Goal: Task Accomplishment & Management: Manage account settings

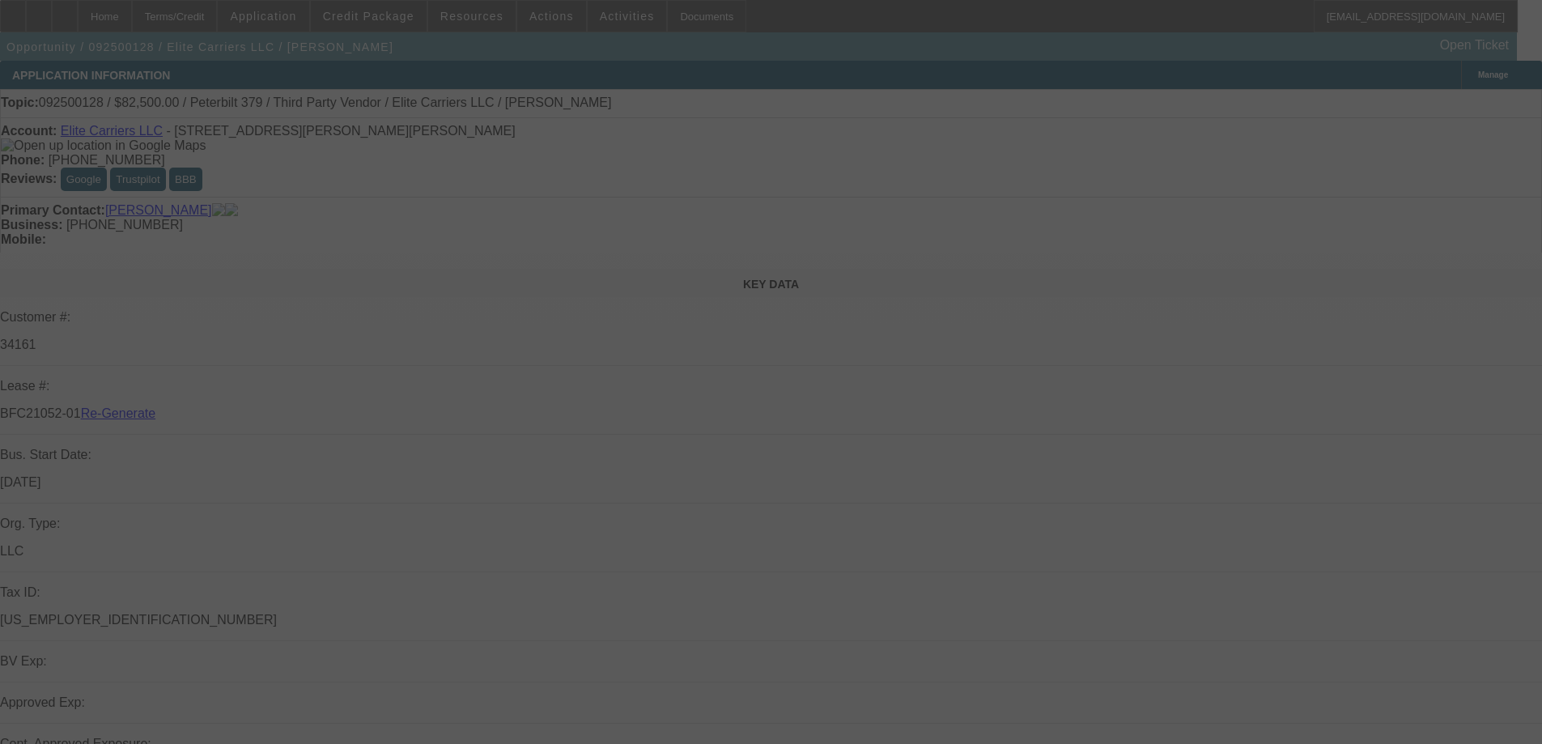
select select "3"
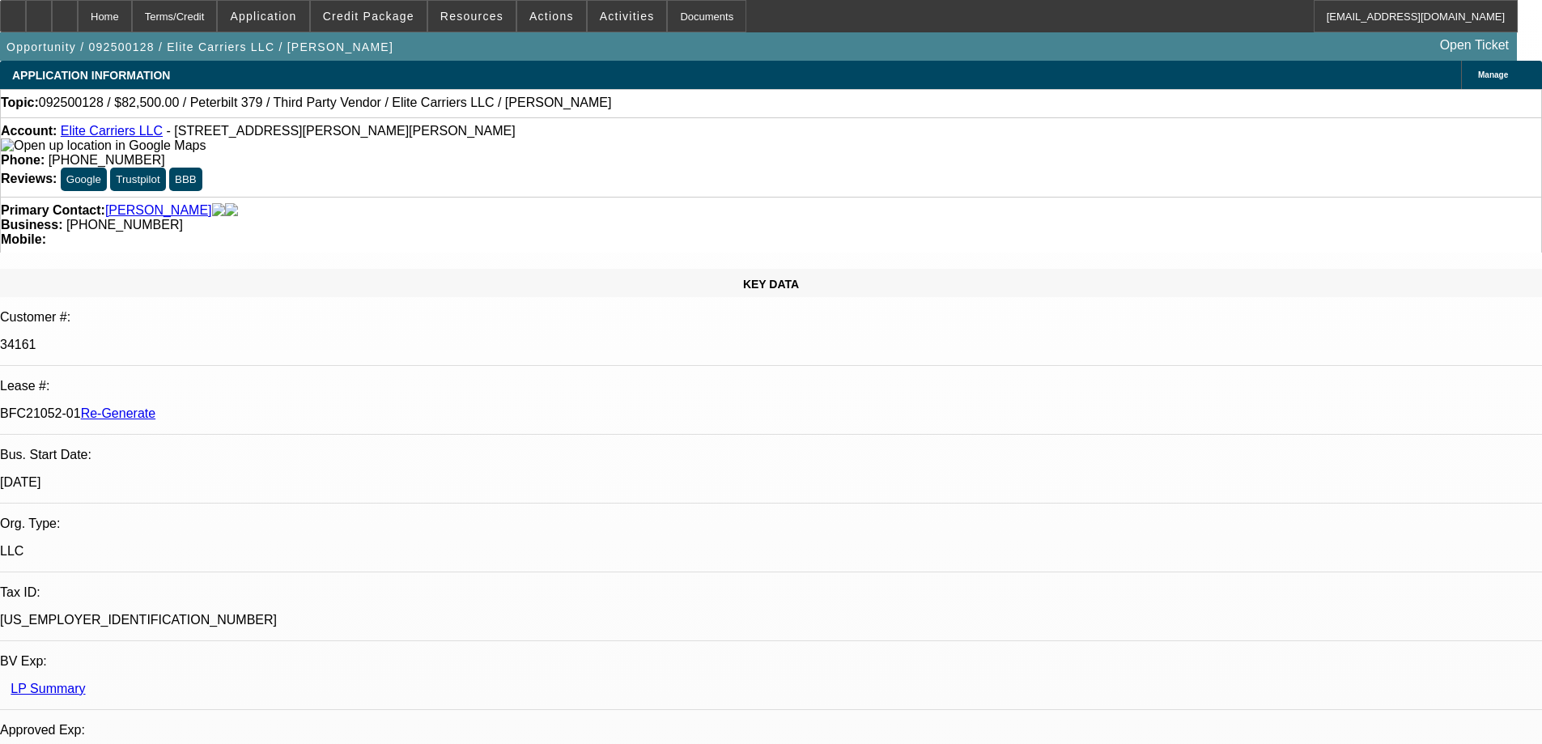
select select "0"
select select "2"
select select "0.1"
select select "4"
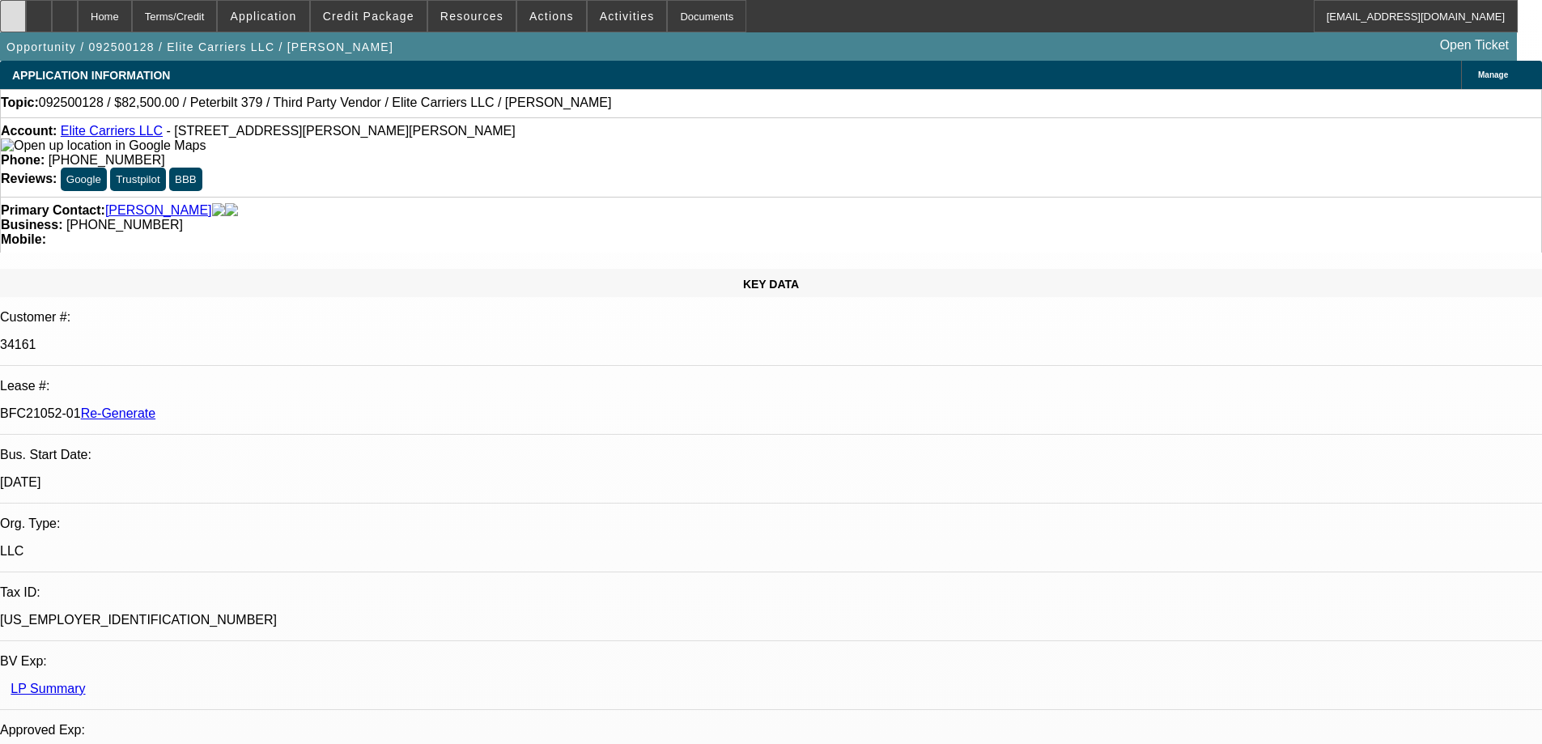
click at [13, 11] on icon at bounding box center [13, 11] width 0 height 0
click at [681, 23] on div "Documents" at bounding box center [706, 16] width 79 height 32
click at [460, 19] on span "Resources" at bounding box center [471, 16] width 63 height 13
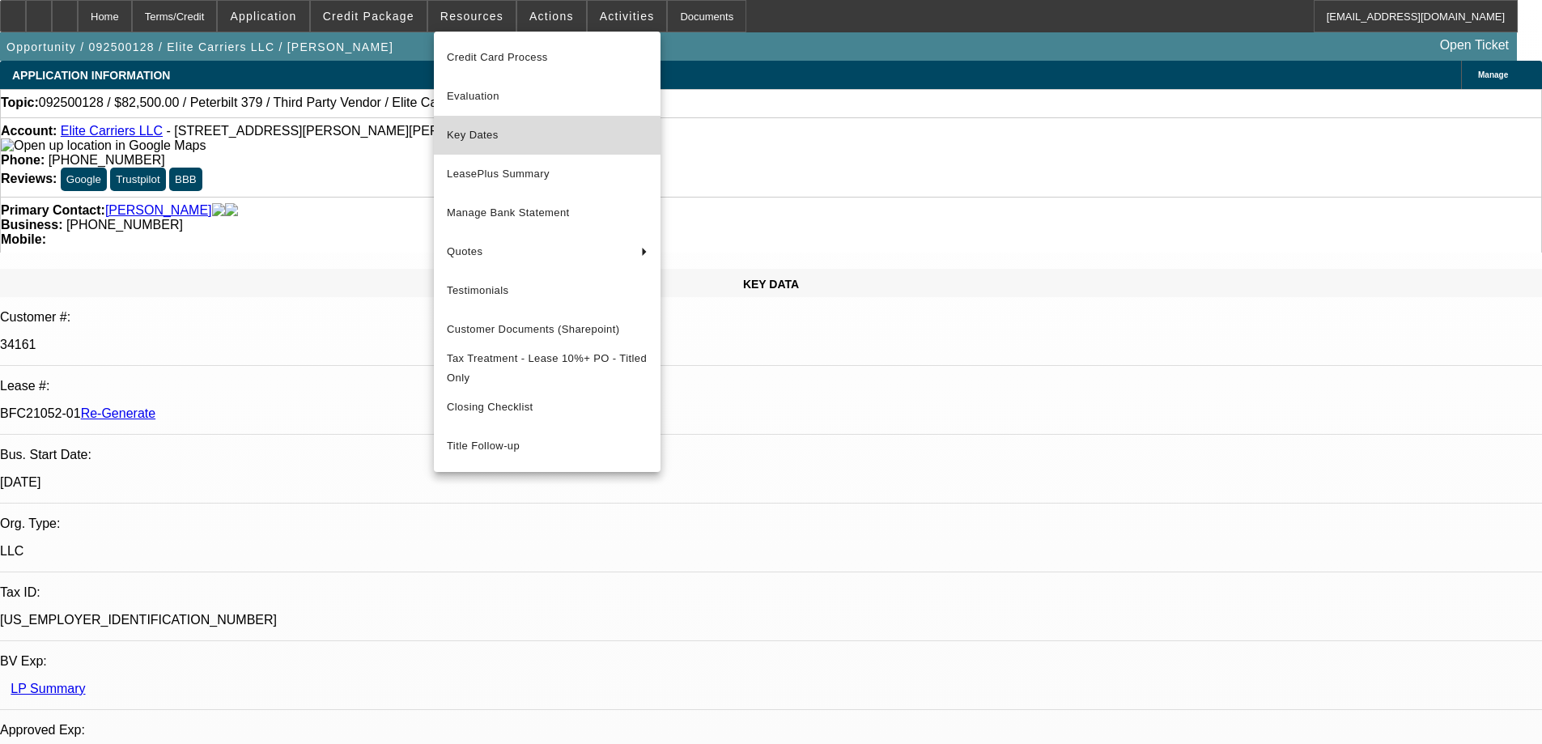
click at [473, 141] on span "Key Dates" at bounding box center [547, 134] width 201 height 19
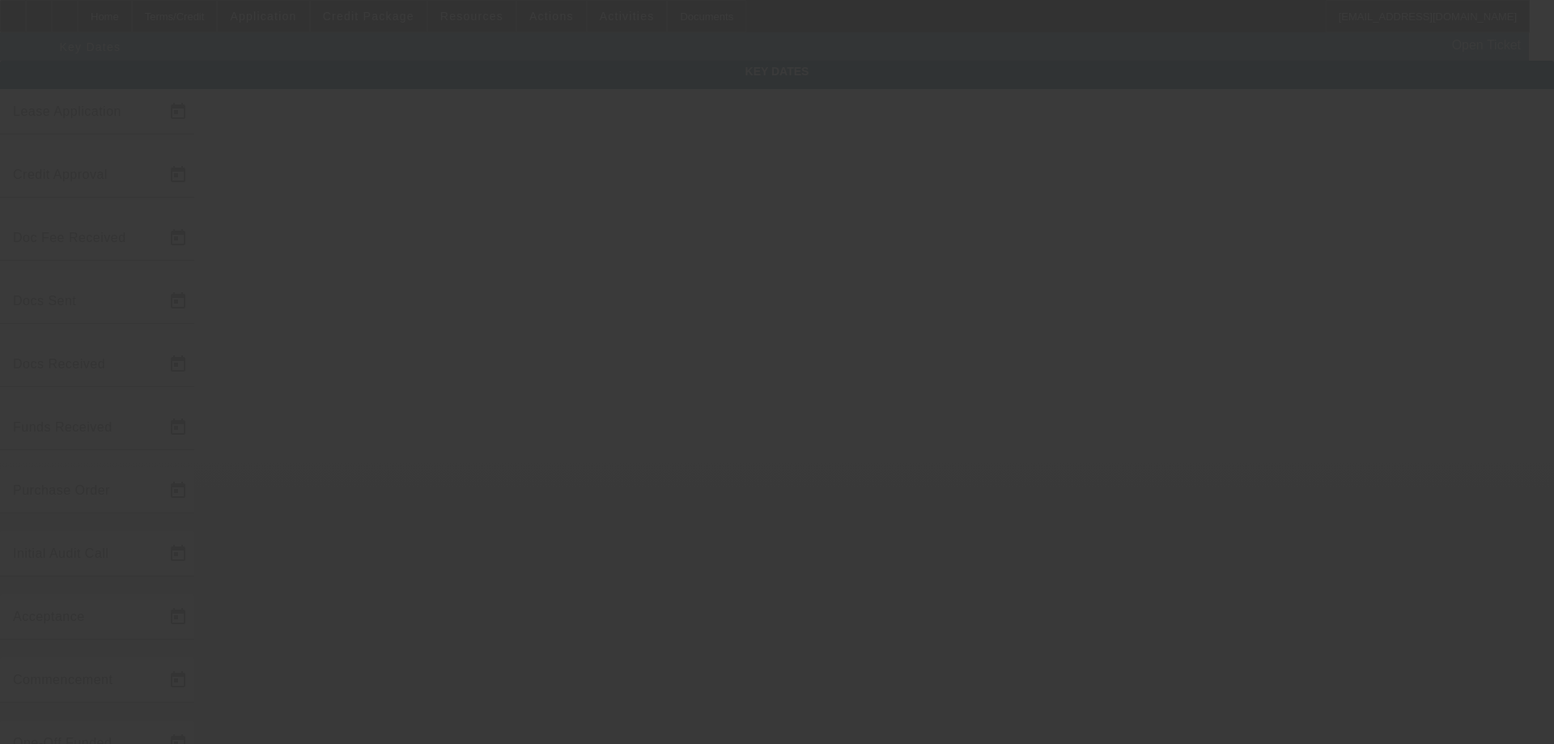
type input "9/8/2025"
type input "10/7/2025"
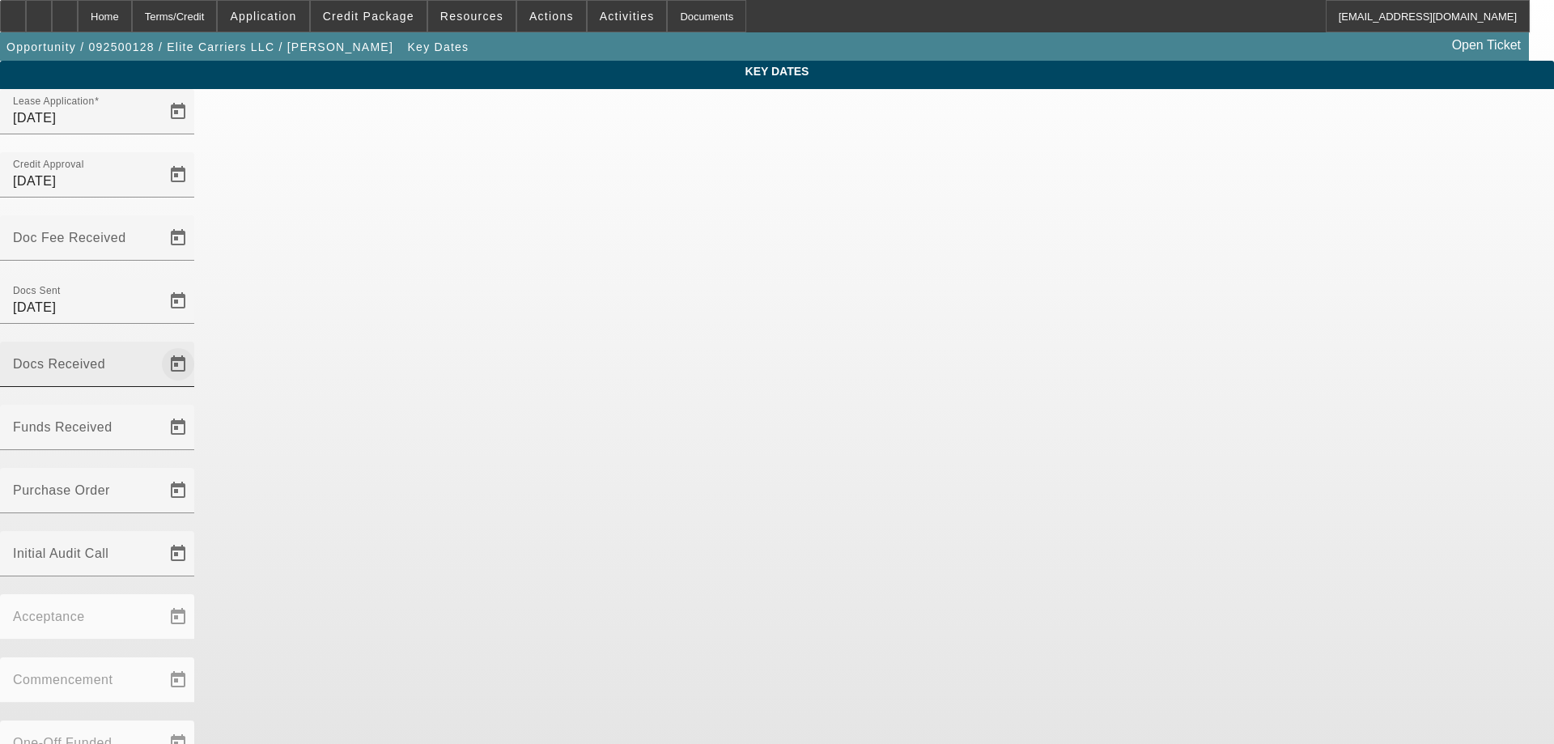
click at [198, 345] on span "Open calendar" at bounding box center [178, 364] width 39 height 39
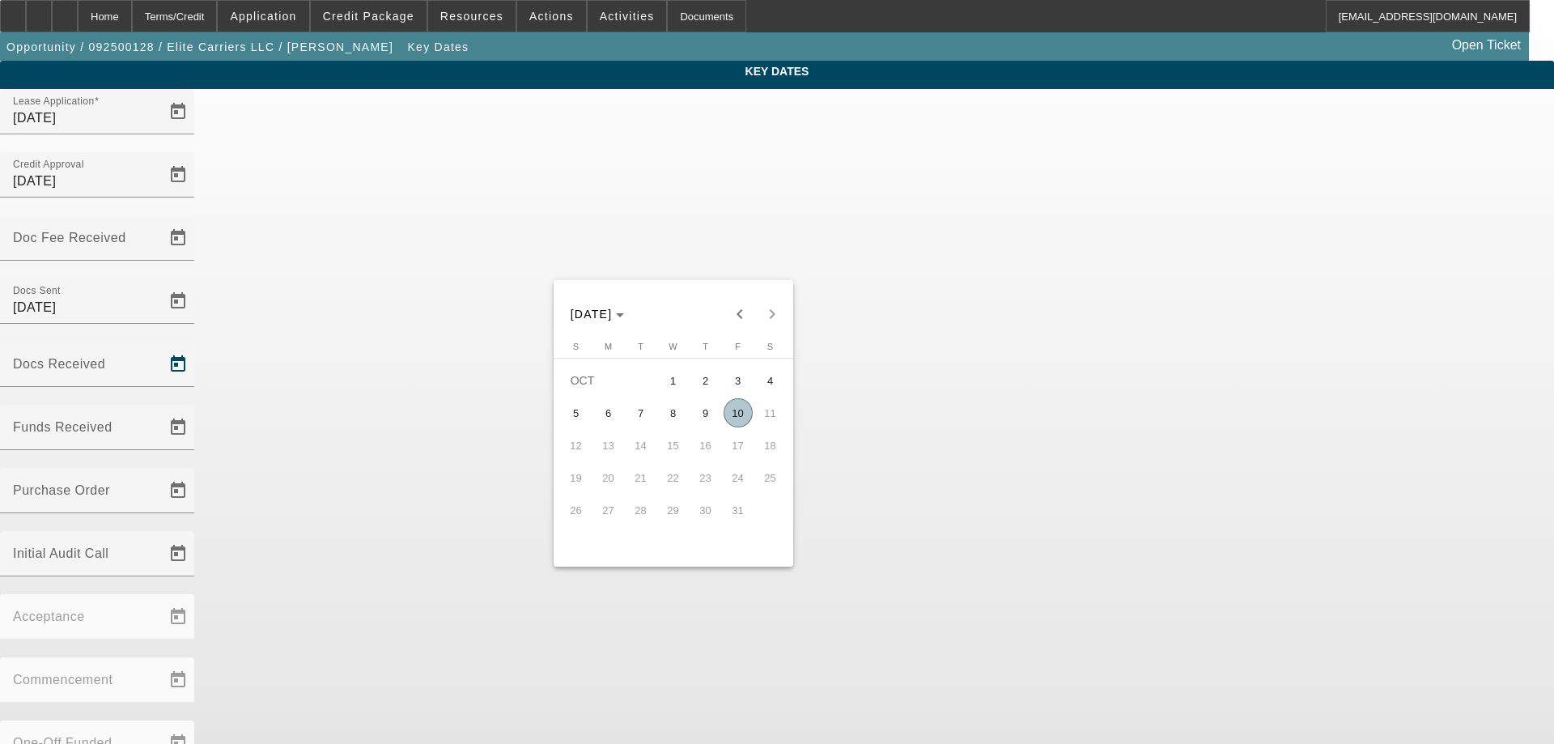
click at [710, 422] on span "9" at bounding box center [705, 412] width 29 height 29
type input "10/9/2025"
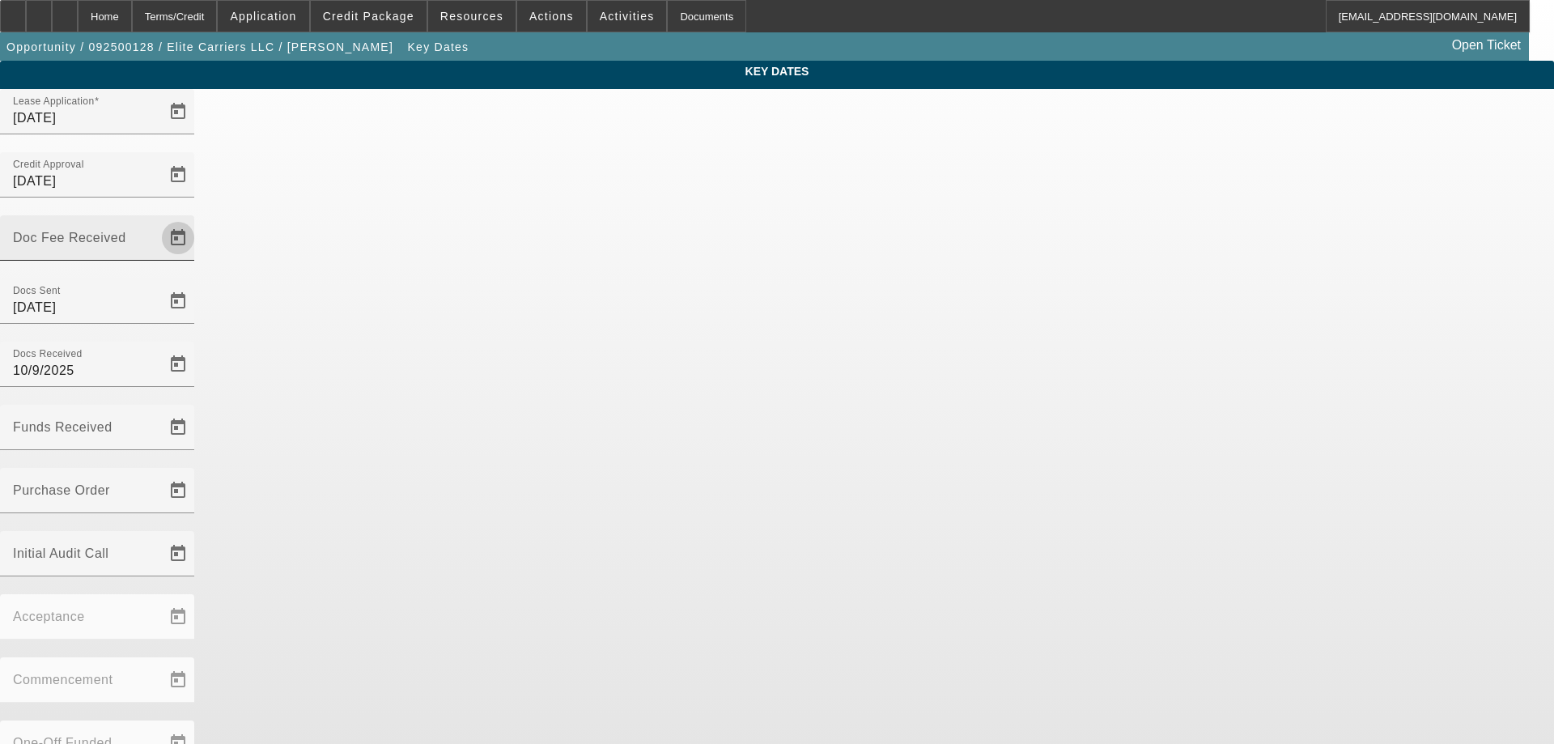
click at [198, 219] on span "Open calendar" at bounding box center [178, 238] width 39 height 39
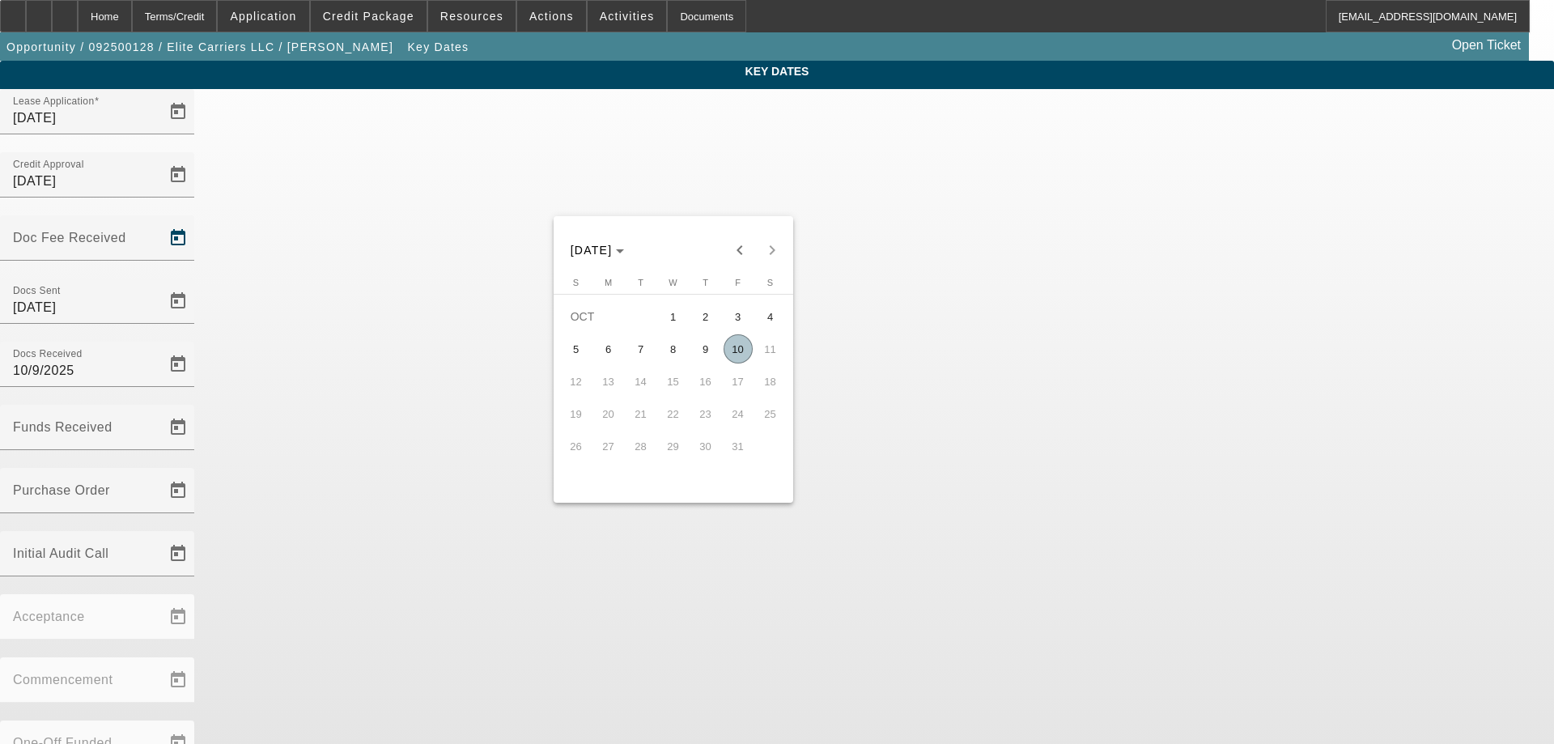
click at [731, 355] on span "10" at bounding box center [738, 348] width 29 height 29
type input "10/10/2025"
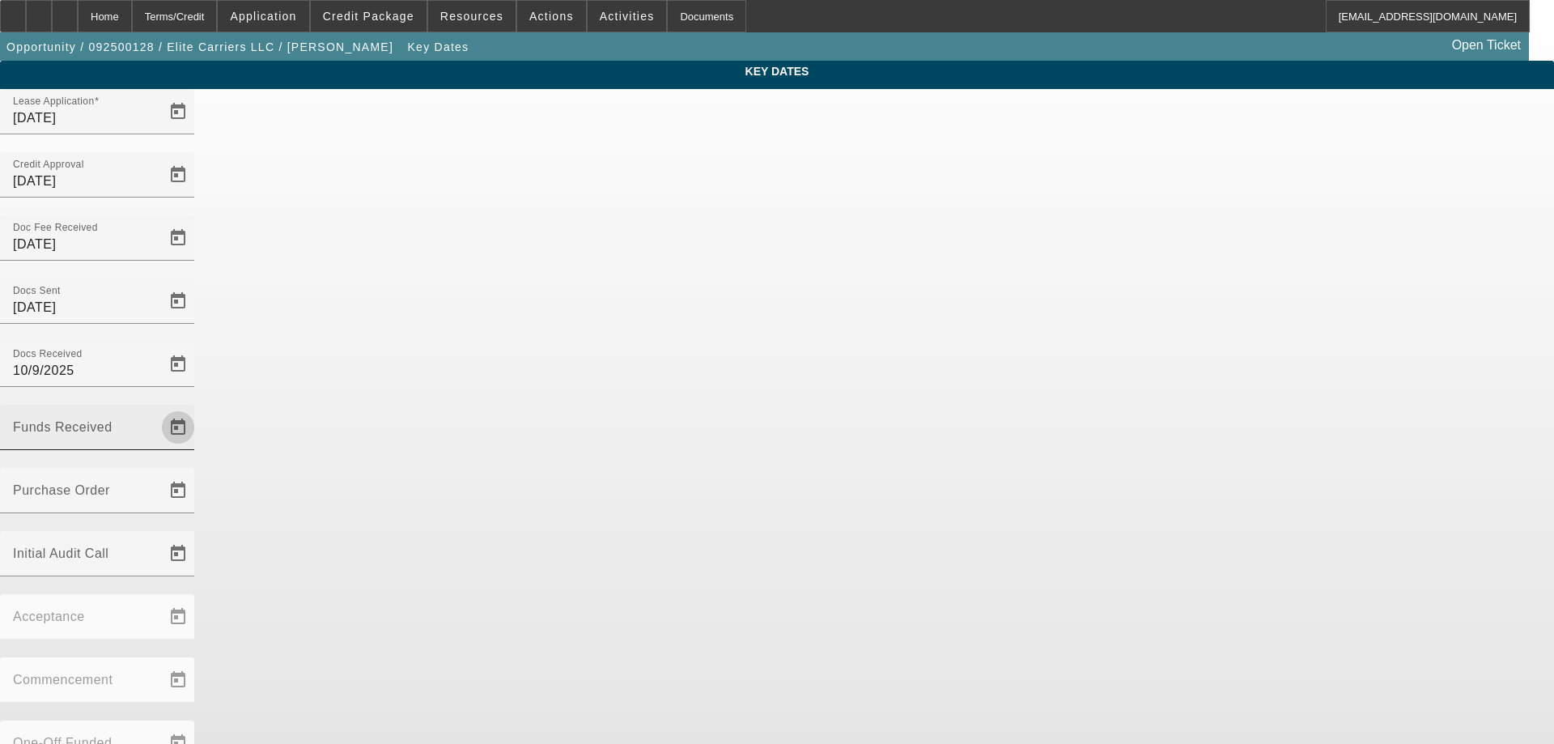
click at [198, 408] on span "Open calendar" at bounding box center [178, 427] width 39 height 39
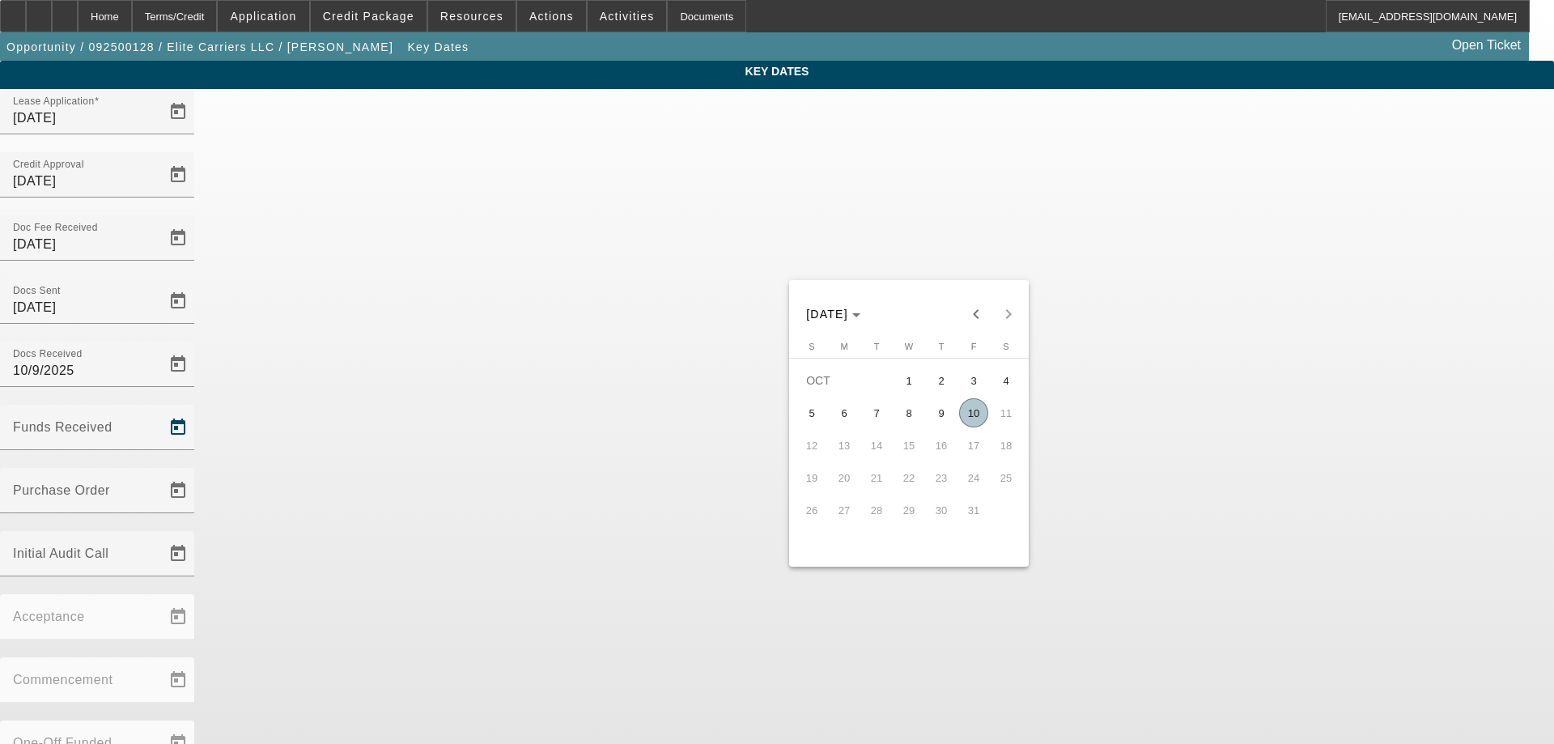
click at [975, 410] on span "10" at bounding box center [973, 412] width 29 height 29
type input "10/10/2025"
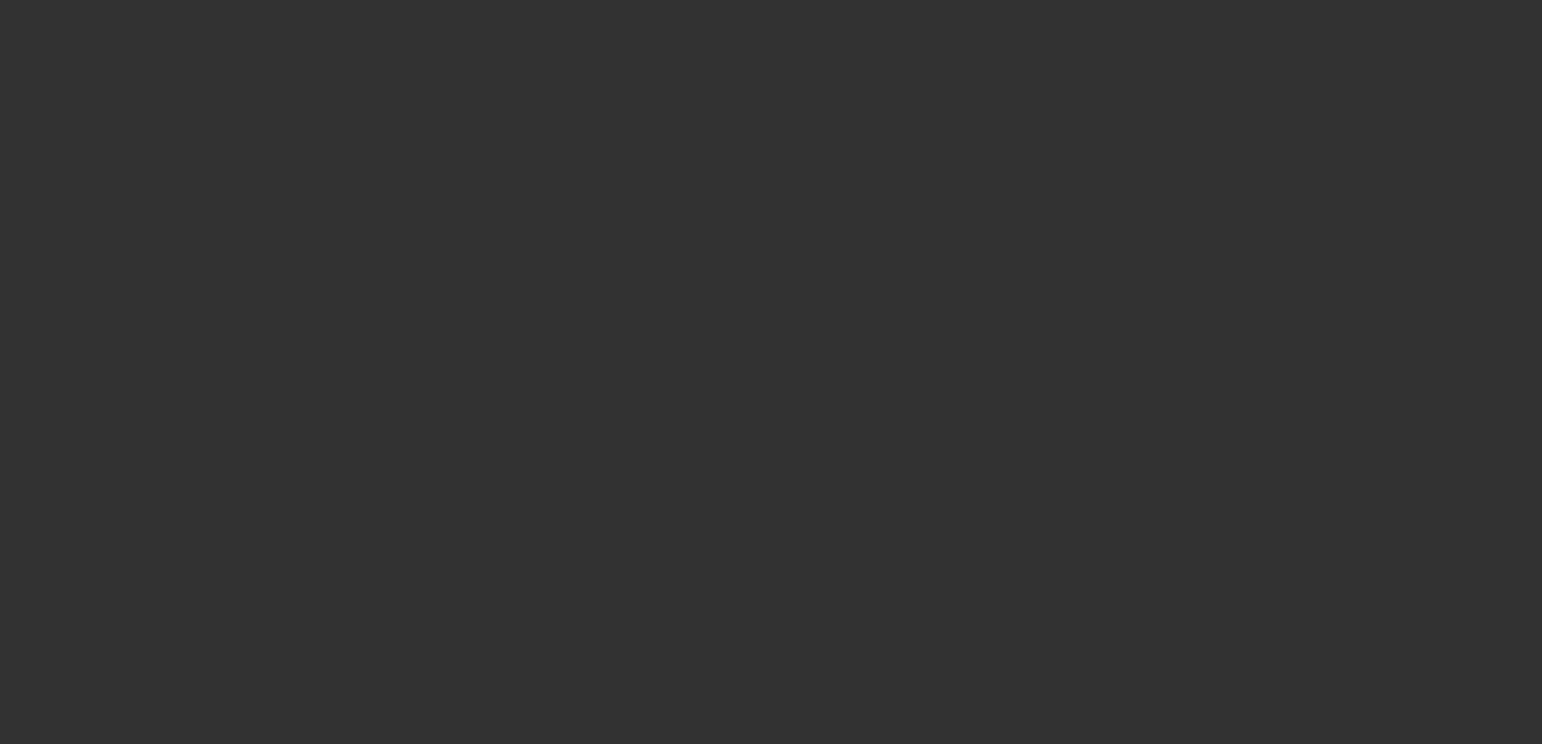
select select "3"
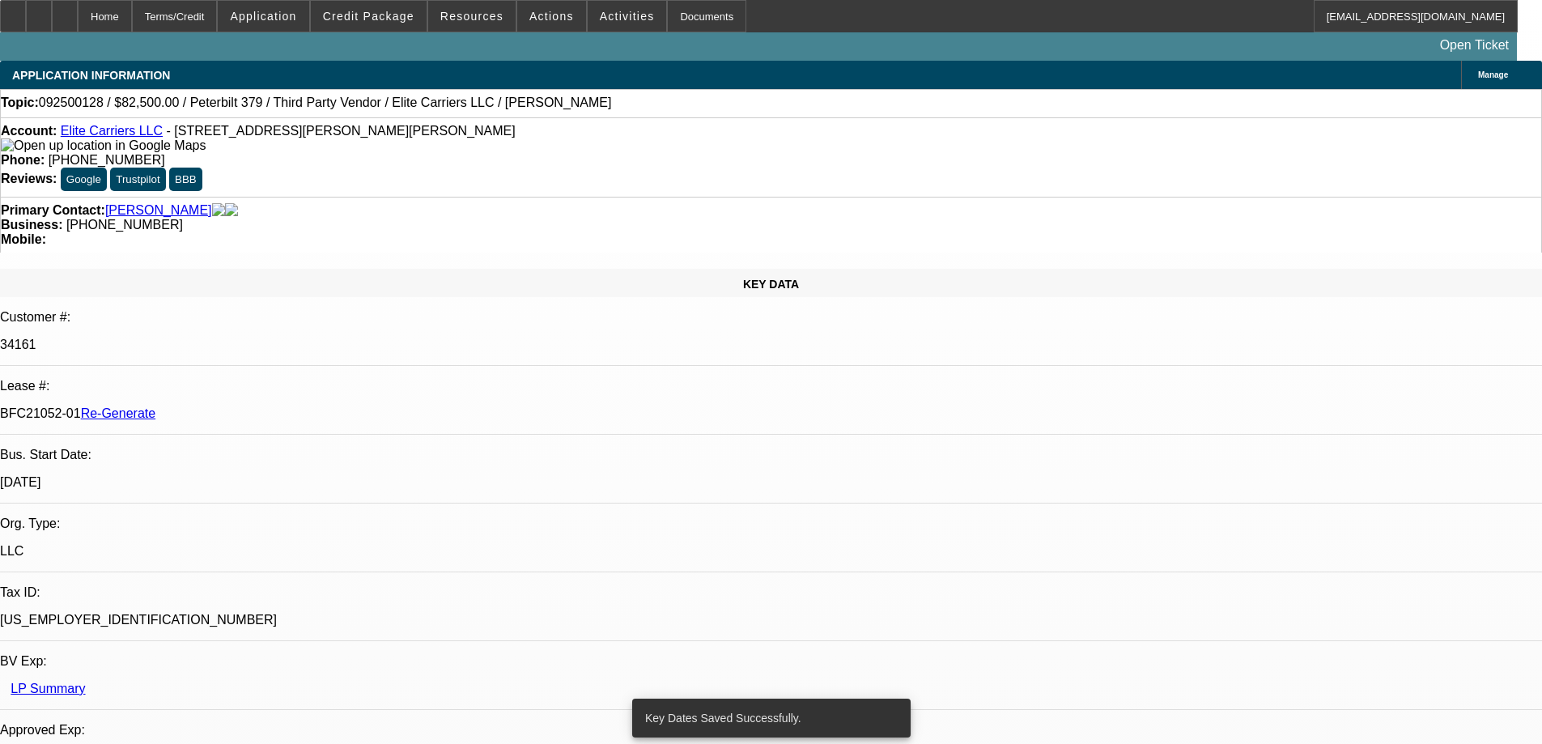
select select "0"
select select "2"
select select "0.1"
select select "4"
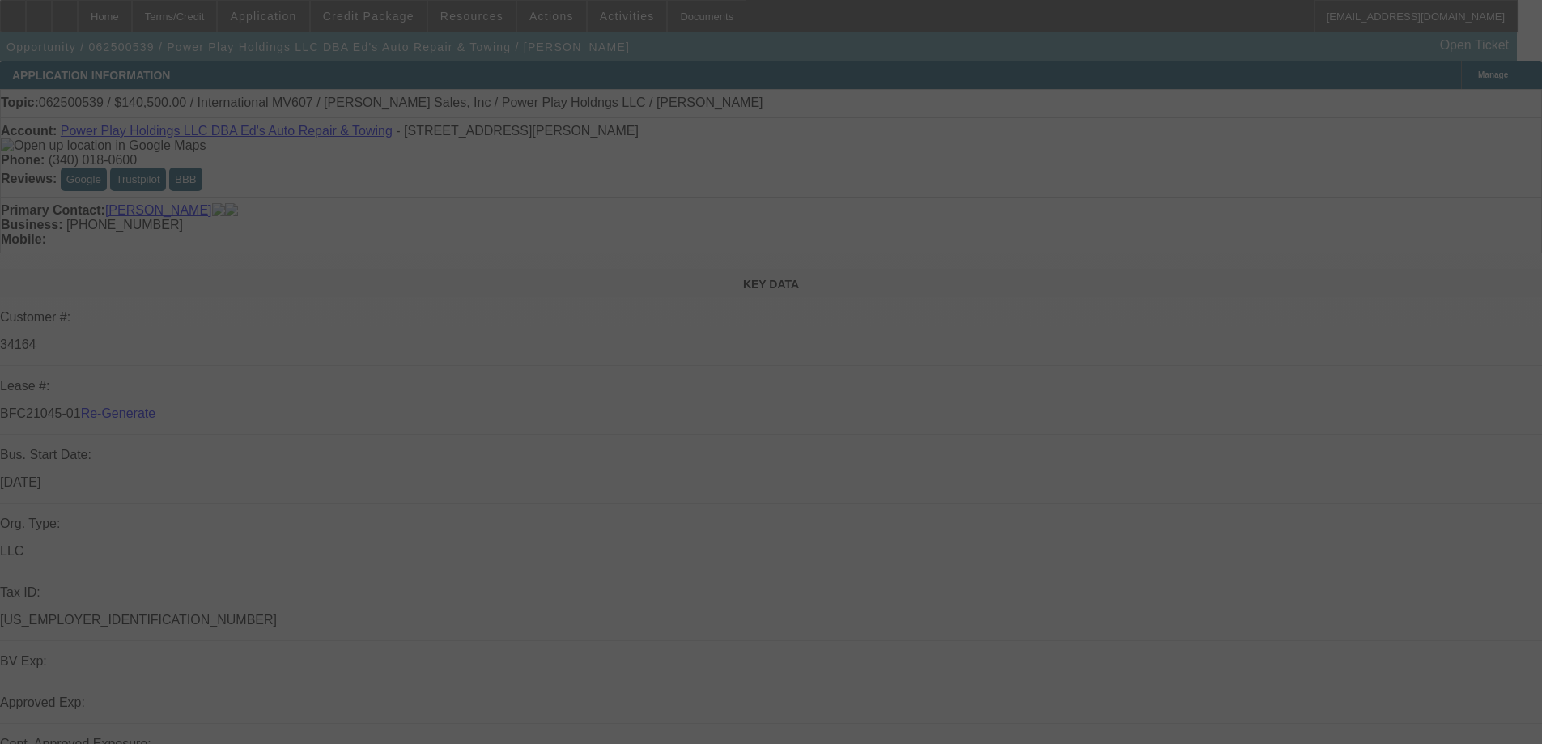
select select "3"
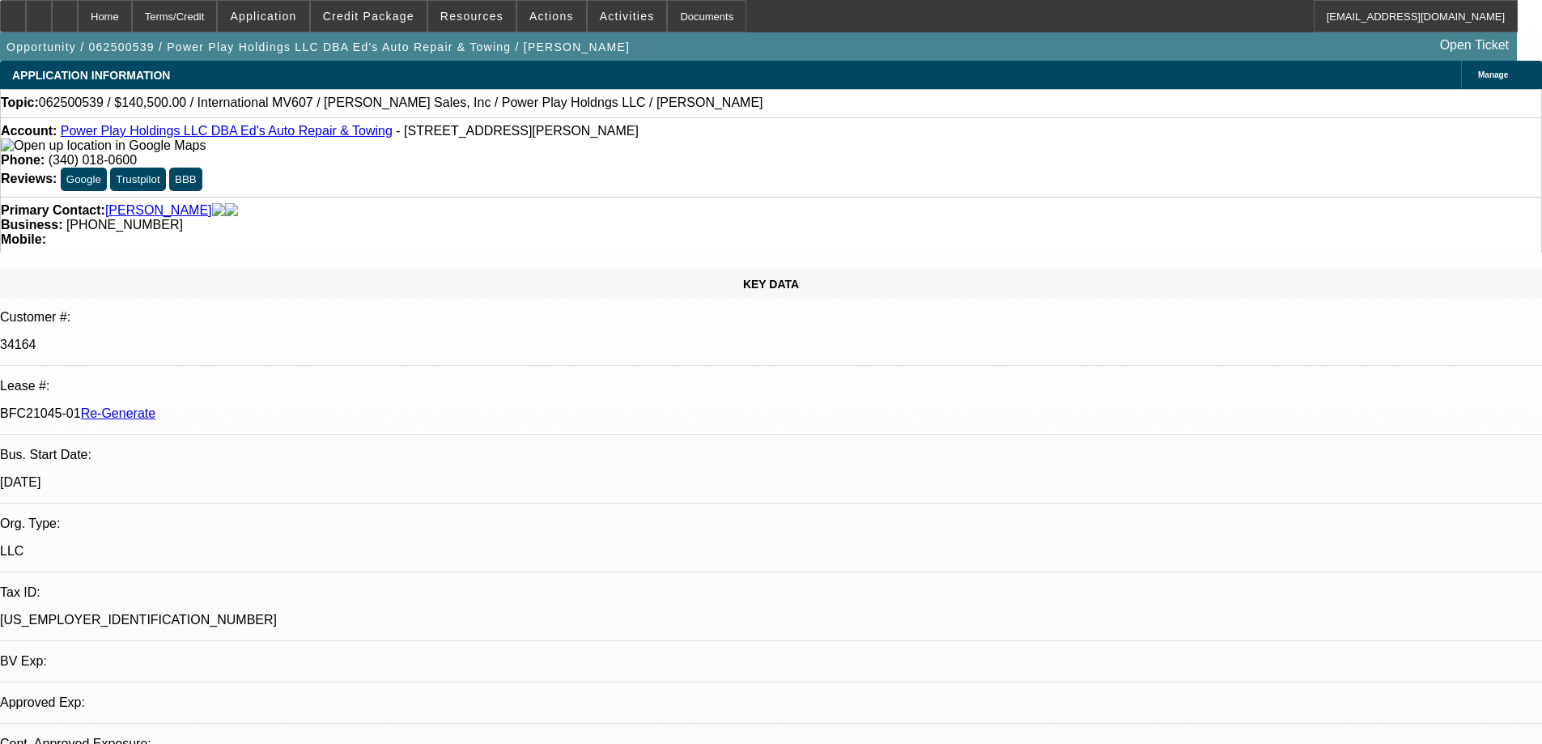
select select "0"
select select "2"
select select "0.1"
select select "1"
select select "2"
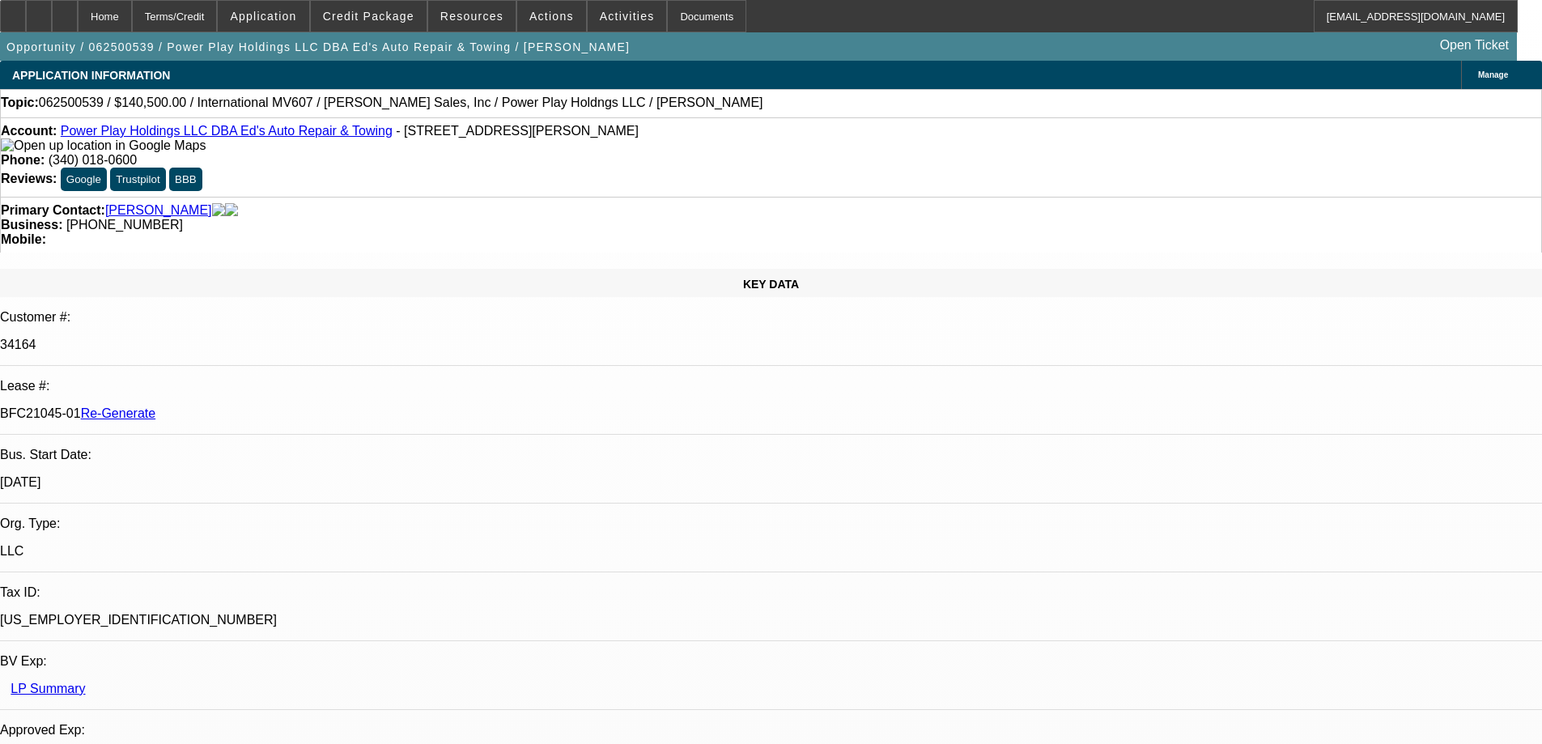
select select "4"
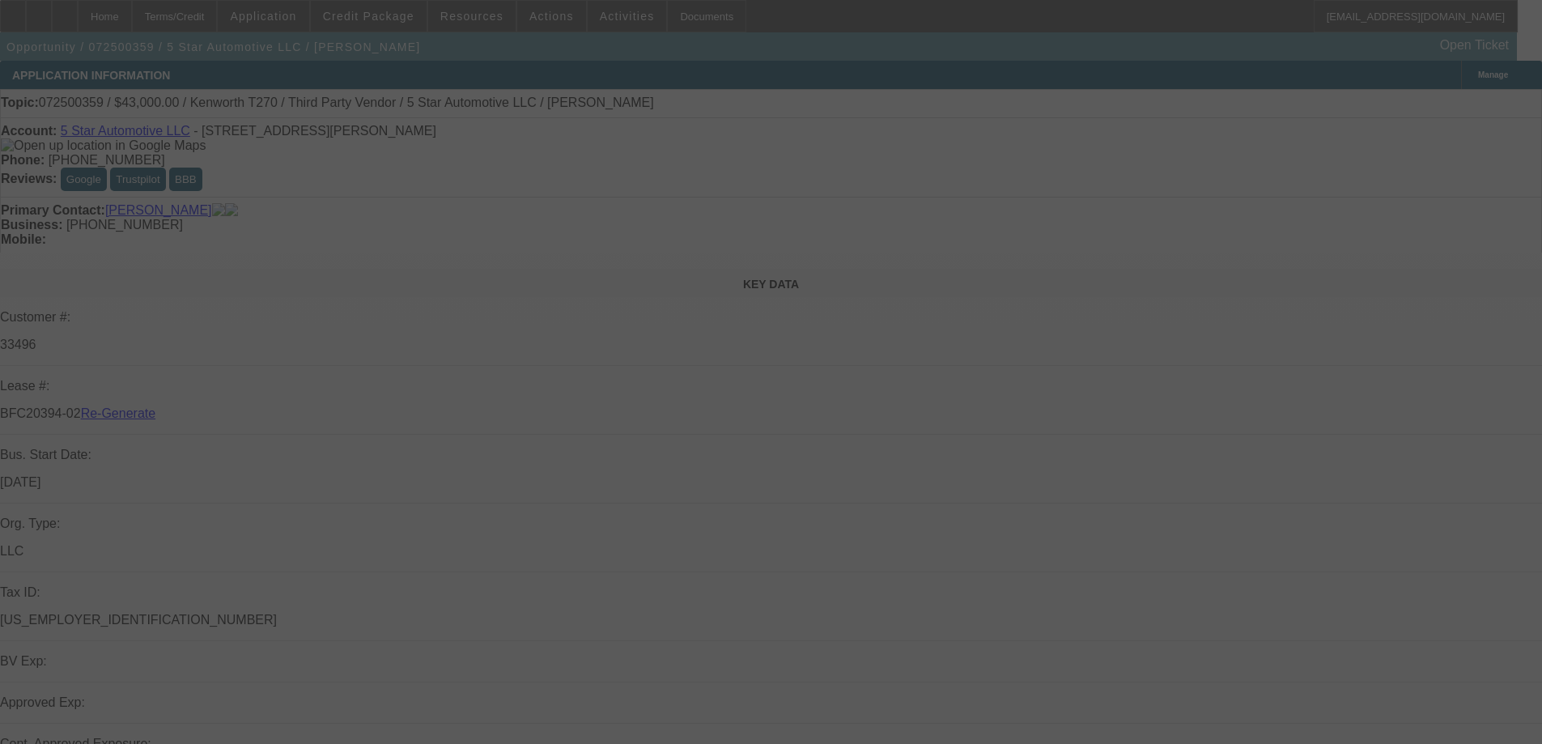
select select "3"
select select "0"
select select "6"
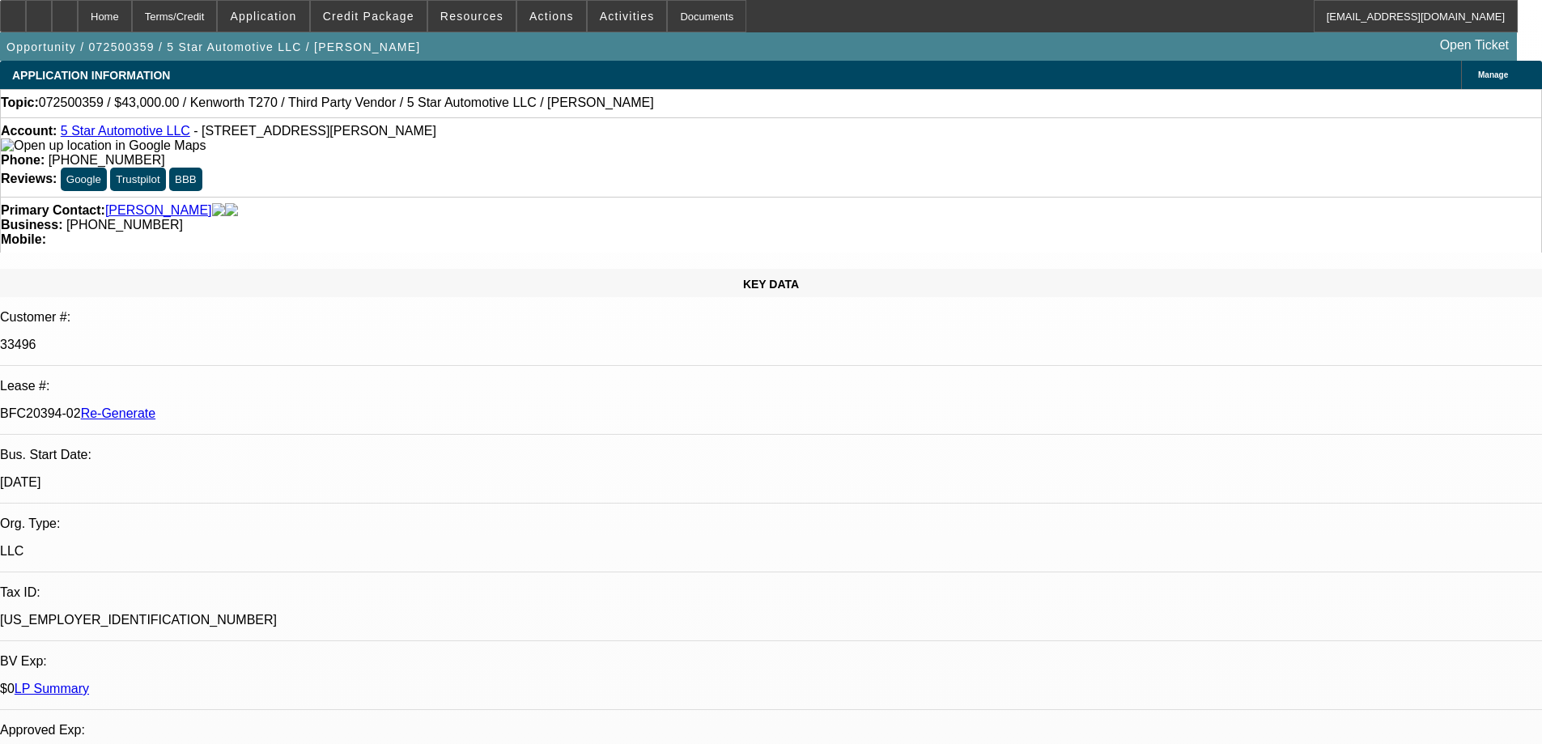
click at [667, 8] on div "Documents" at bounding box center [706, 16] width 79 height 32
click at [385, 18] on span "Credit Package" at bounding box center [368, 16] width 91 height 13
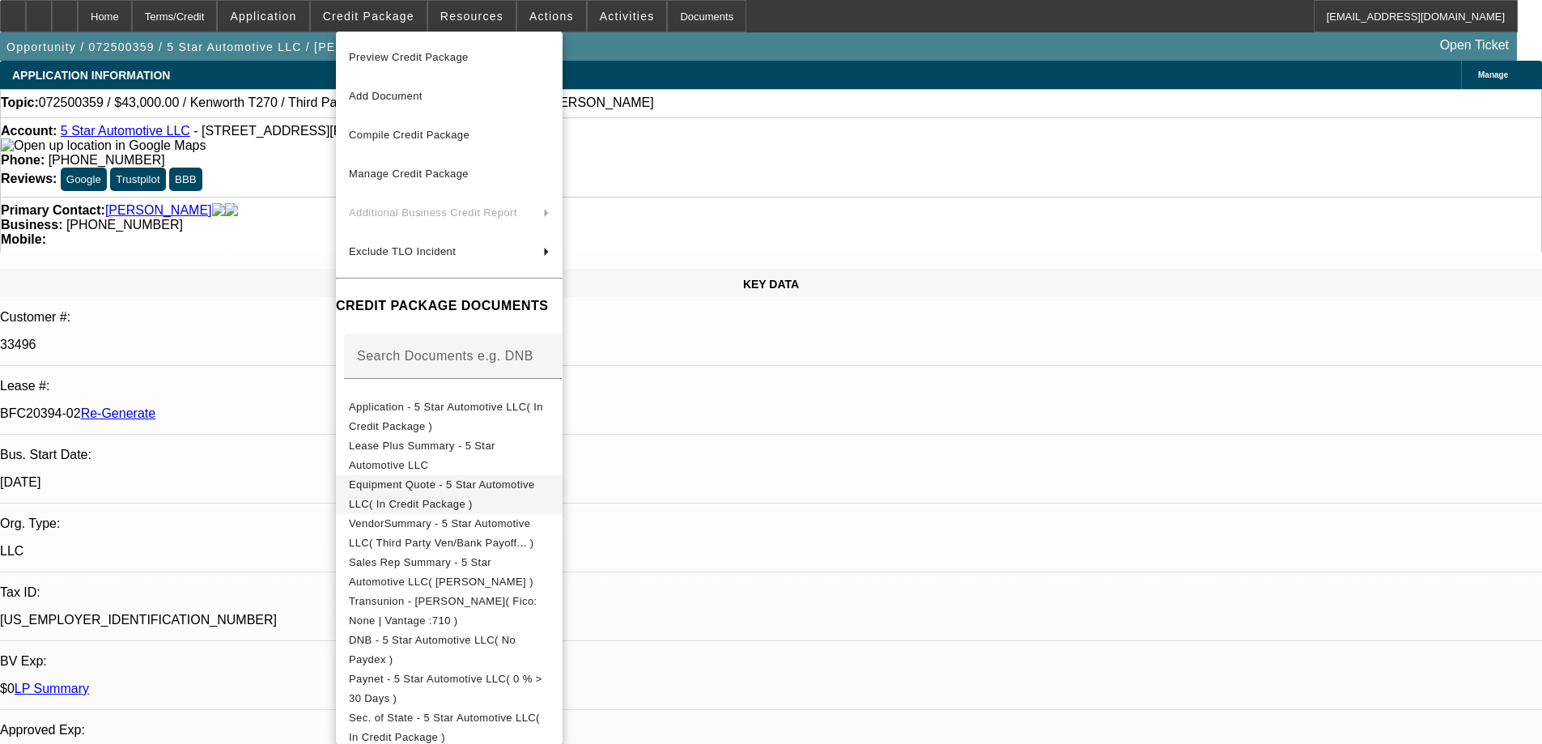
click at [411, 482] on span "Equipment Quote - 5 Star Automotive LLC( In Credit Package )" at bounding box center [449, 494] width 201 height 39
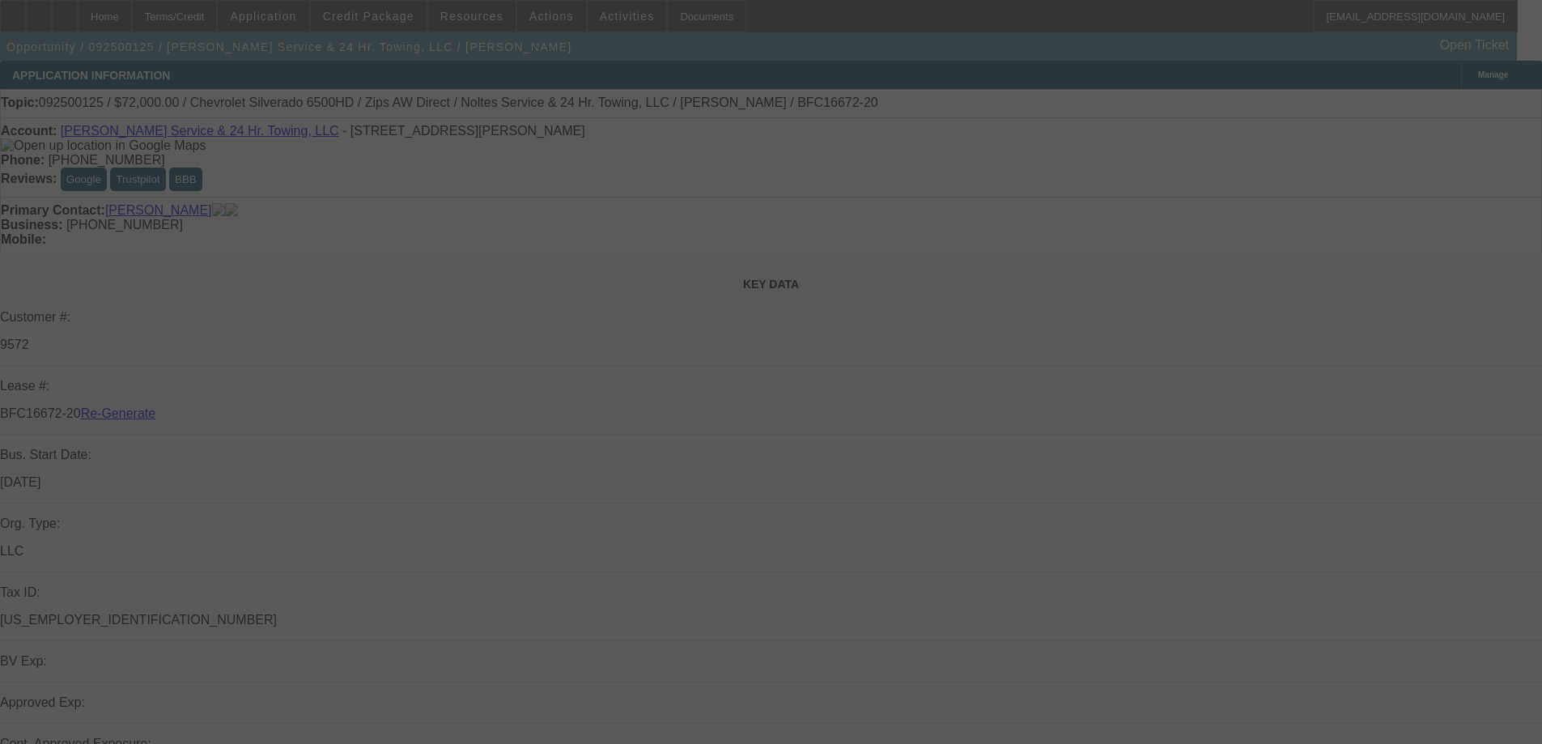
select select "4"
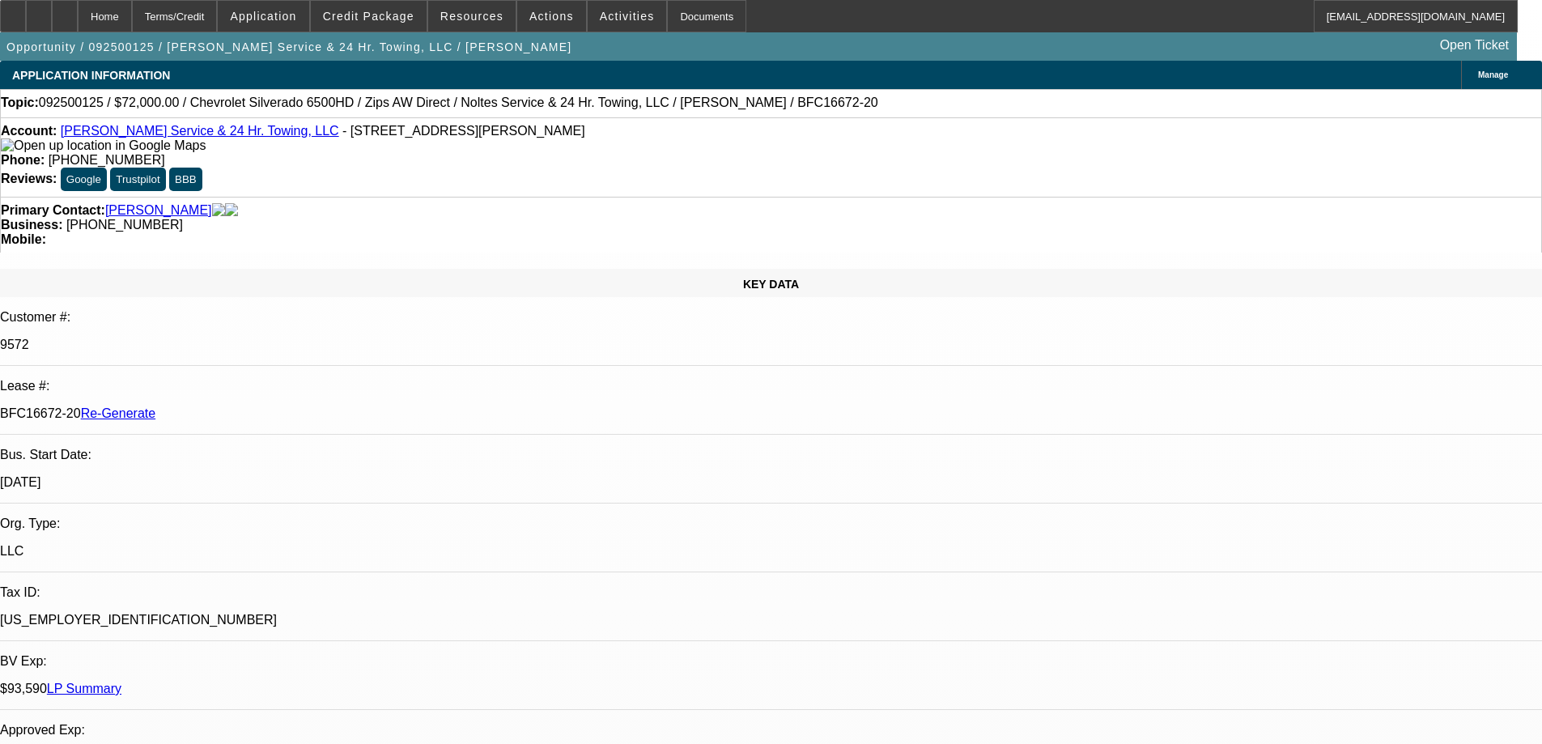
select select "0"
select select "2"
select select "0"
select select "6"
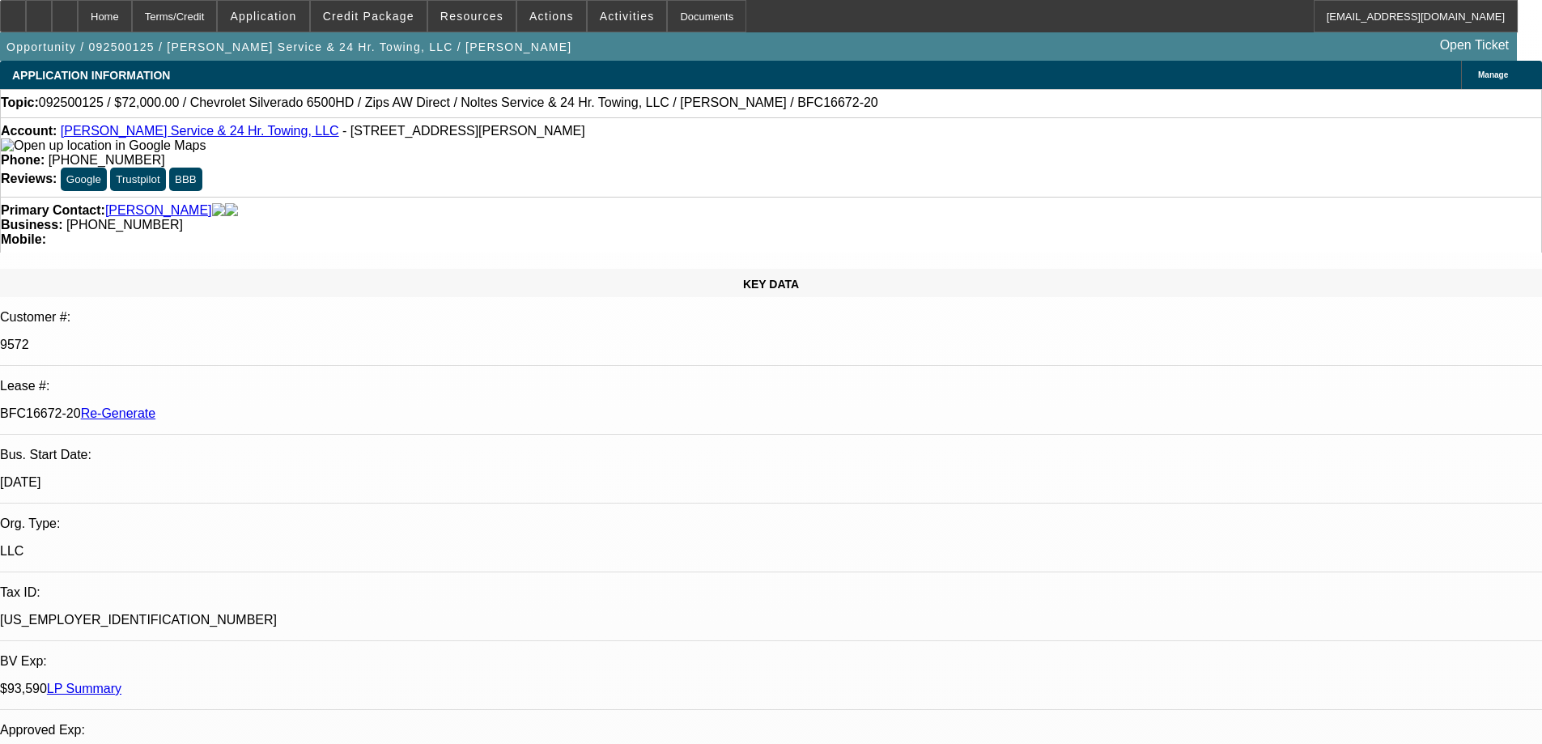
scroll to position [81, 0]
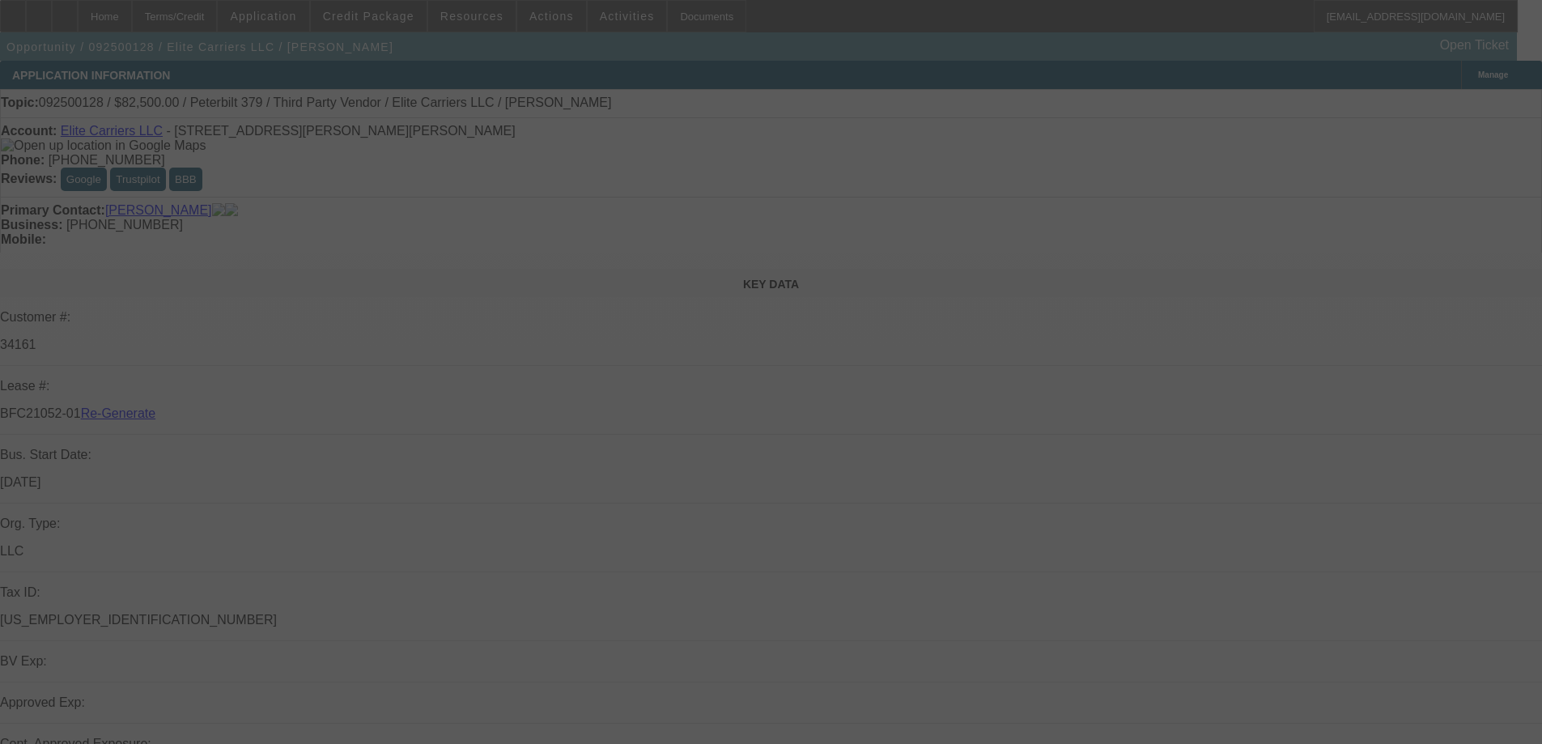
select select "3"
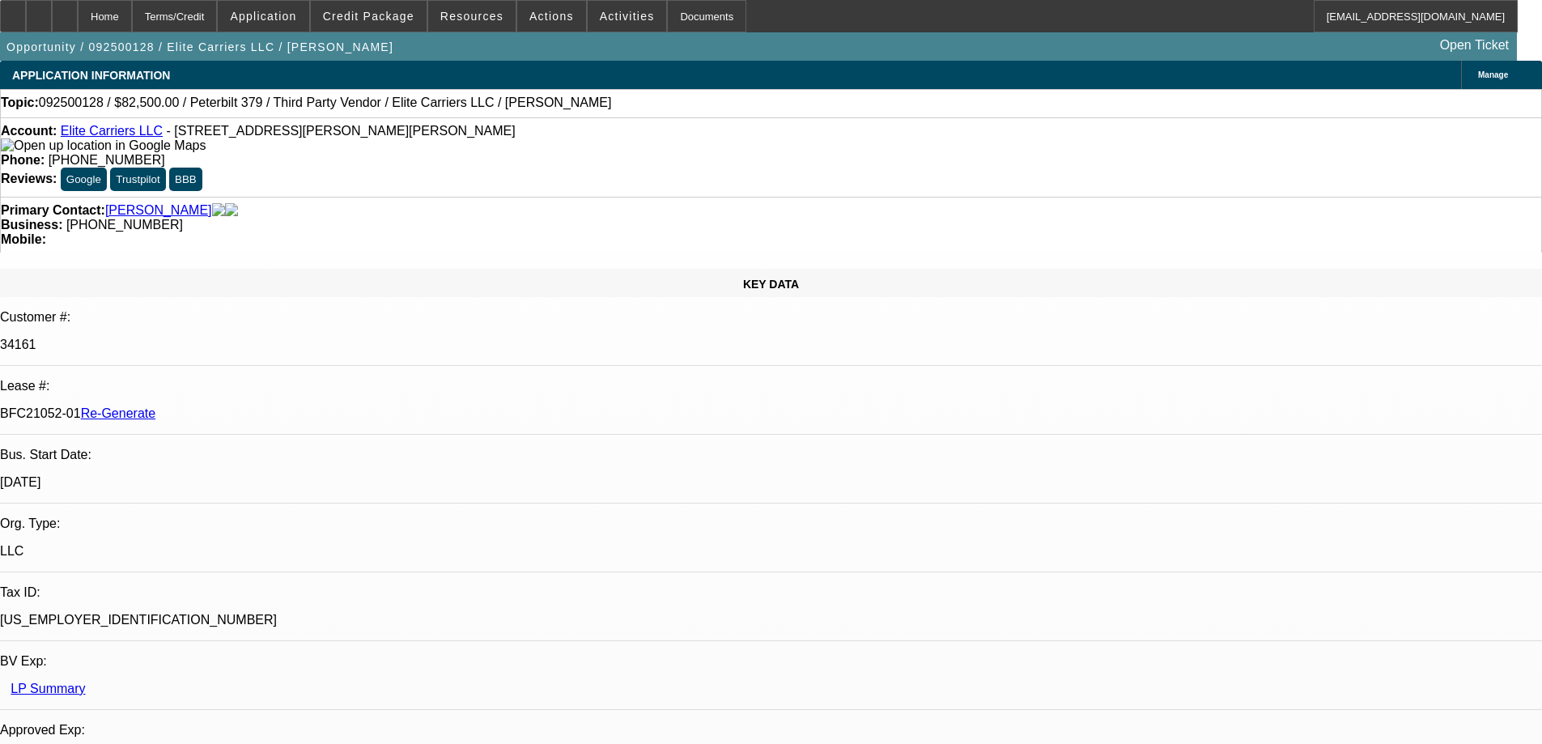
select select "0"
select select "2"
select select "0.1"
select select "4"
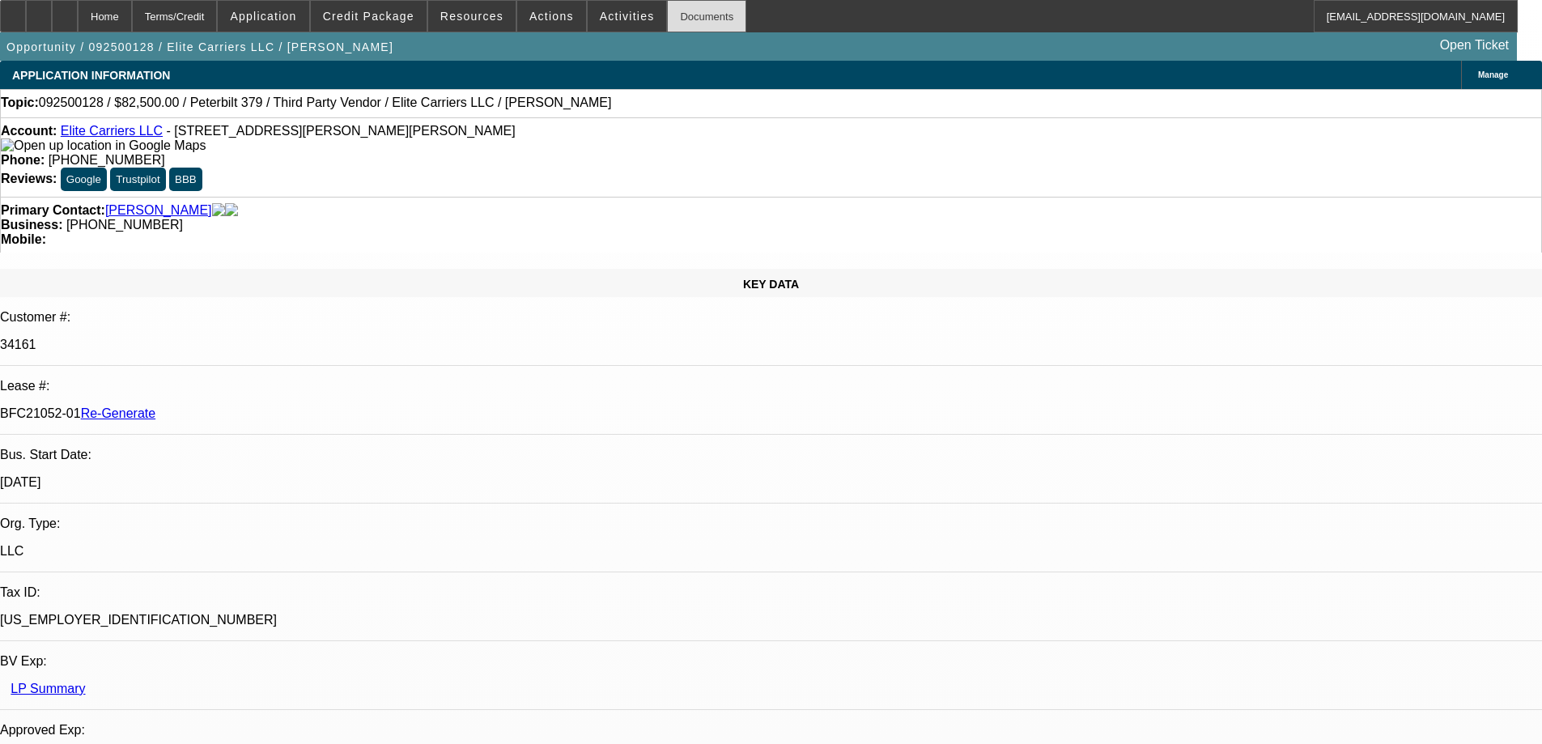
click at [673, 21] on div "Documents" at bounding box center [706, 16] width 79 height 32
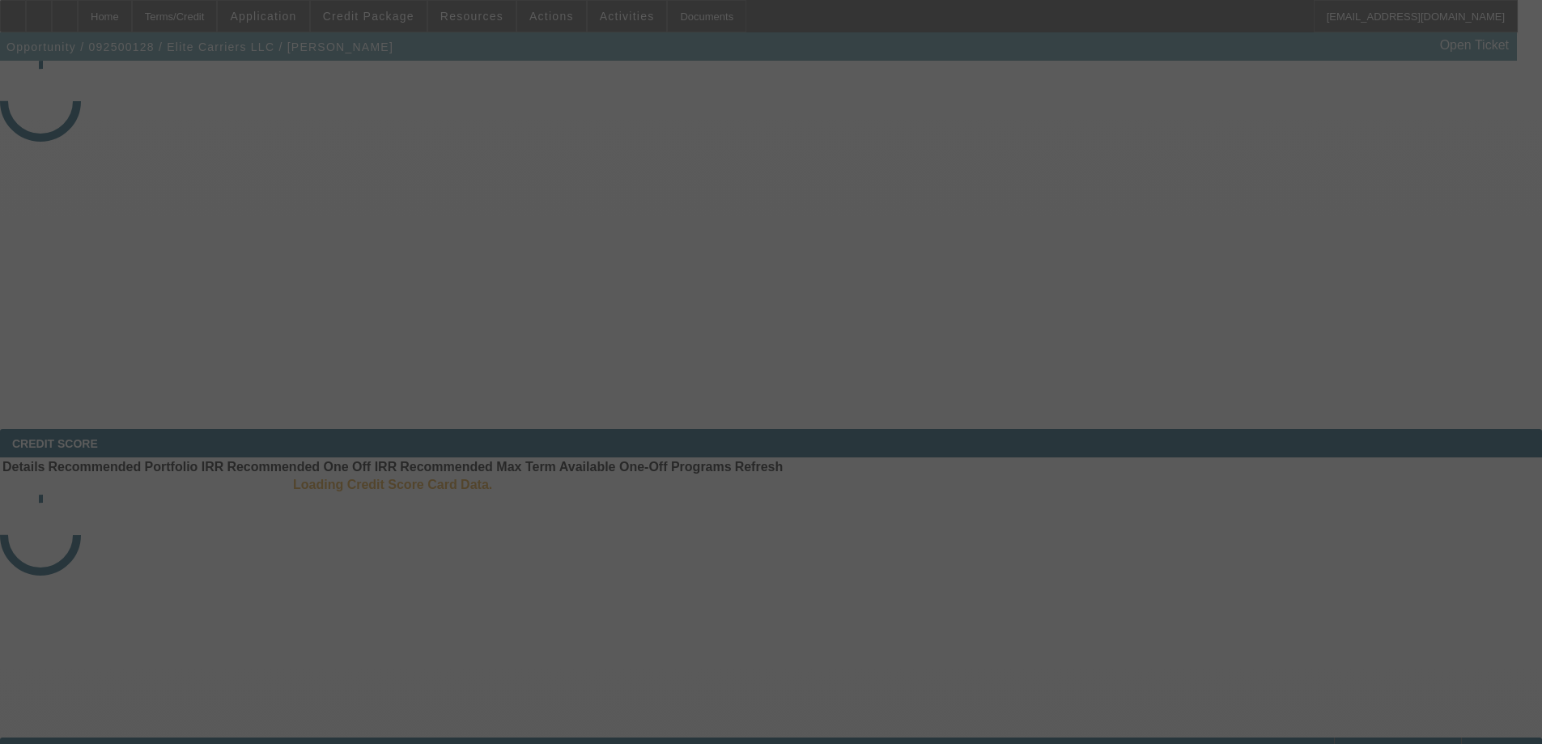
select select "3"
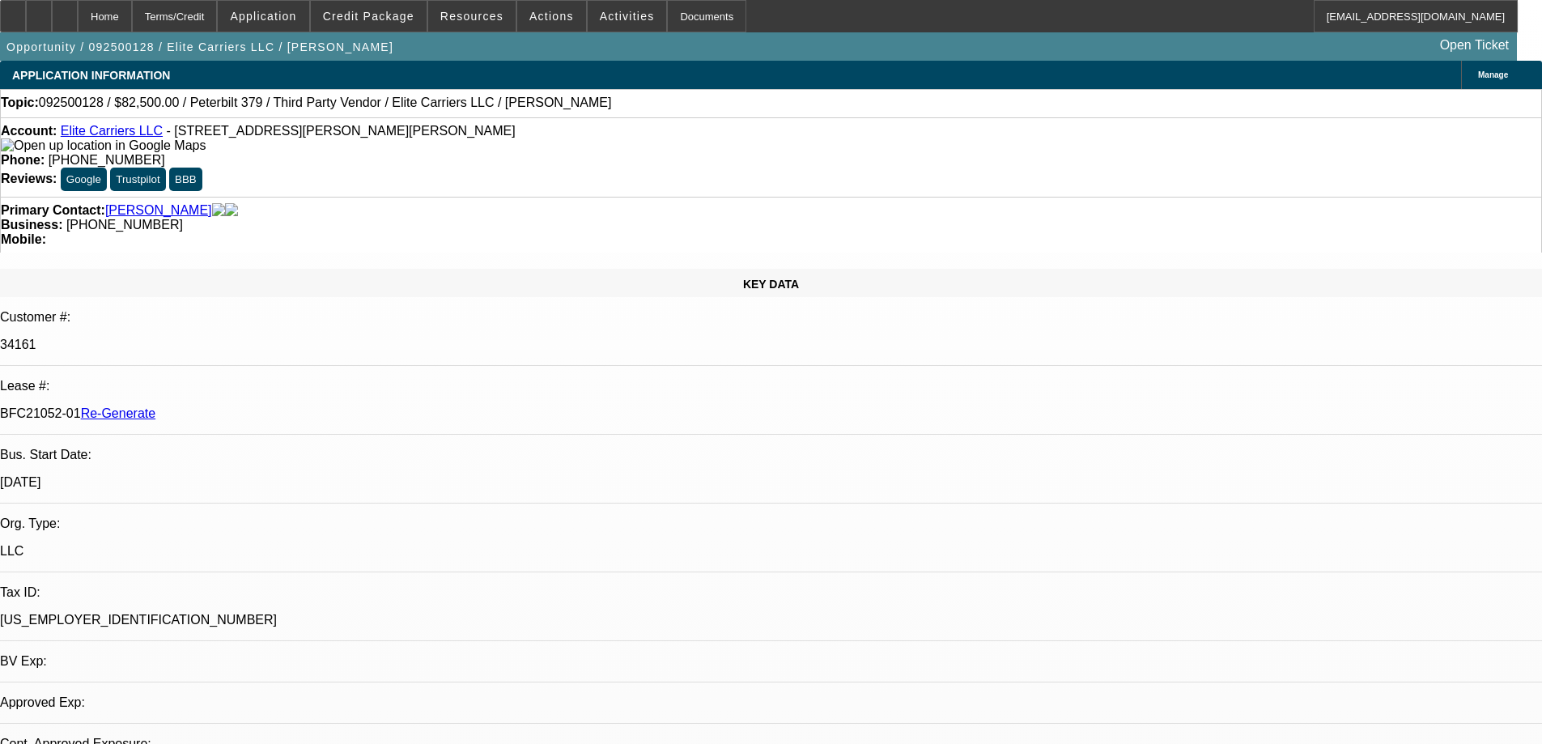
select select "0"
select select "2"
select select "0.1"
select select "4"
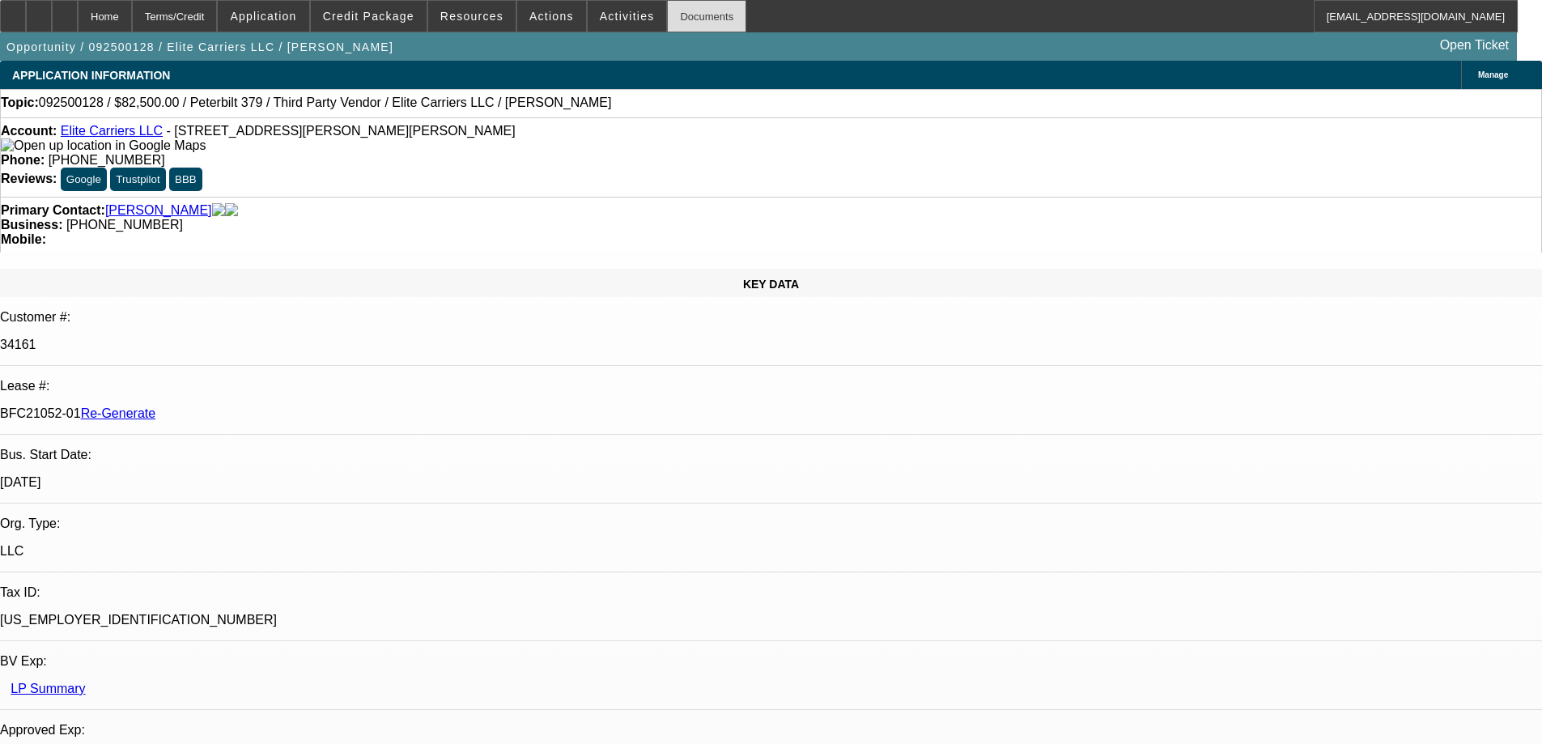
click at [699, 6] on div "Documents" at bounding box center [706, 16] width 79 height 32
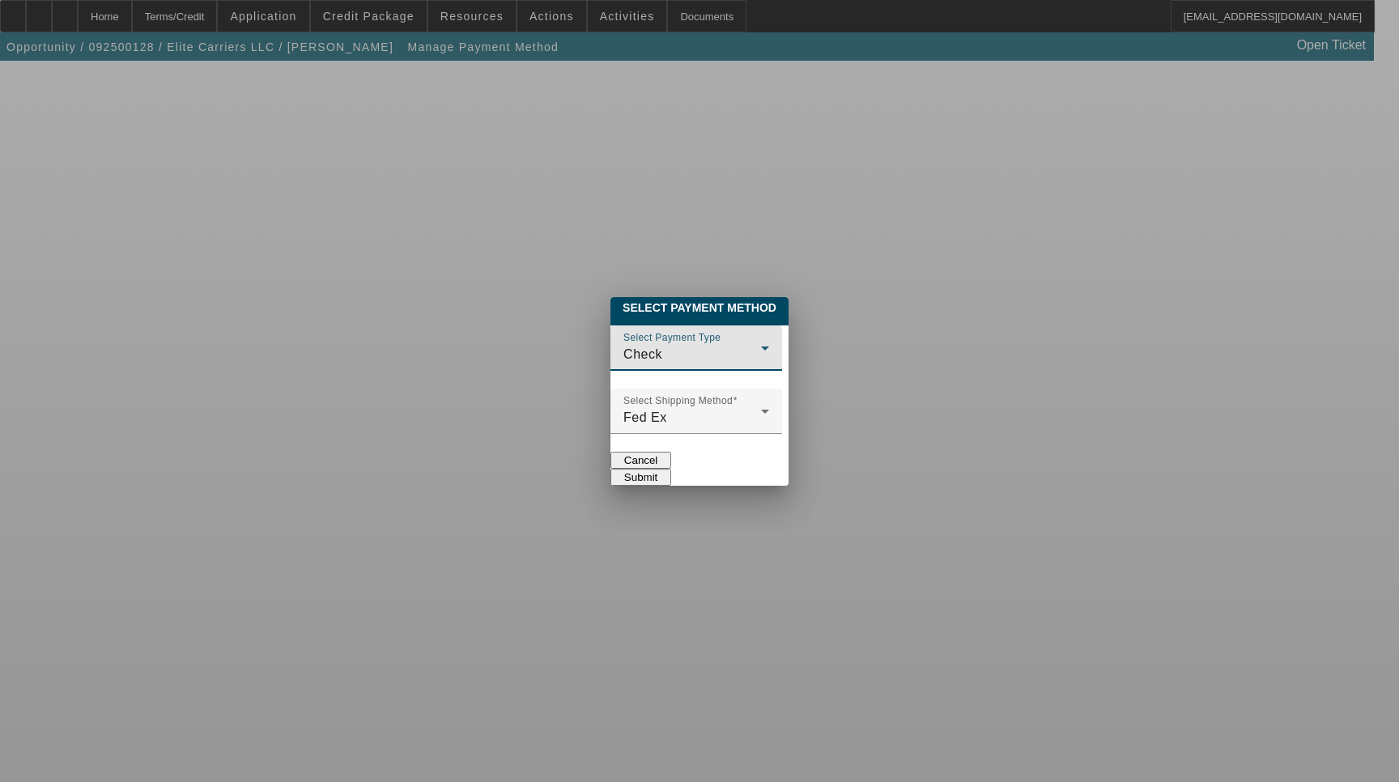
click at [623, 345] on div "Check" at bounding box center [692, 354] width 138 height 19
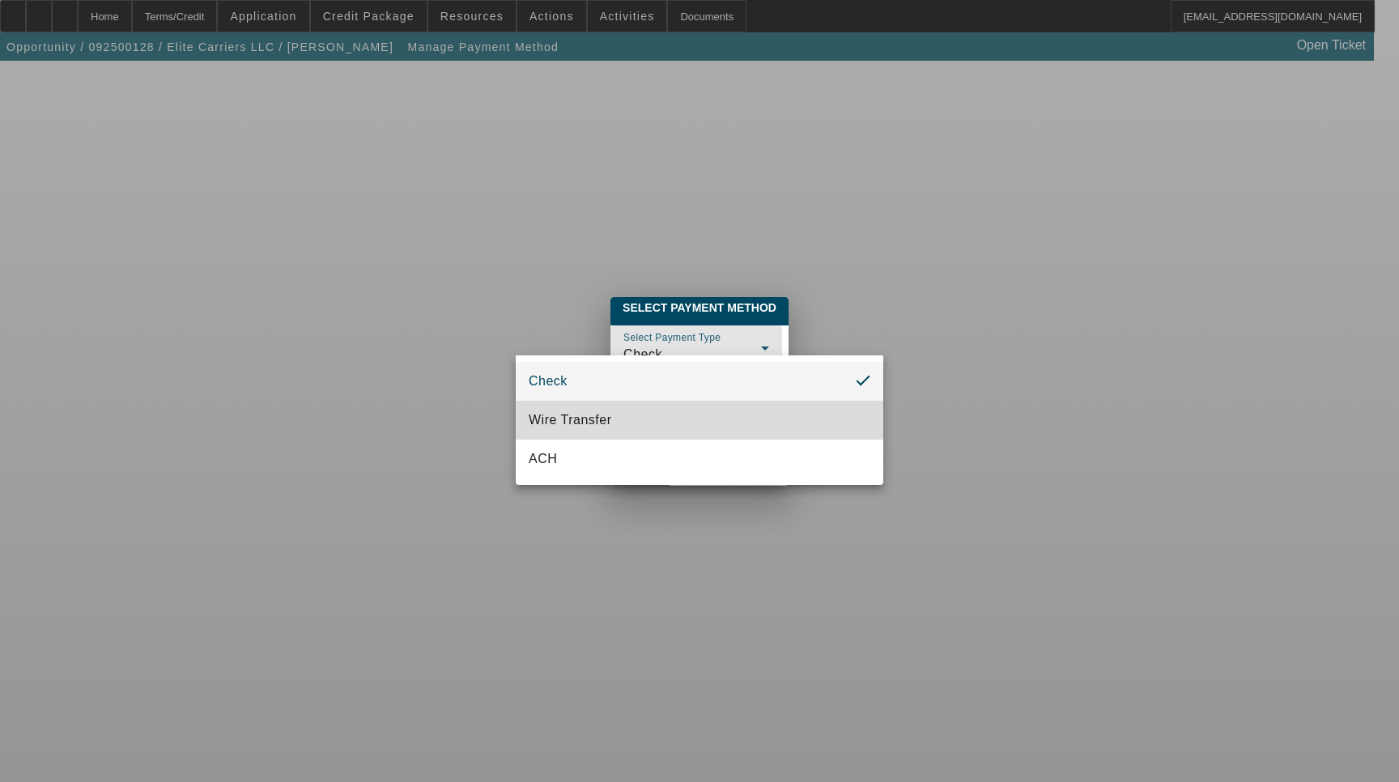
click at [565, 416] on span "Wire Transfer" at bounding box center [570, 419] width 83 height 19
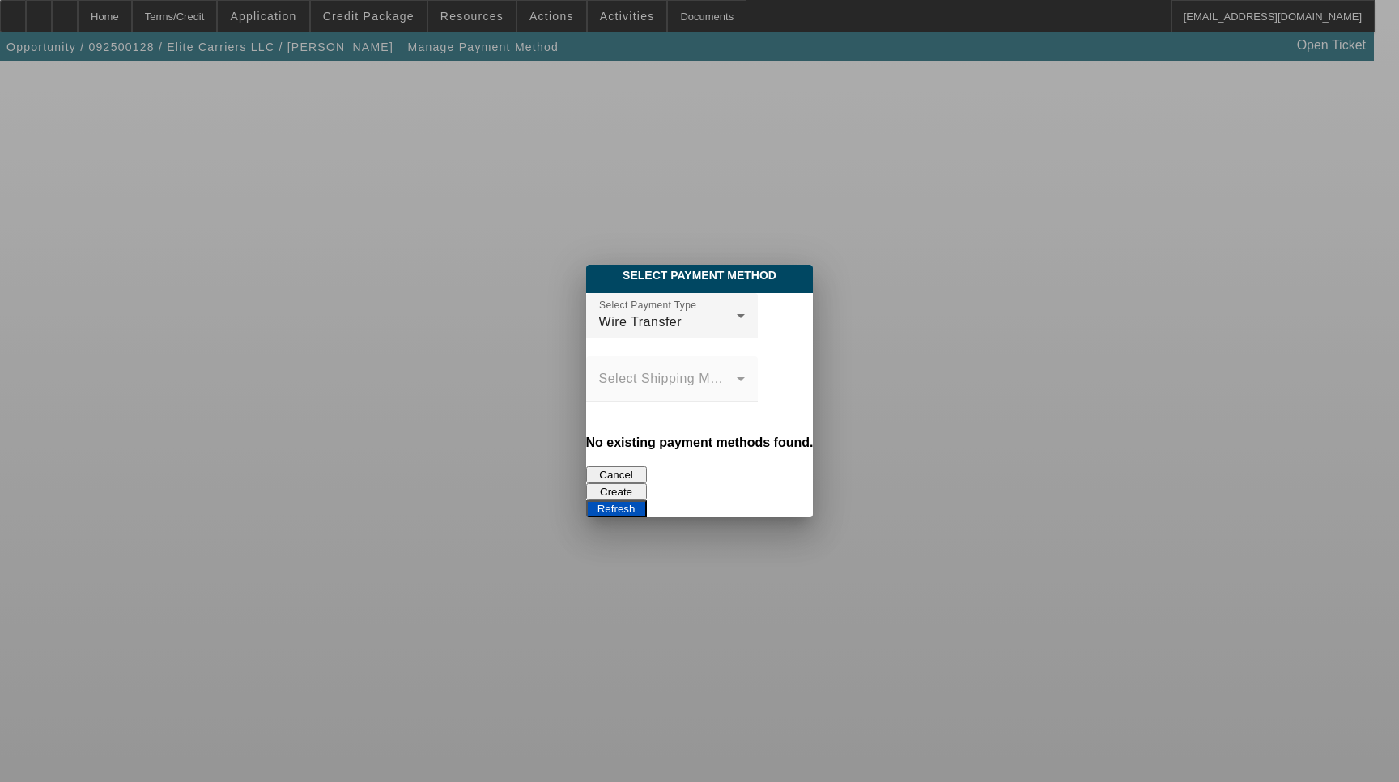
click at [647, 483] on button "Create" at bounding box center [616, 491] width 61 height 17
click at [647, 500] on button "Refresh" at bounding box center [616, 508] width 61 height 17
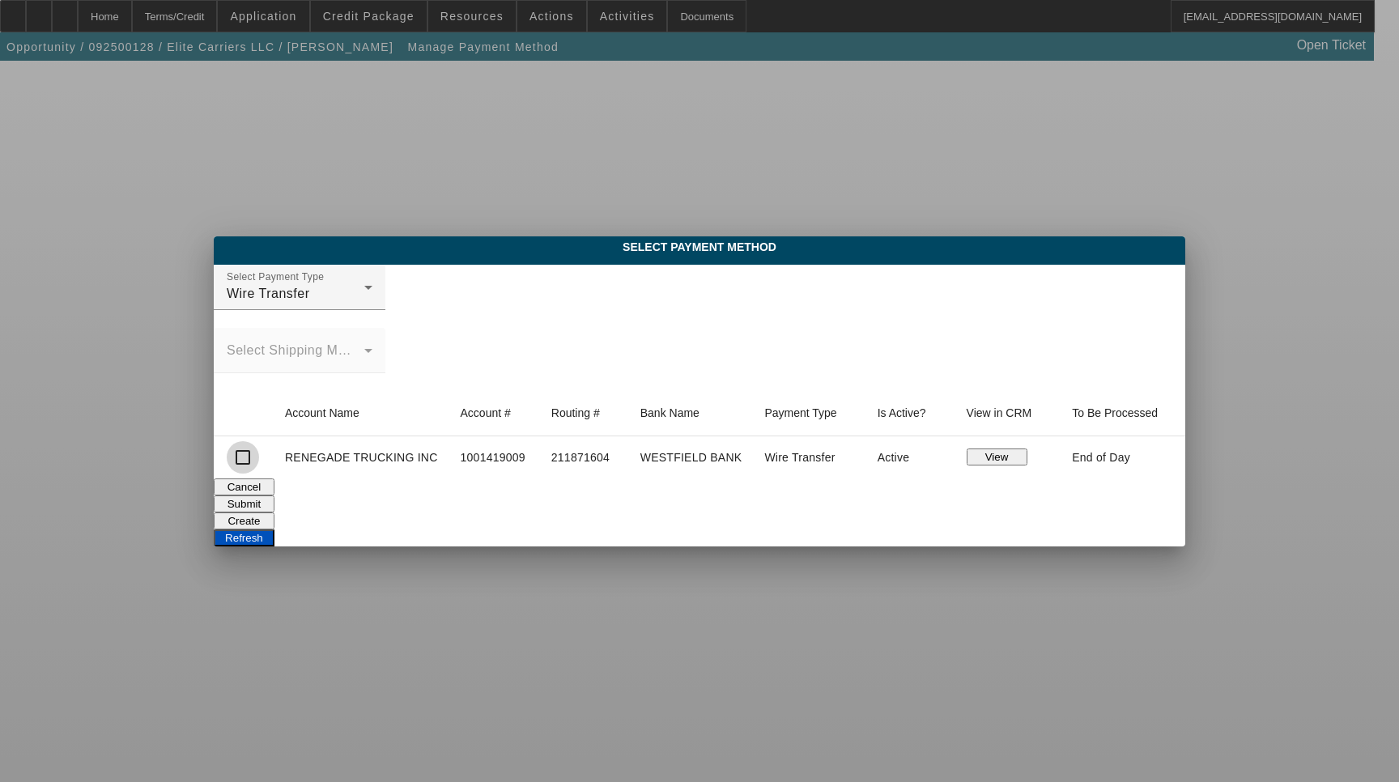
click at [238, 459] on input "checkbox" at bounding box center [243, 457] width 32 height 32
checkbox input "true"
click at [274, 499] on button "Submit" at bounding box center [244, 503] width 61 height 17
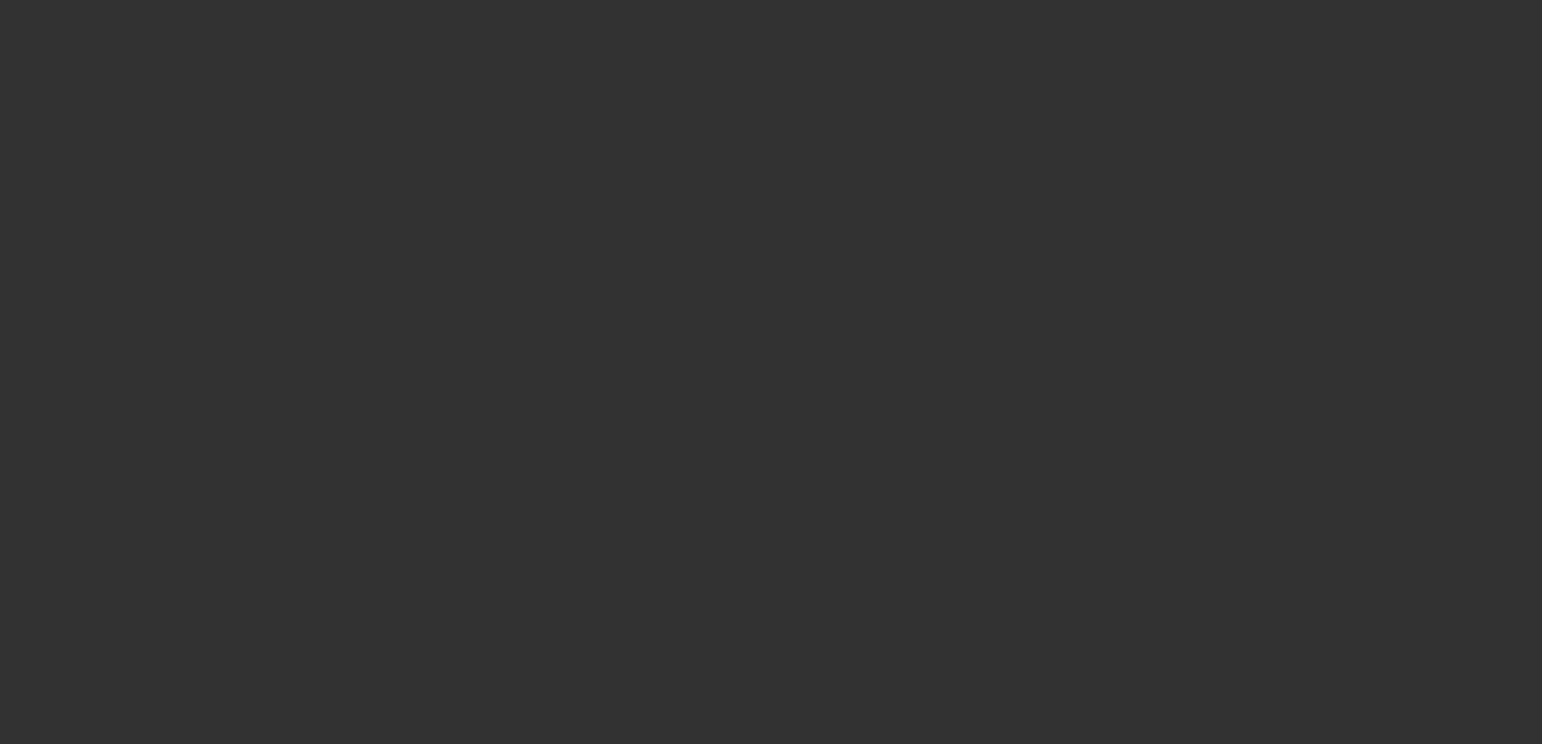
select select "3"
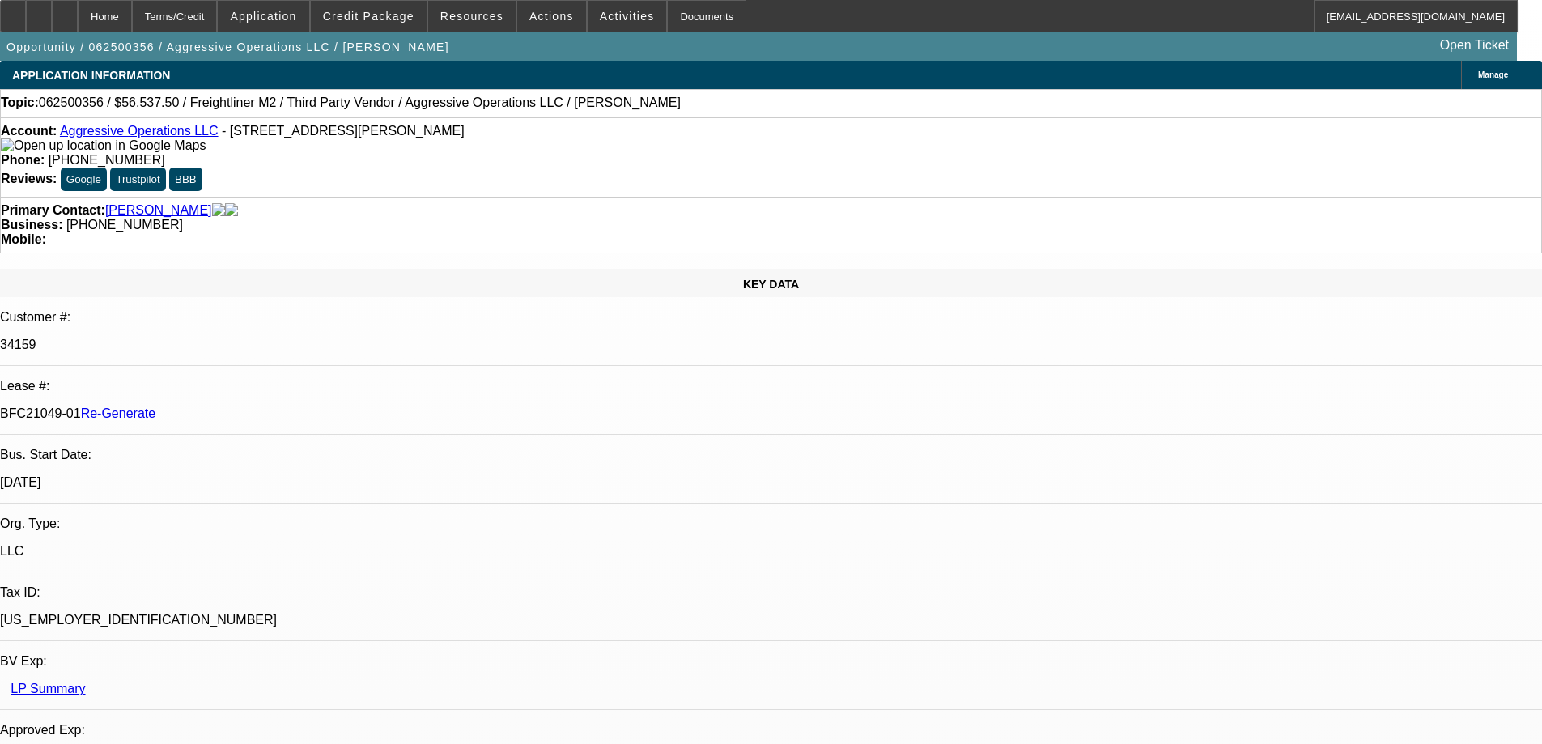
select select "0"
select select "2"
select select "0"
select select "6"
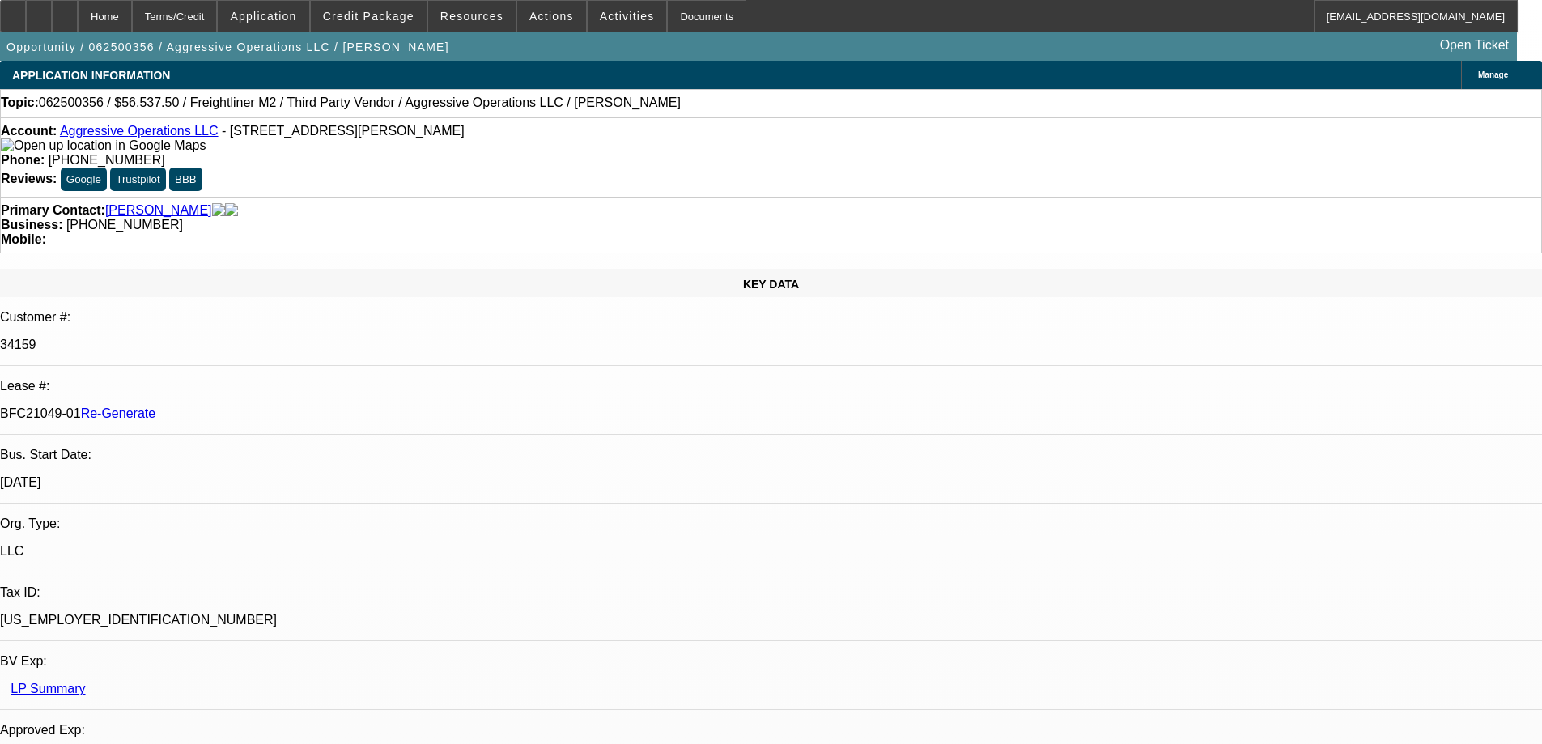
click at [667, 15] on div "Documents" at bounding box center [706, 16] width 79 height 32
click at [392, 15] on span "Credit Package" at bounding box center [368, 16] width 91 height 13
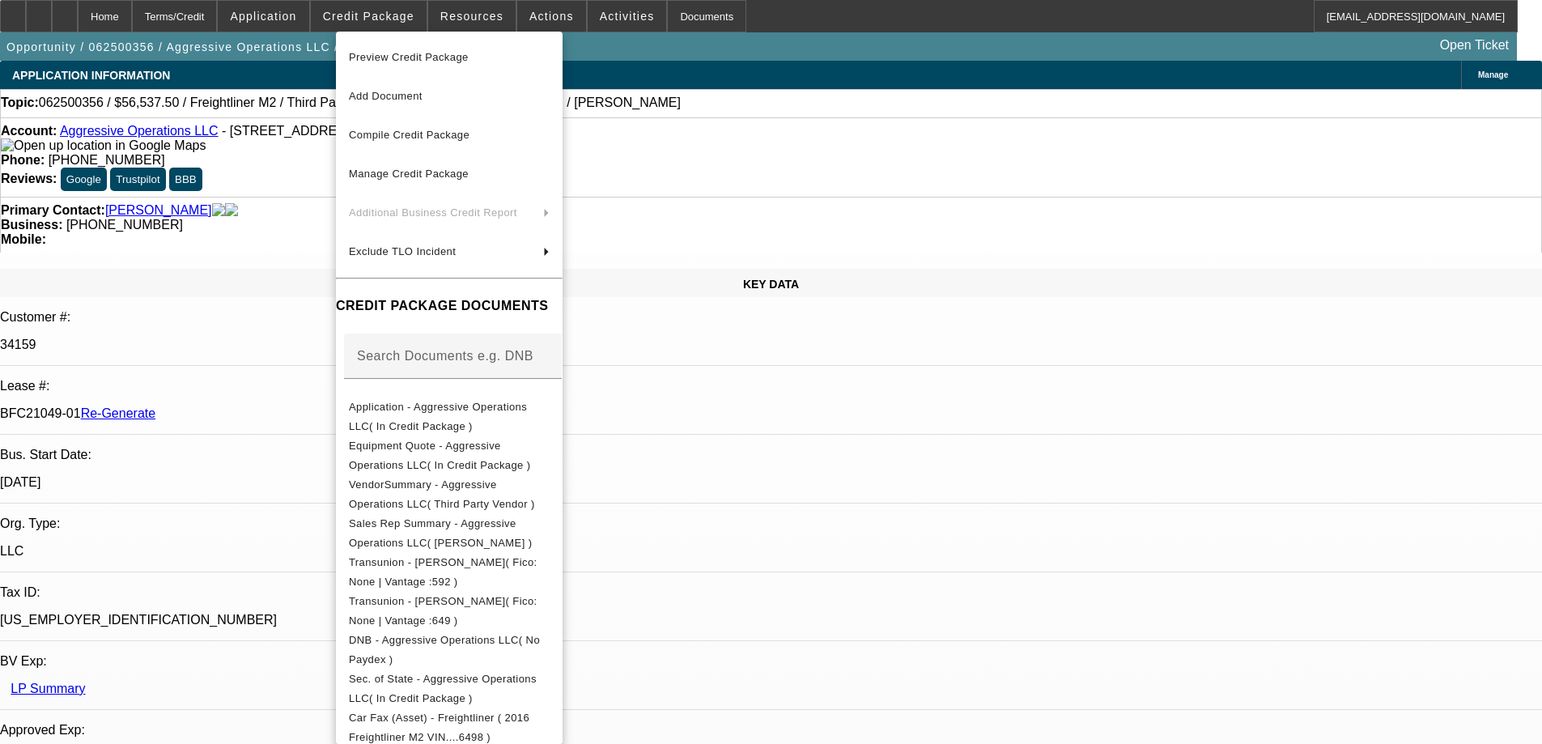
scroll to position [405, 0]
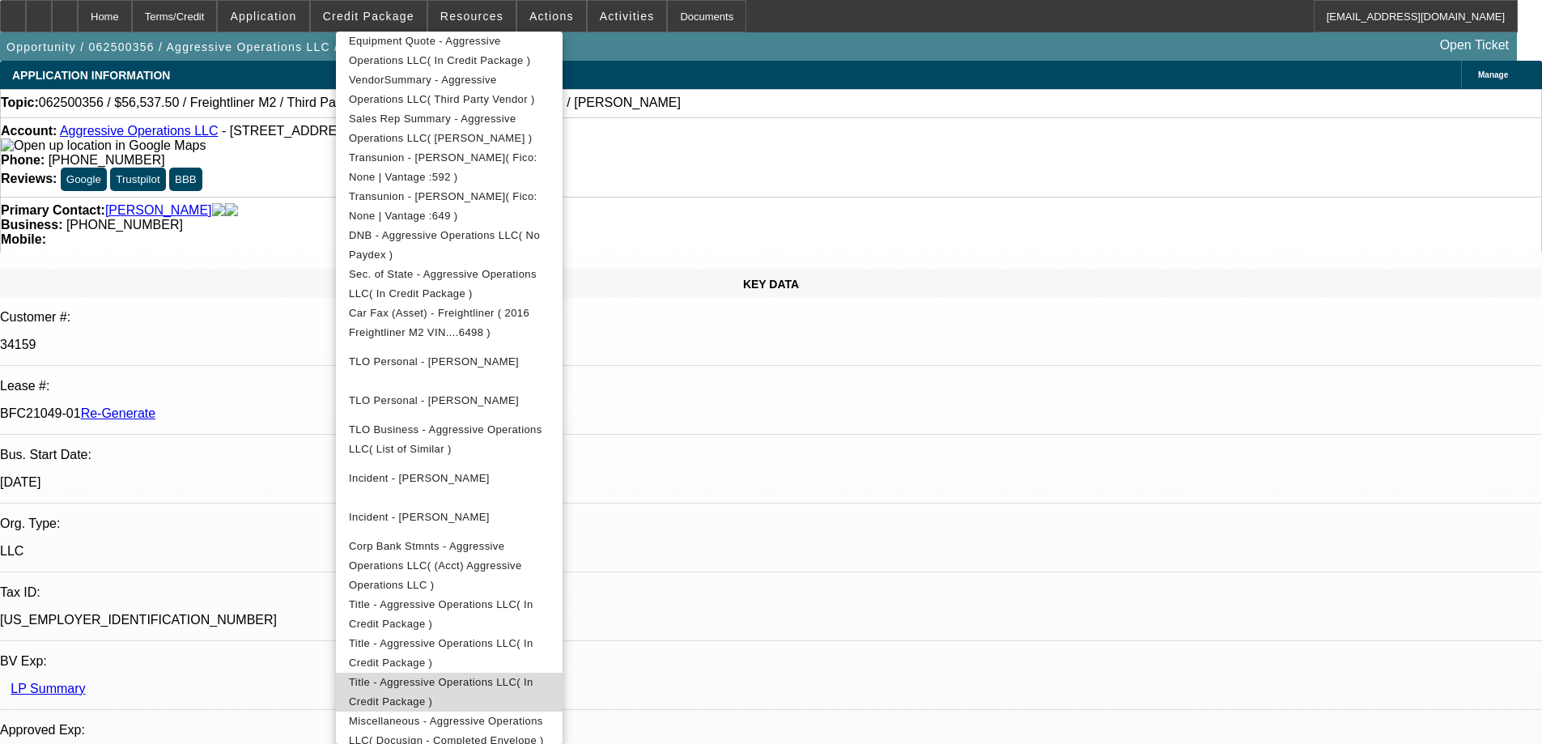
click at [484, 673] on button "Title - Aggressive Operations LLC( In Credit Package )" at bounding box center [449, 692] width 227 height 39
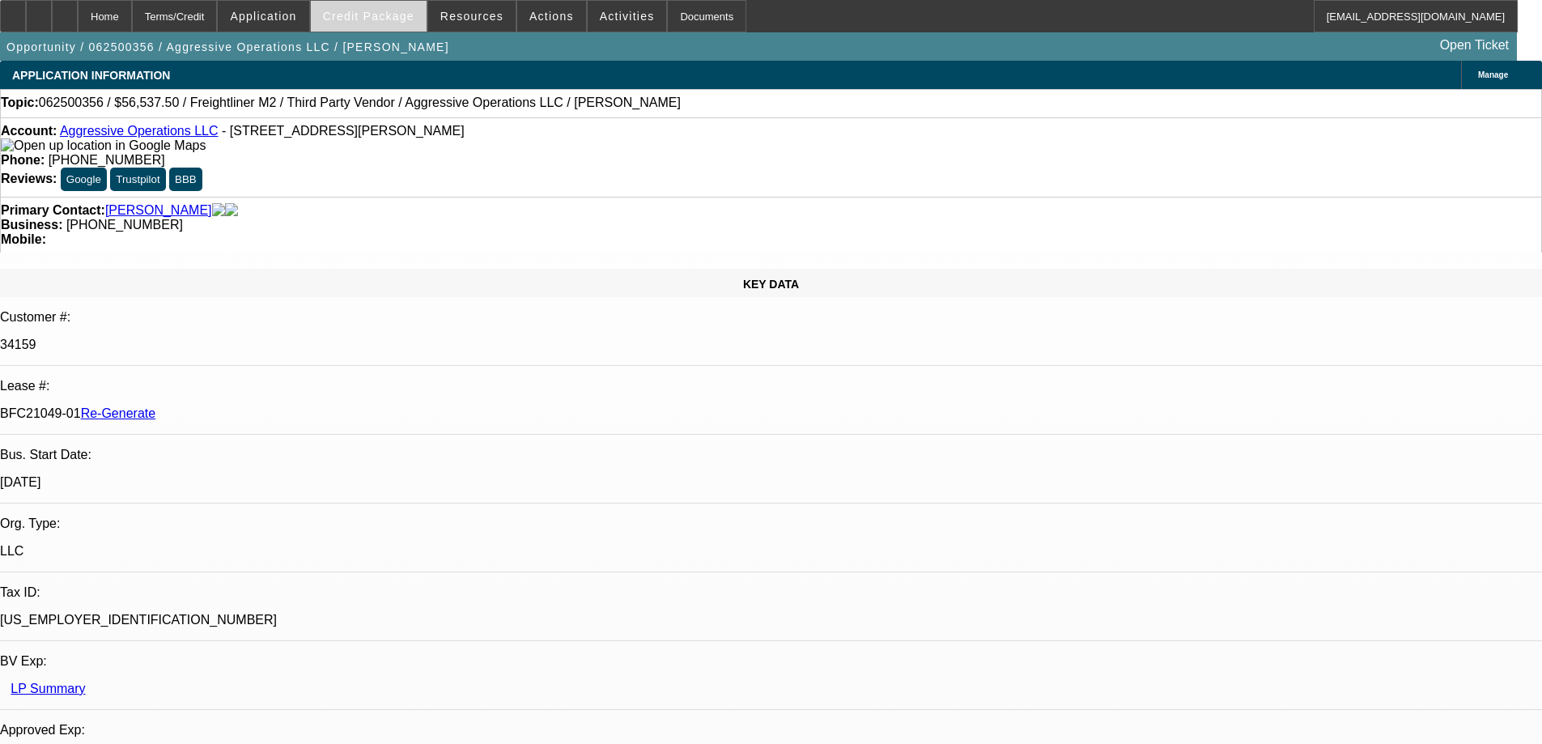
click at [408, 6] on span at bounding box center [369, 16] width 116 height 39
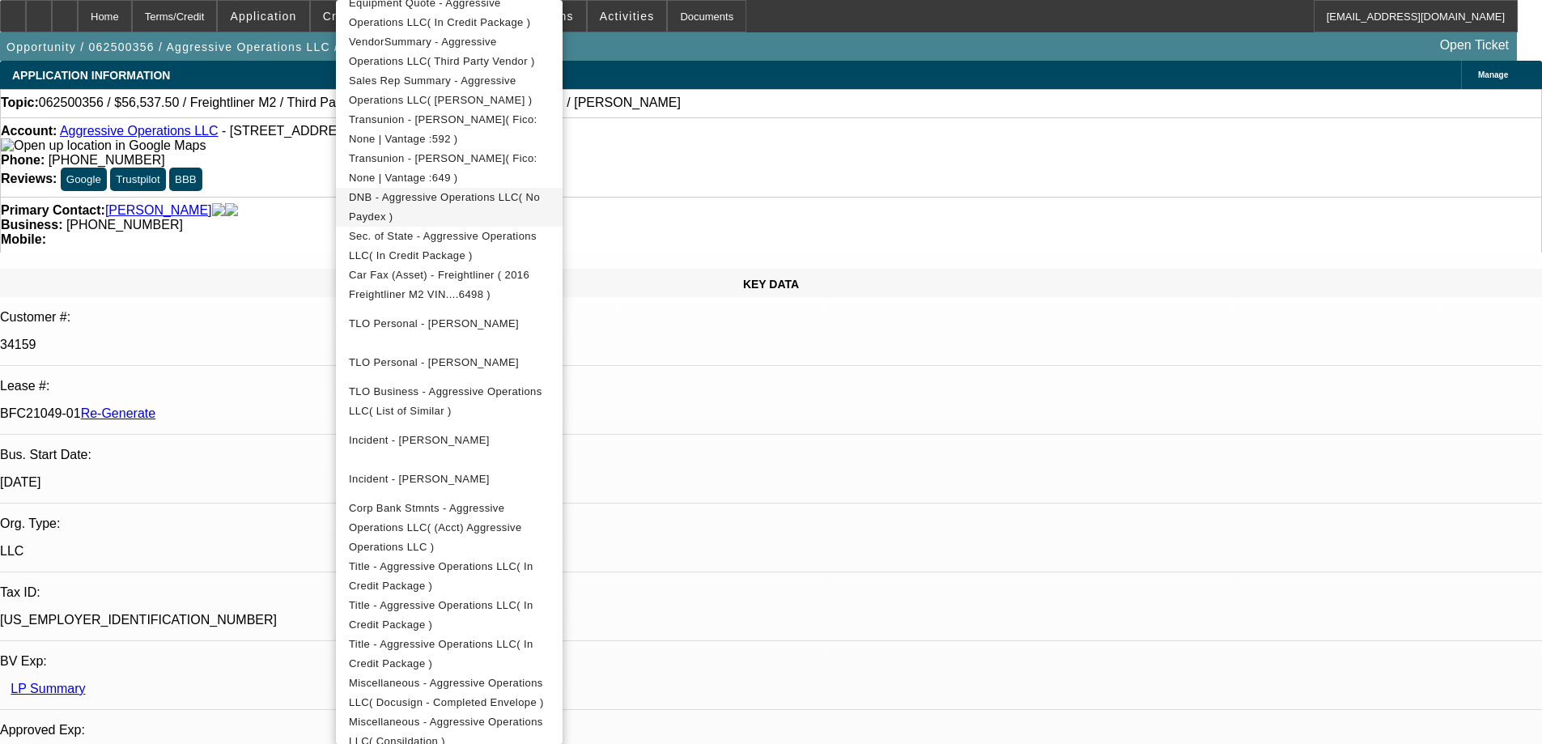
scroll to position [439, 0]
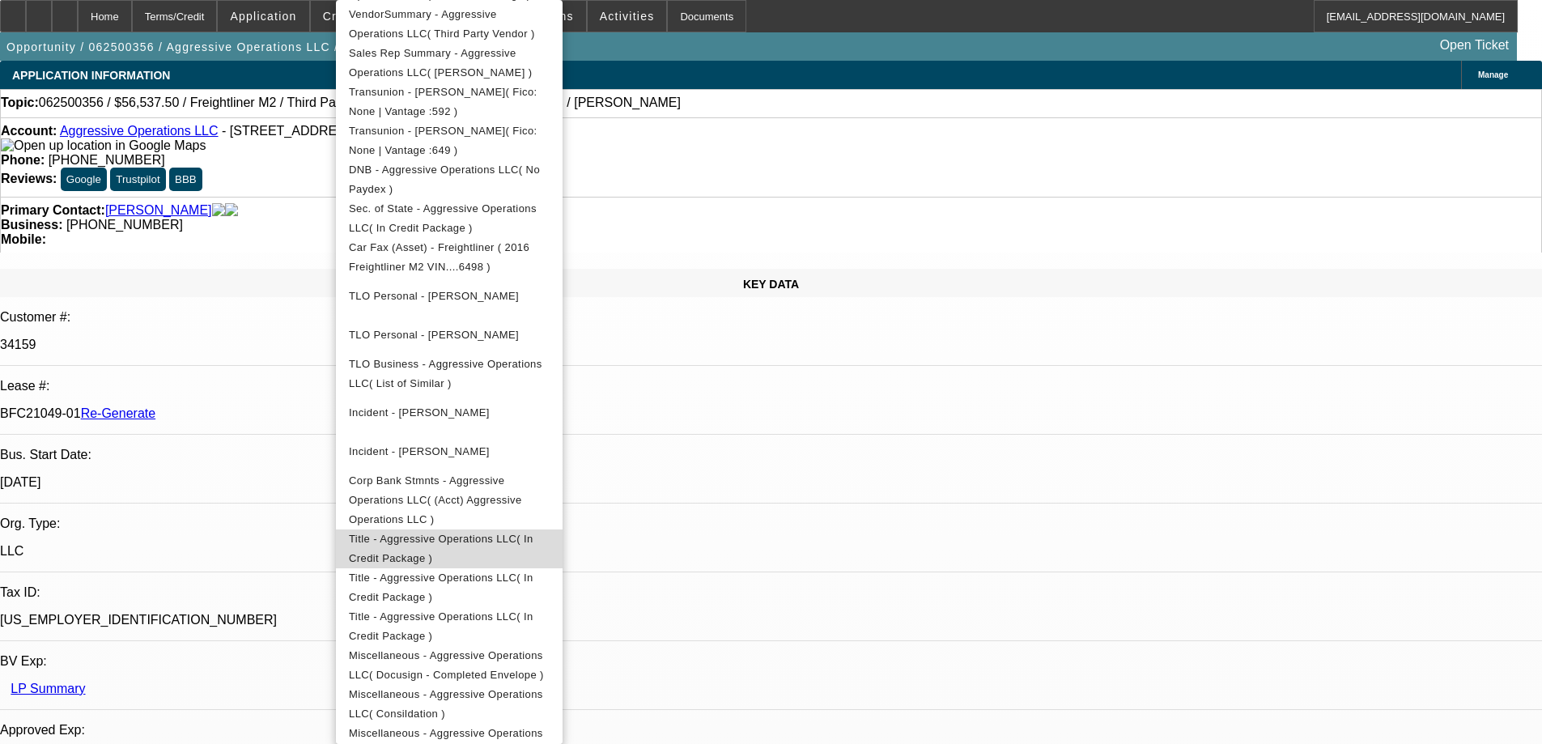
click at [453, 533] on span "Title - Aggressive Operations LLC( In Credit Package )" at bounding box center [441, 549] width 185 height 32
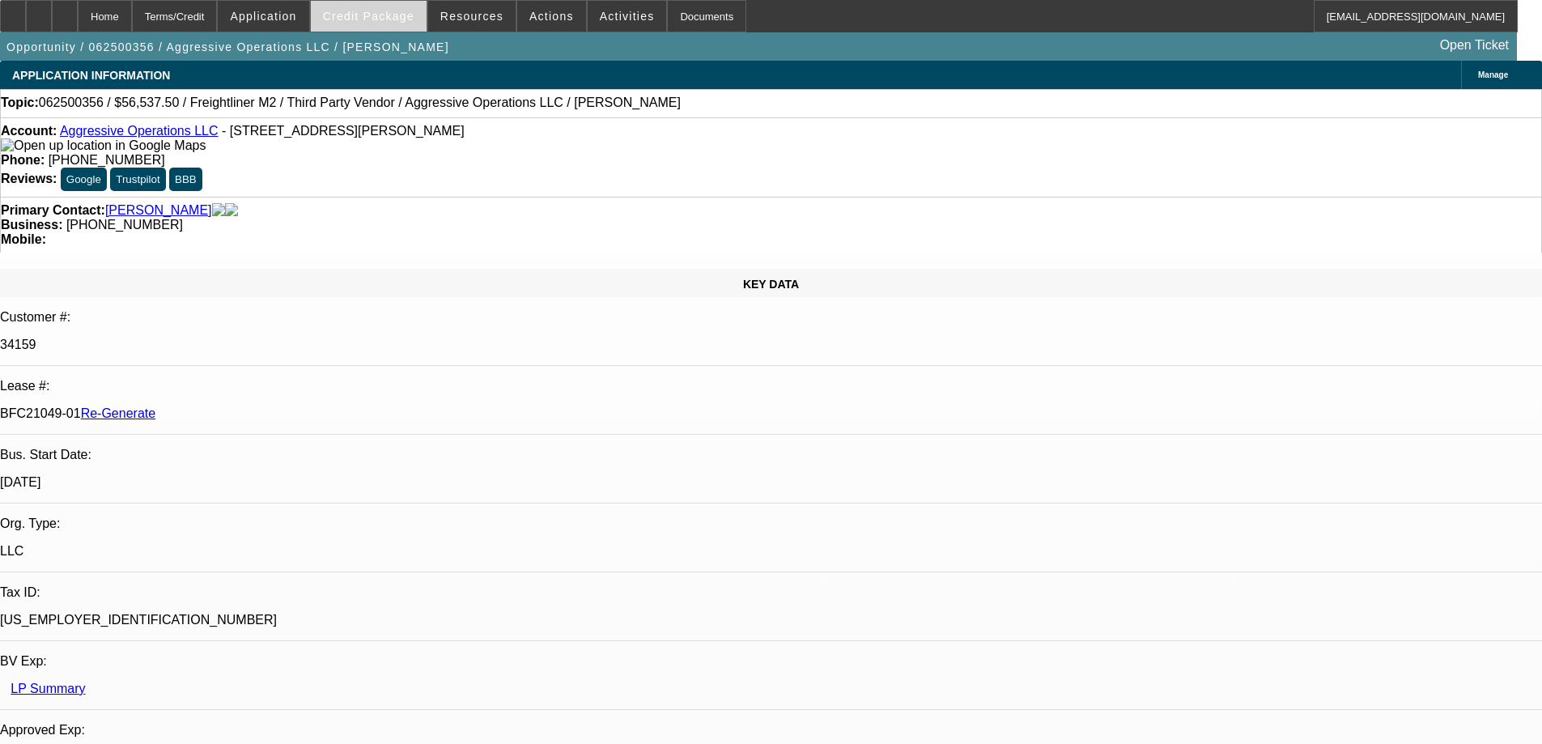
click at [388, 26] on span at bounding box center [369, 16] width 116 height 39
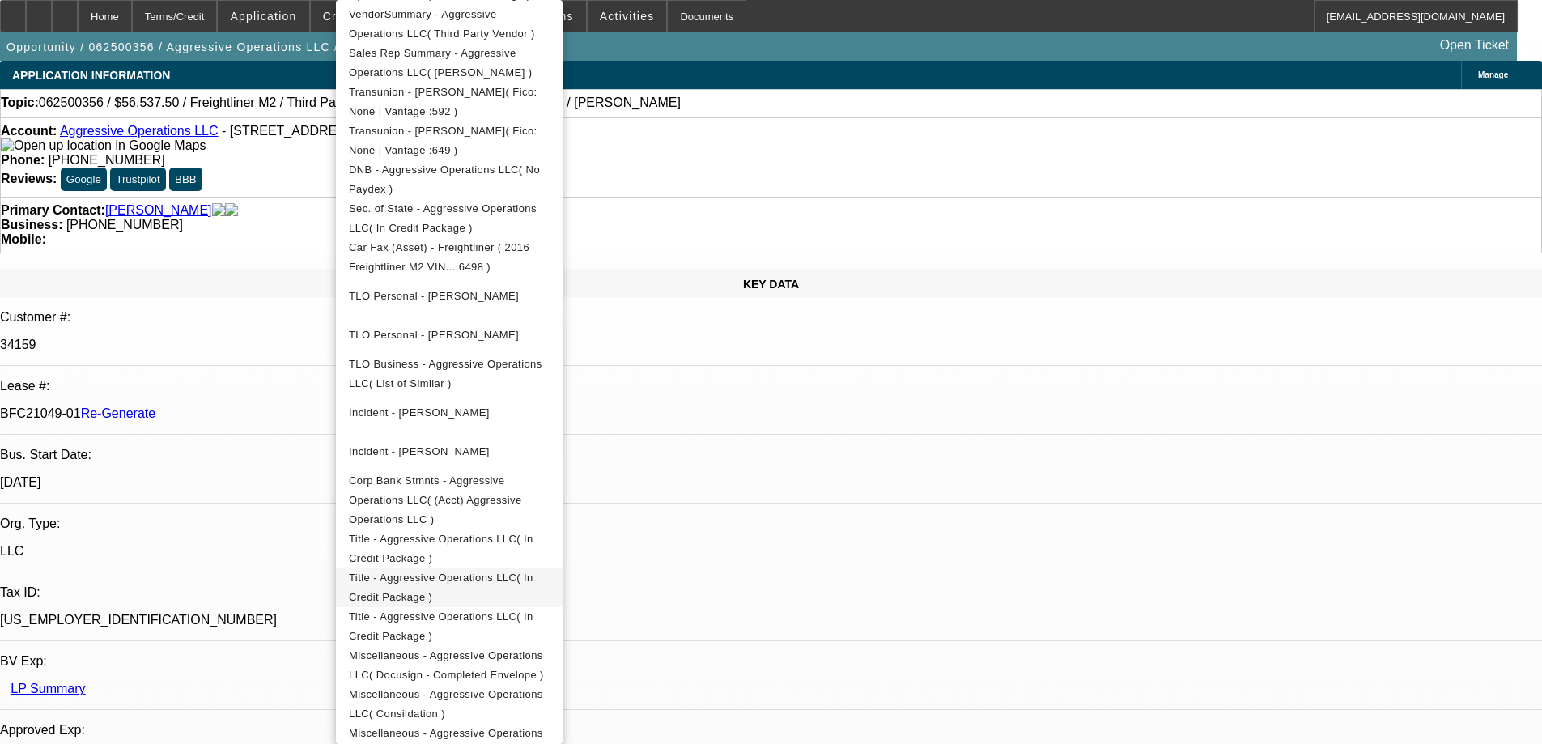
click at [425, 572] on span "Title - Aggressive Operations LLC( In Credit Package )" at bounding box center [441, 588] width 185 height 32
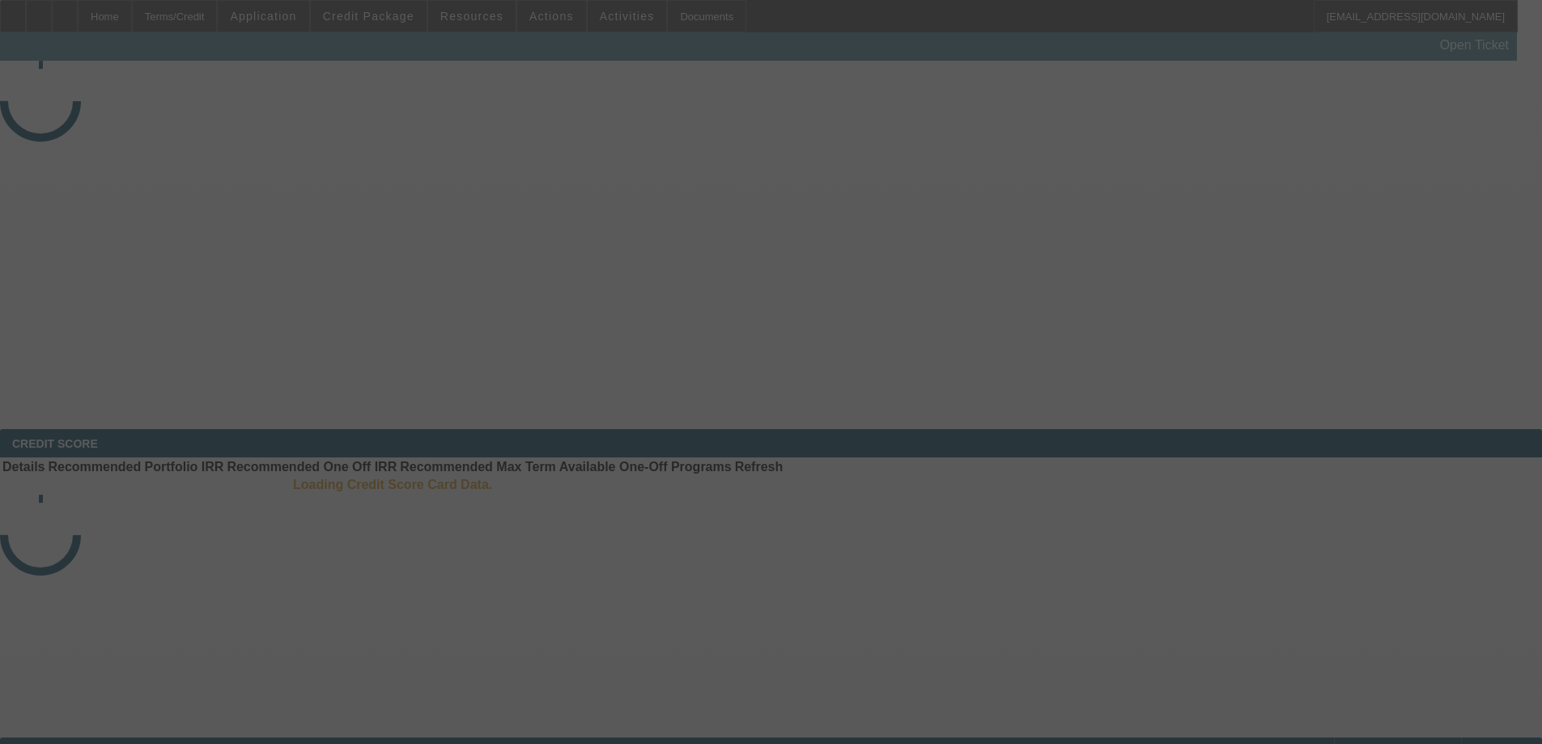
select select "3"
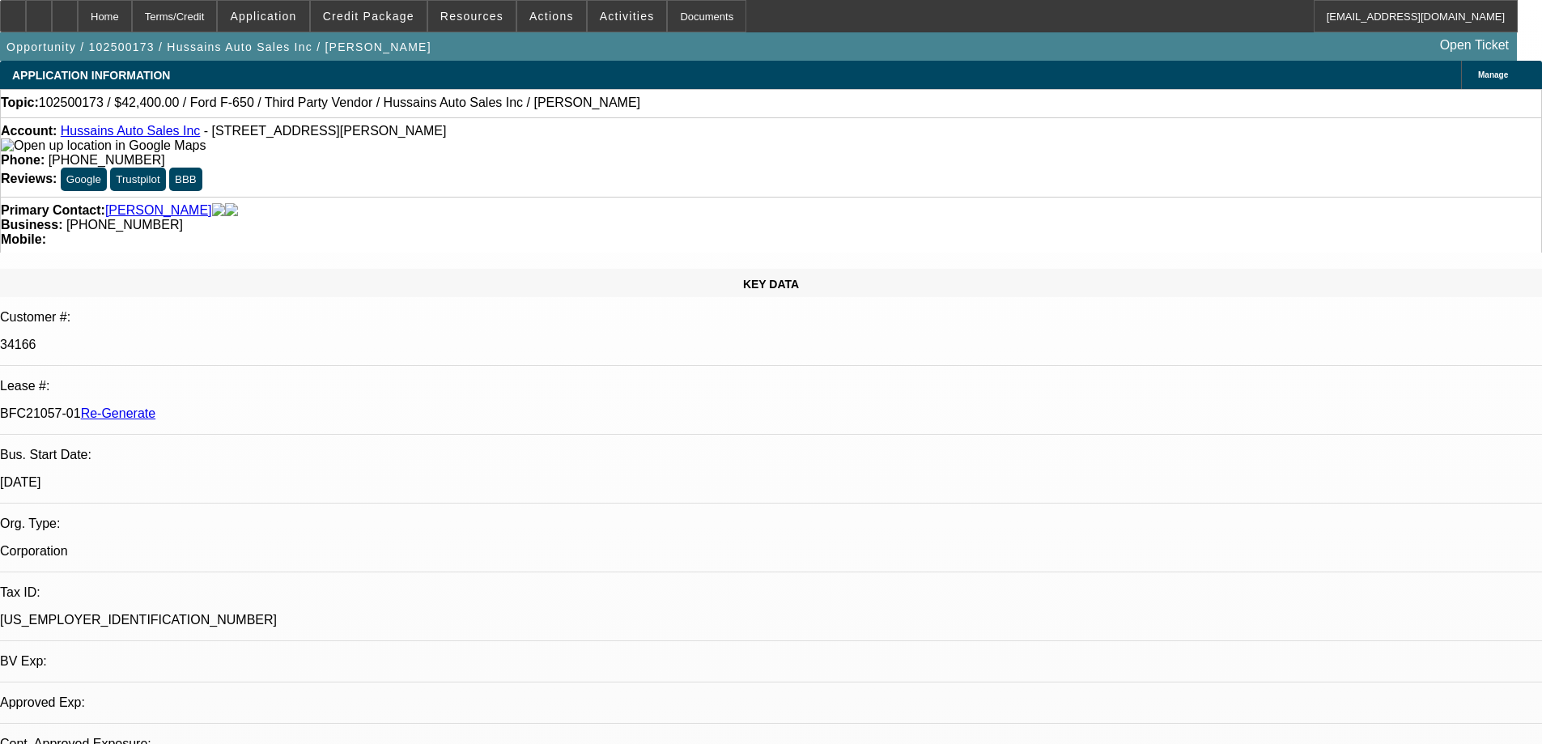
select select "0"
select select "6"
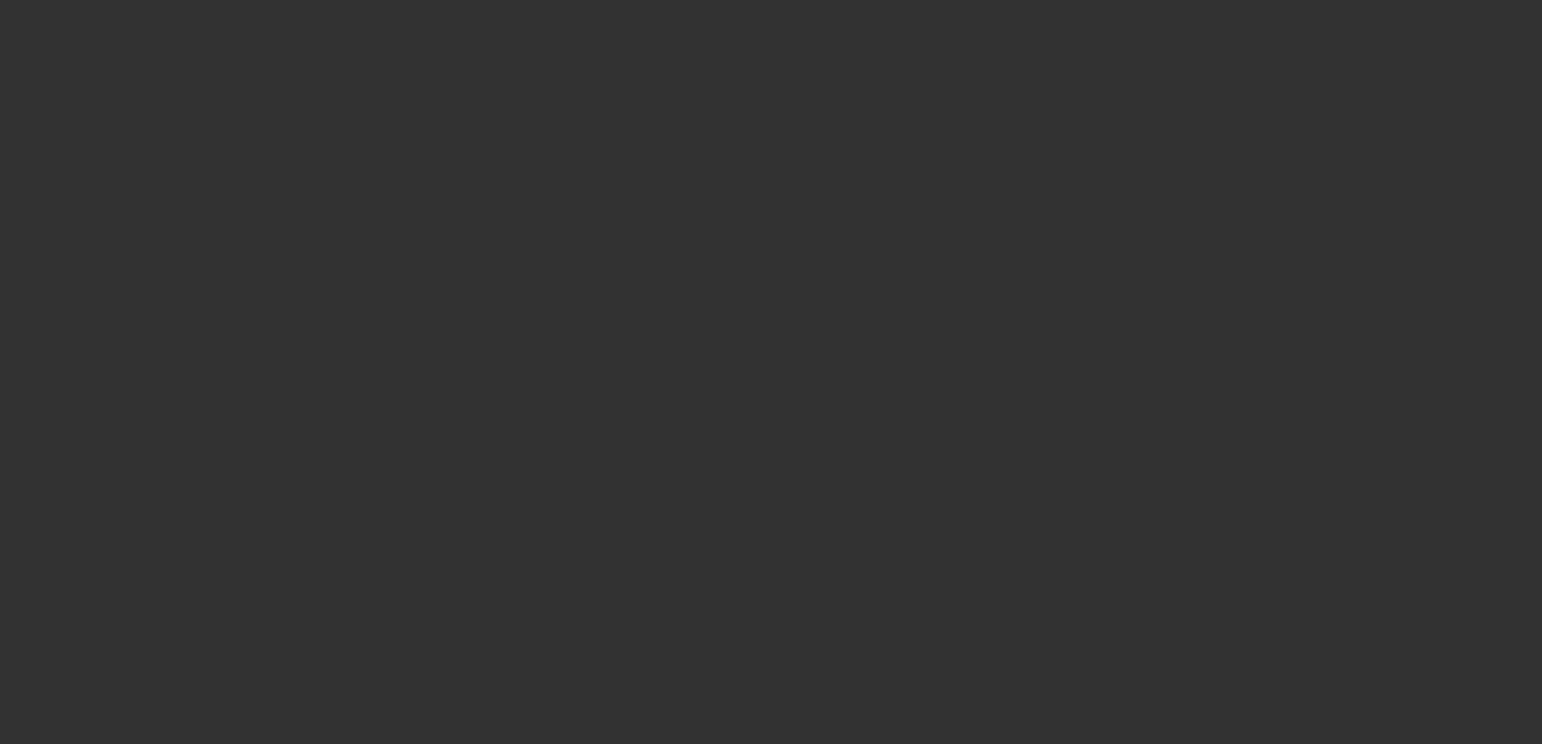
select select "3"
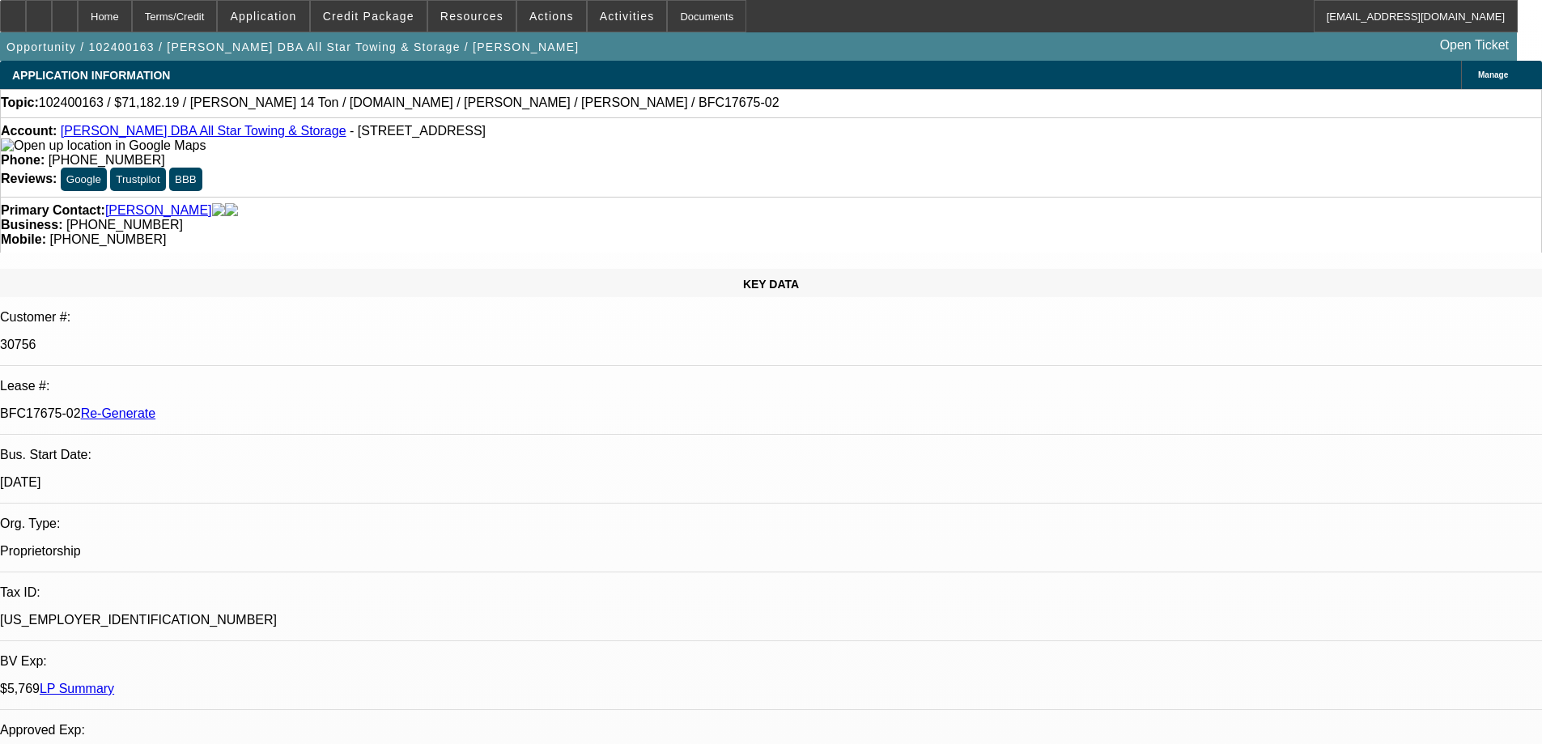
select select "0"
select select "6"
click at [368, 14] on span "Credit Package" at bounding box center [368, 16] width 91 height 13
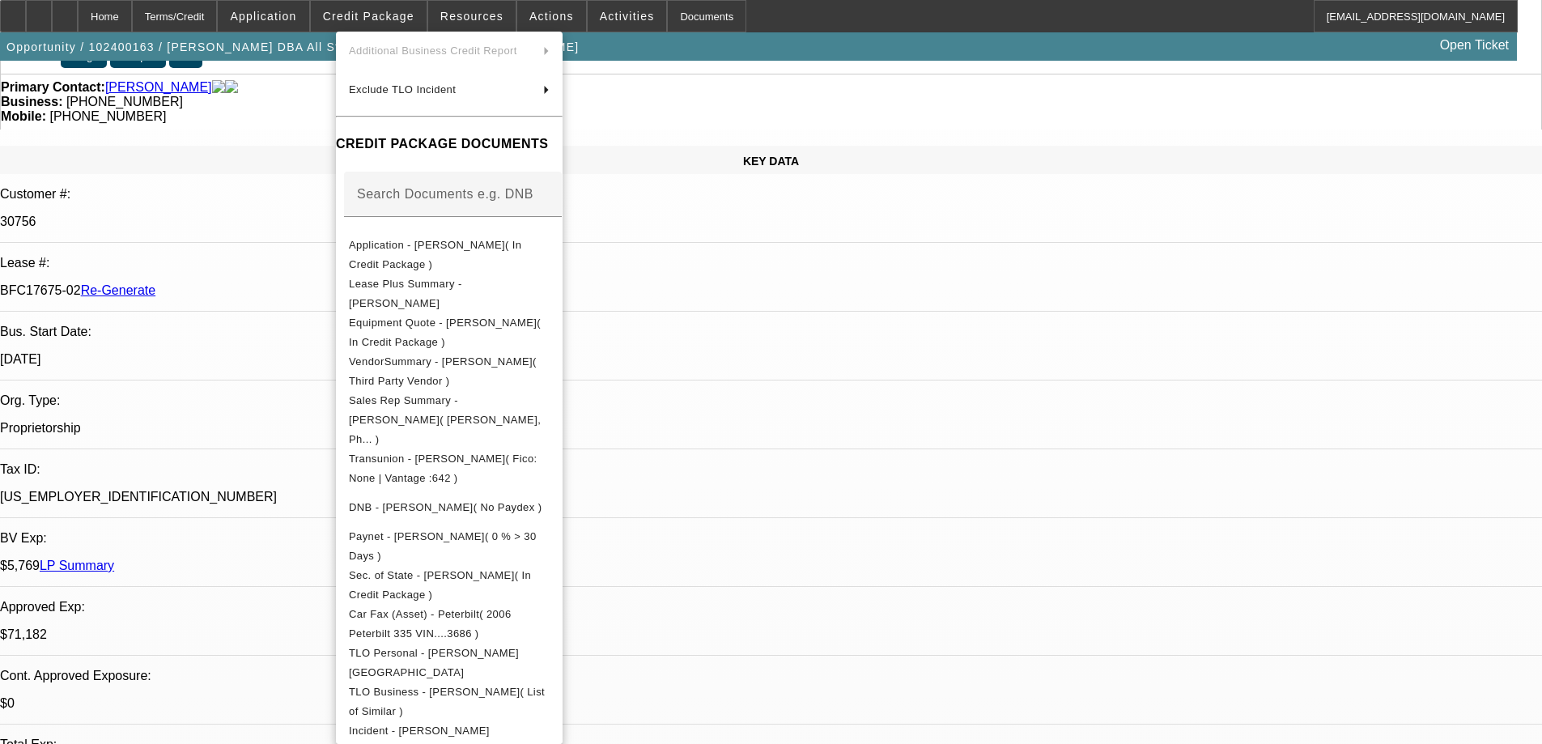
scroll to position [243, 0]
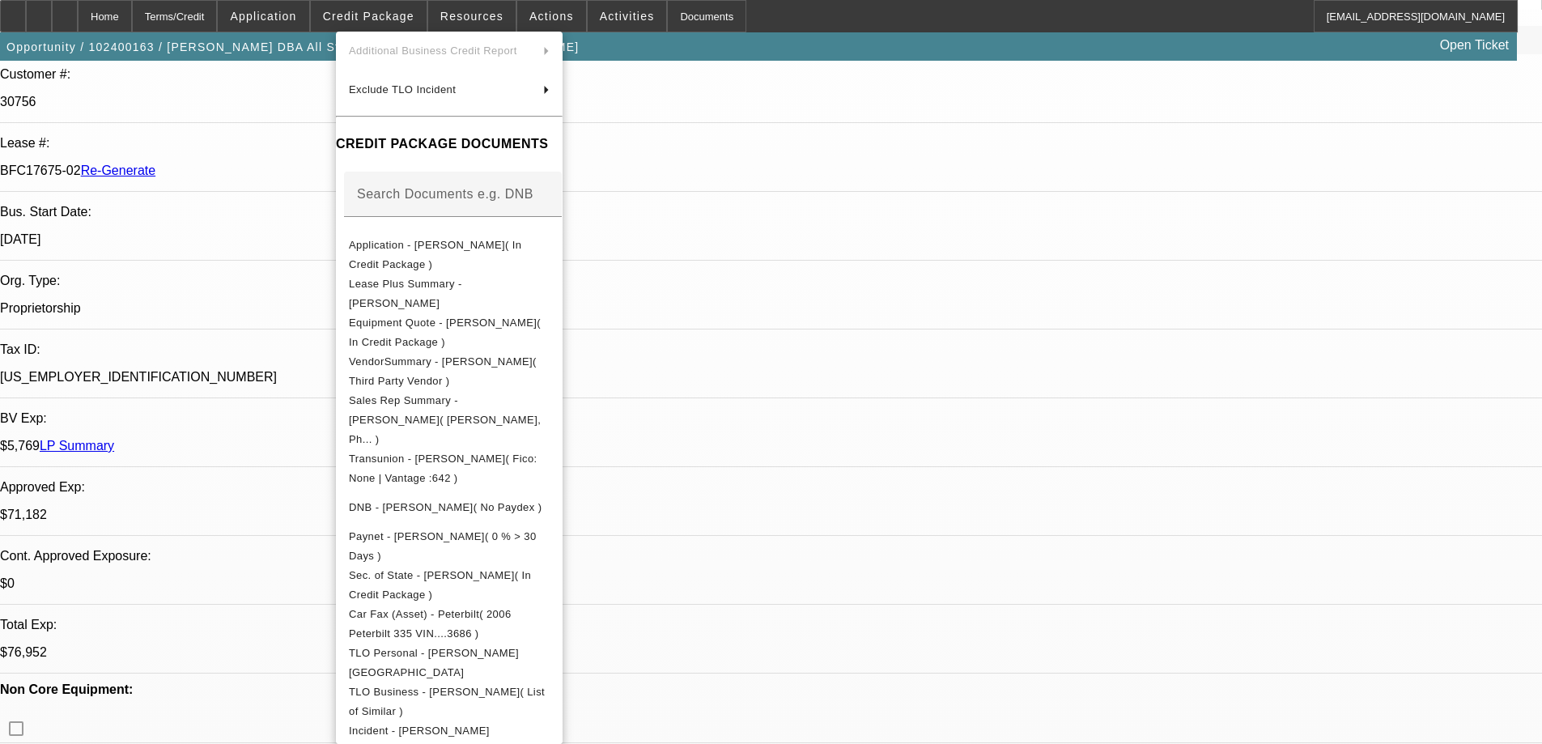
click at [87, 560] on div at bounding box center [771, 372] width 1542 height 744
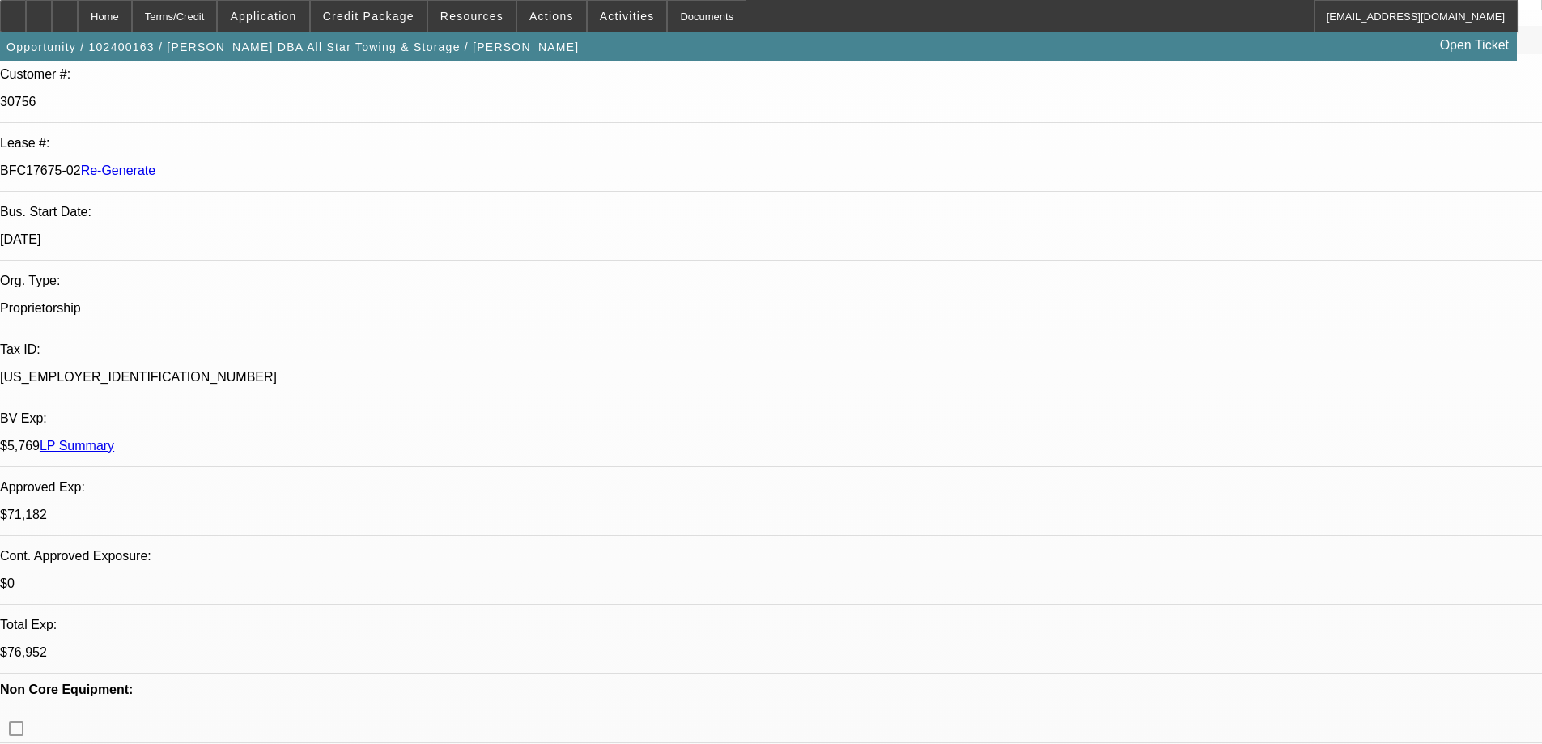
click at [685, 20] on div "Documents" at bounding box center [706, 16] width 79 height 32
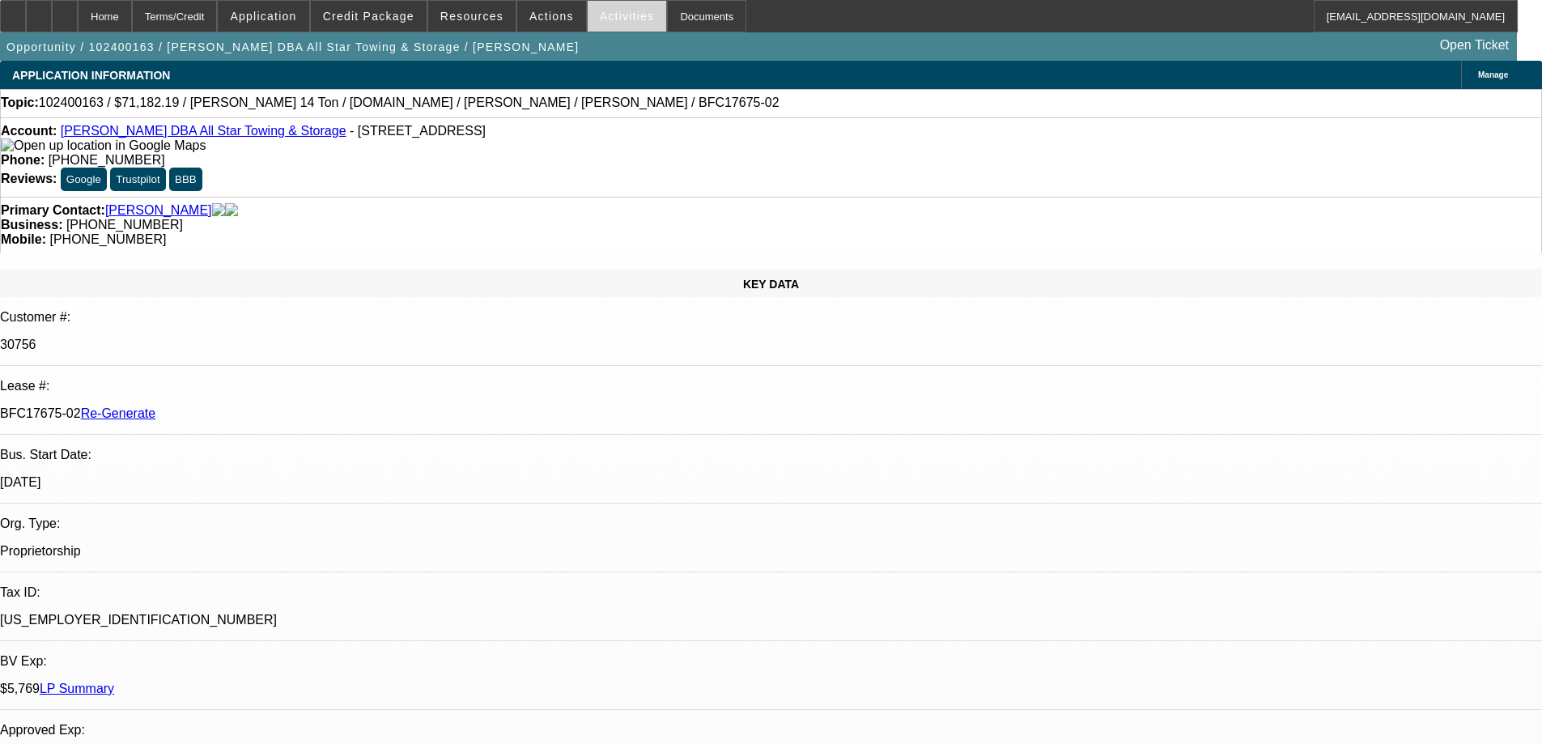
click at [617, 19] on span "Activities" at bounding box center [627, 16] width 55 height 13
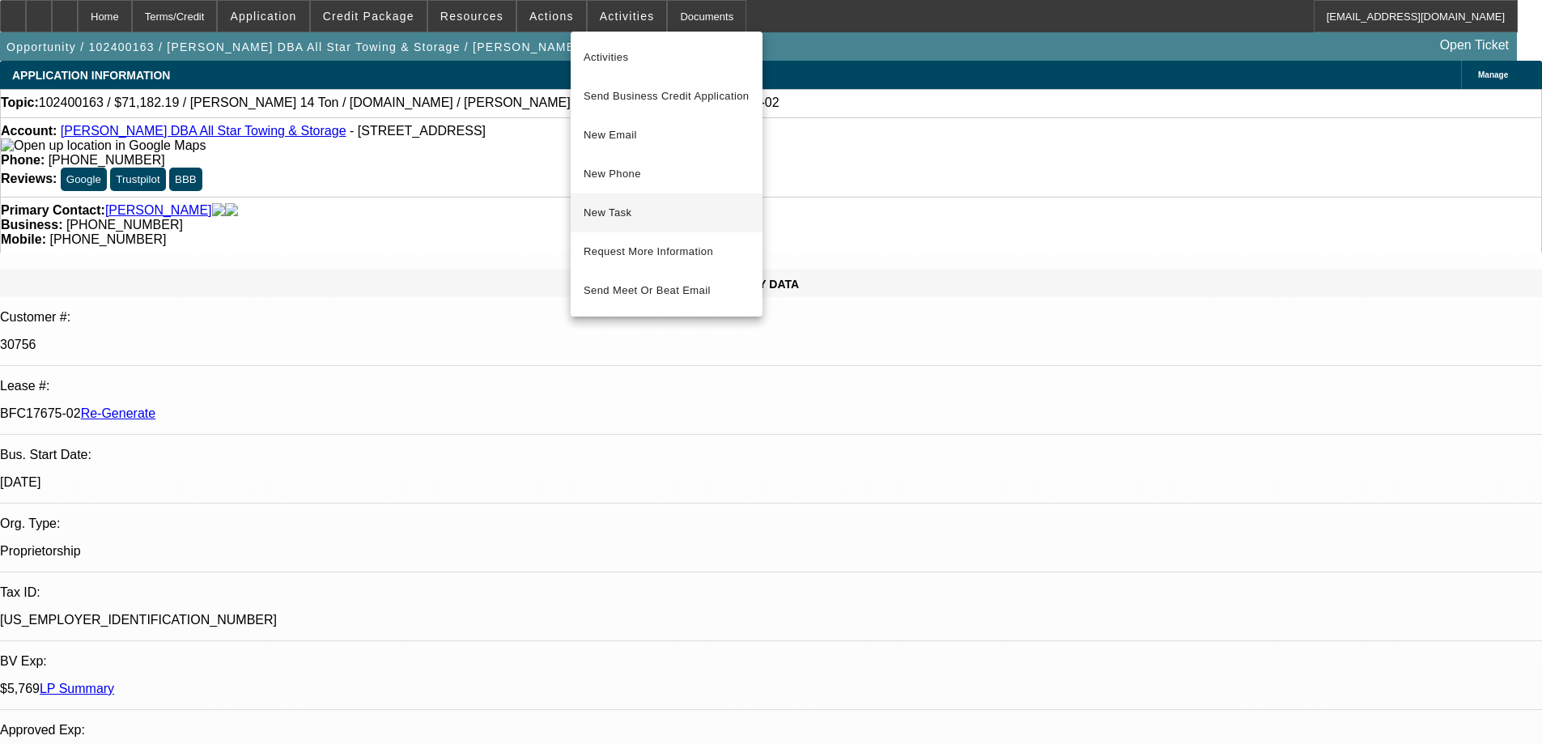
click at [627, 224] on button "New Task" at bounding box center [667, 212] width 192 height 39
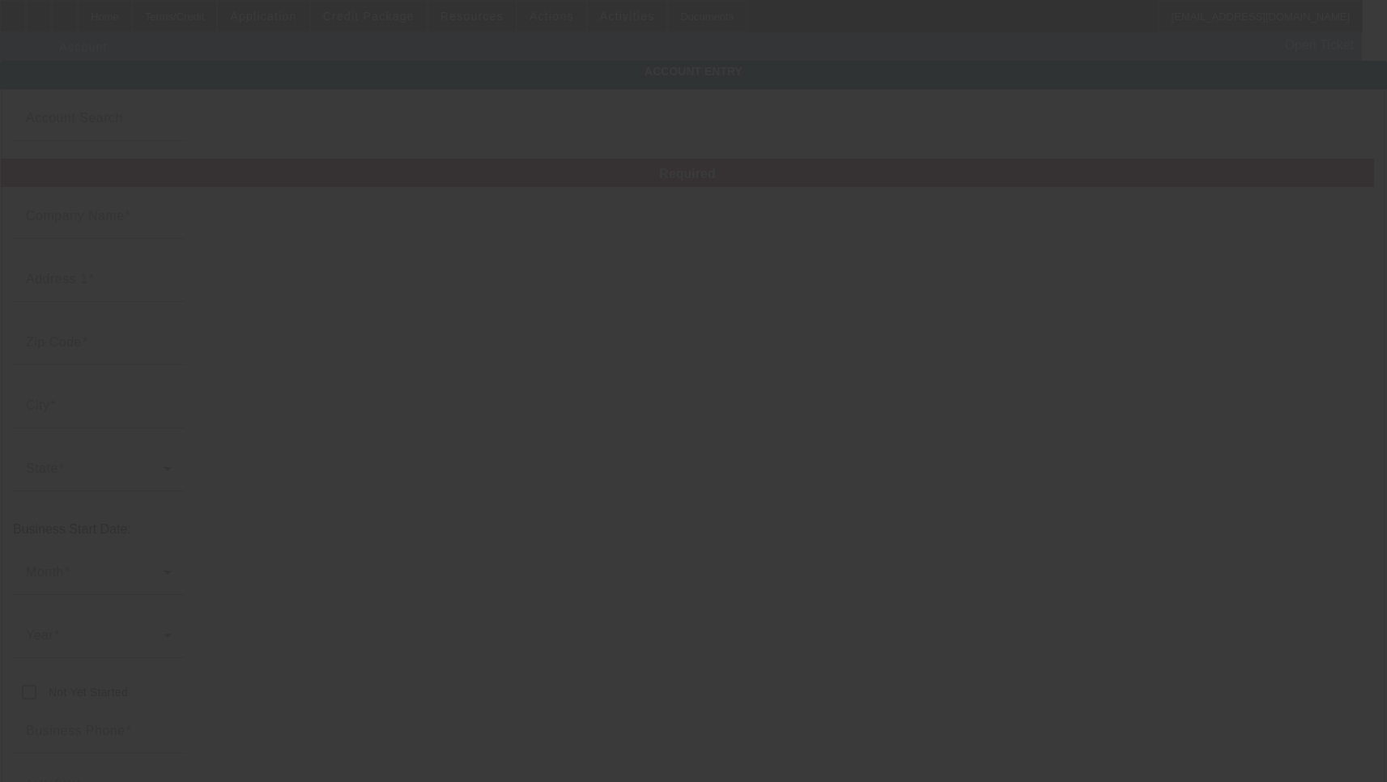
type input "[PERSON_NAME]"
type input "1816 Drillers Dr"
type input "77808"
type input "[PERSON_NAME]"
type input "[PHONE_NUMBER]"
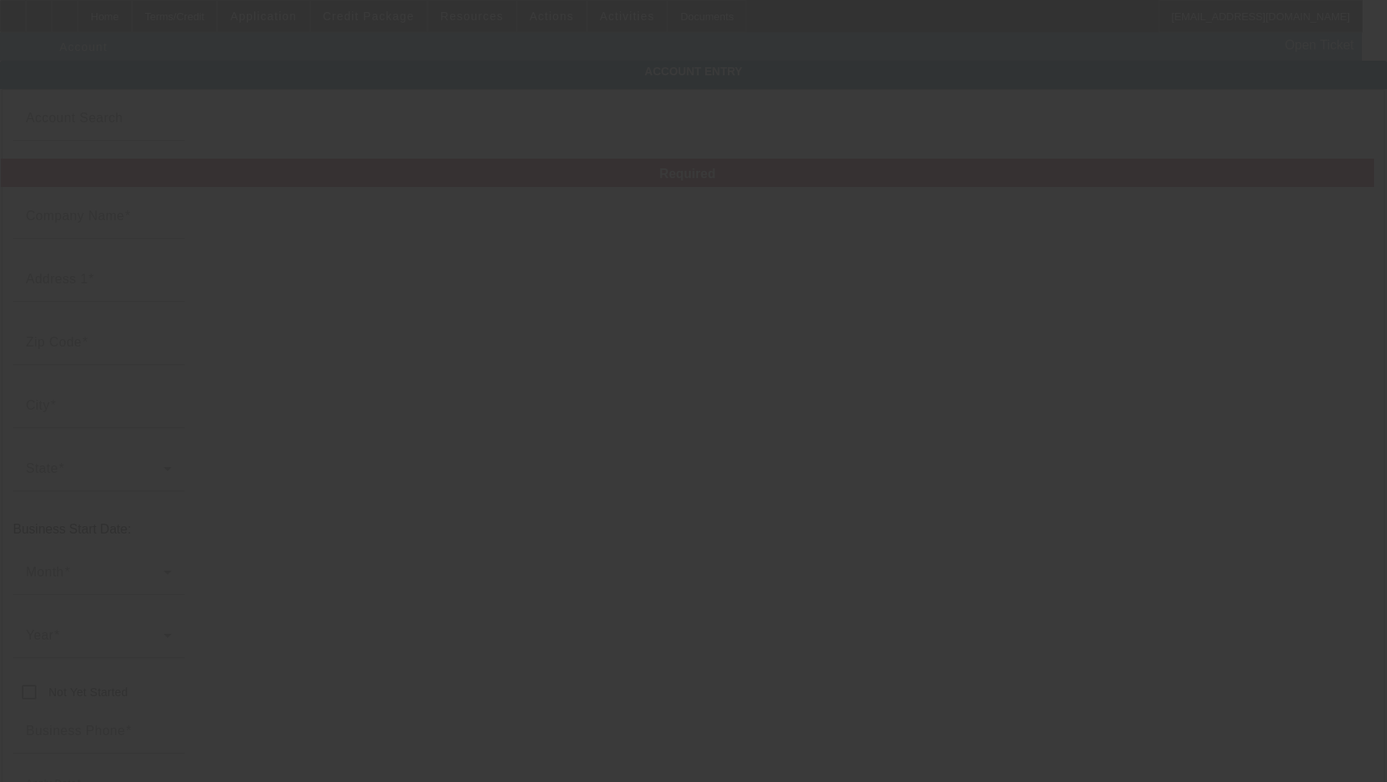
type input "All Star Towing & Storage"
type input "[EMAIL_ADDRESS][DOMAIN_NAME]"
type input "Brazos"
type input "[US_EMPLOYER_IDENTIFICATION_NUMBER]"
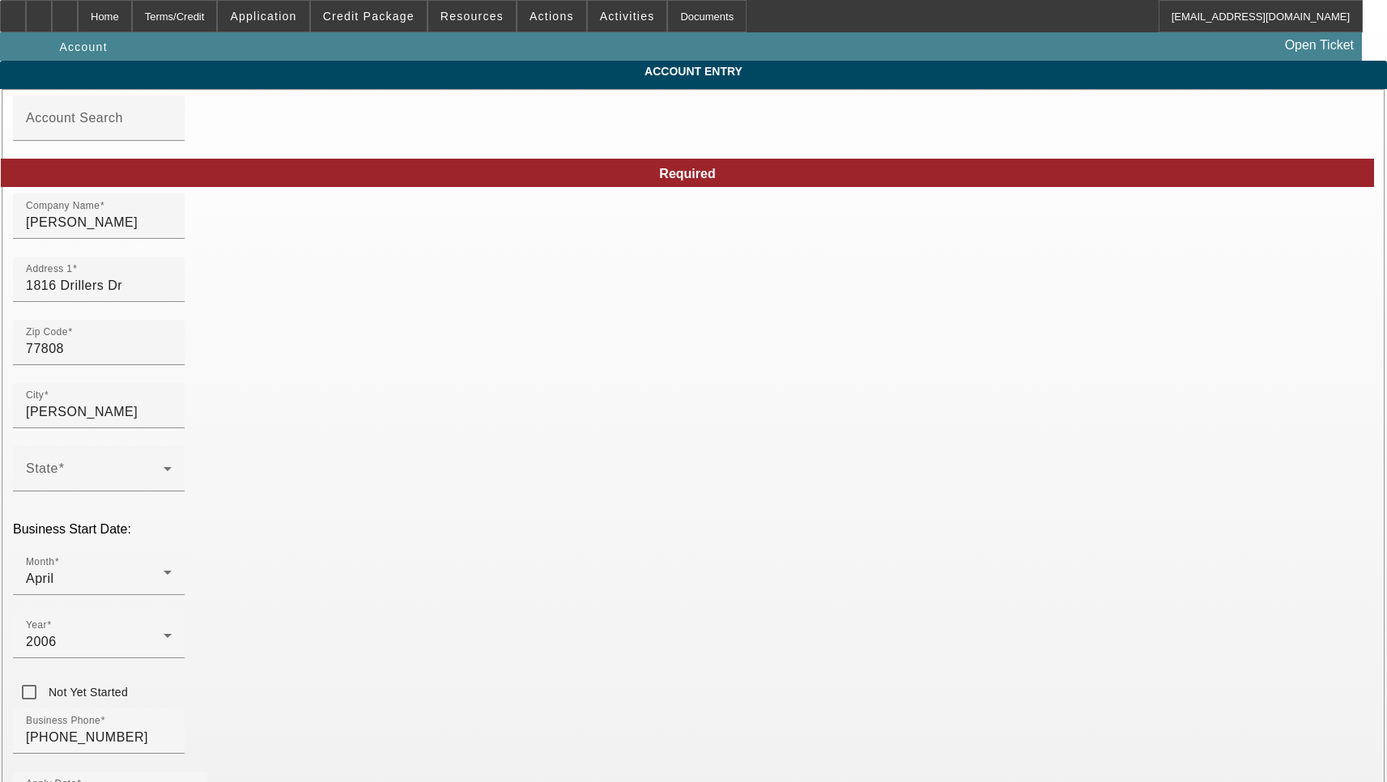
type input "[DATE]"
drag, startPoint x: 870, startPoint y: 240, endPoint x: 793, endPoint y: 242, distance: 77.7
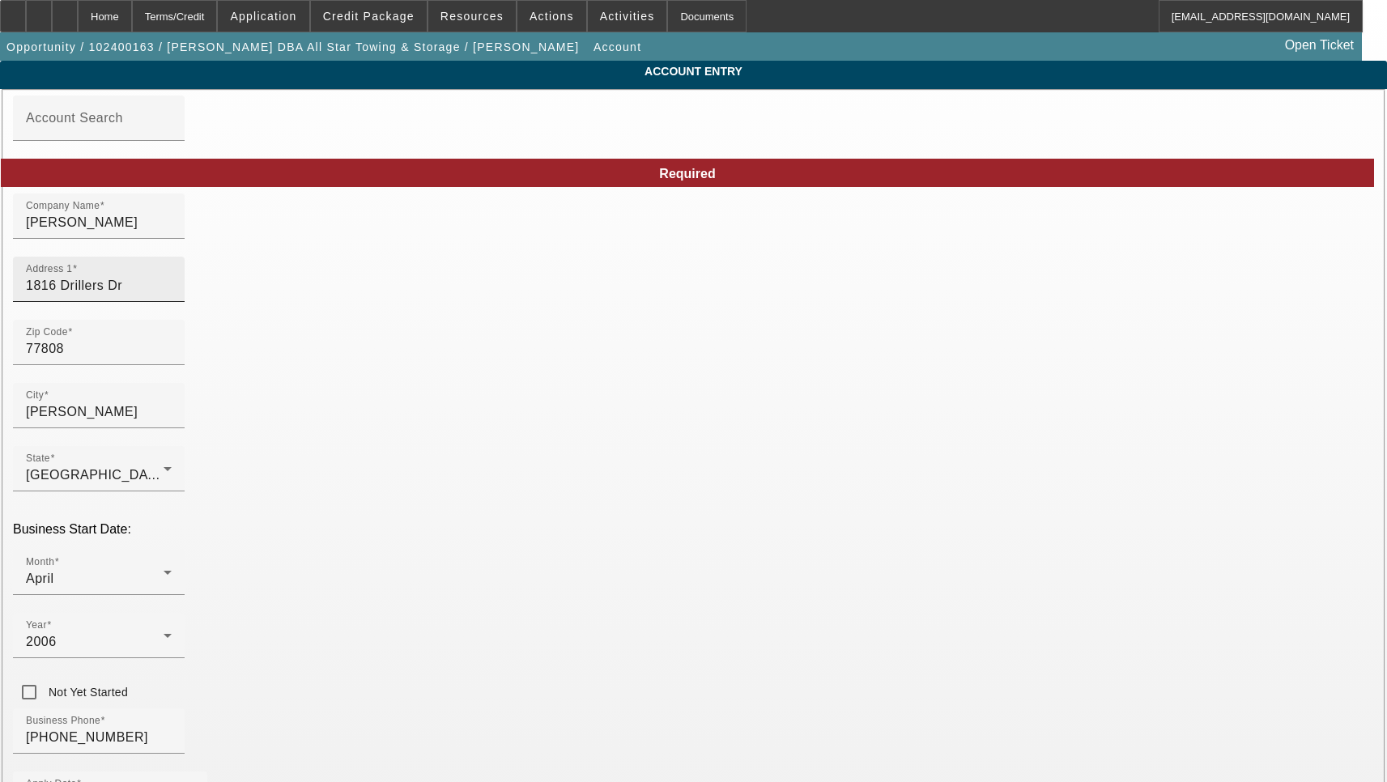
type input "AllStar Towing"
click at [172, 295] on input "1816 Drillers Dr" at bounding box center [99, 285] width 146 height 19
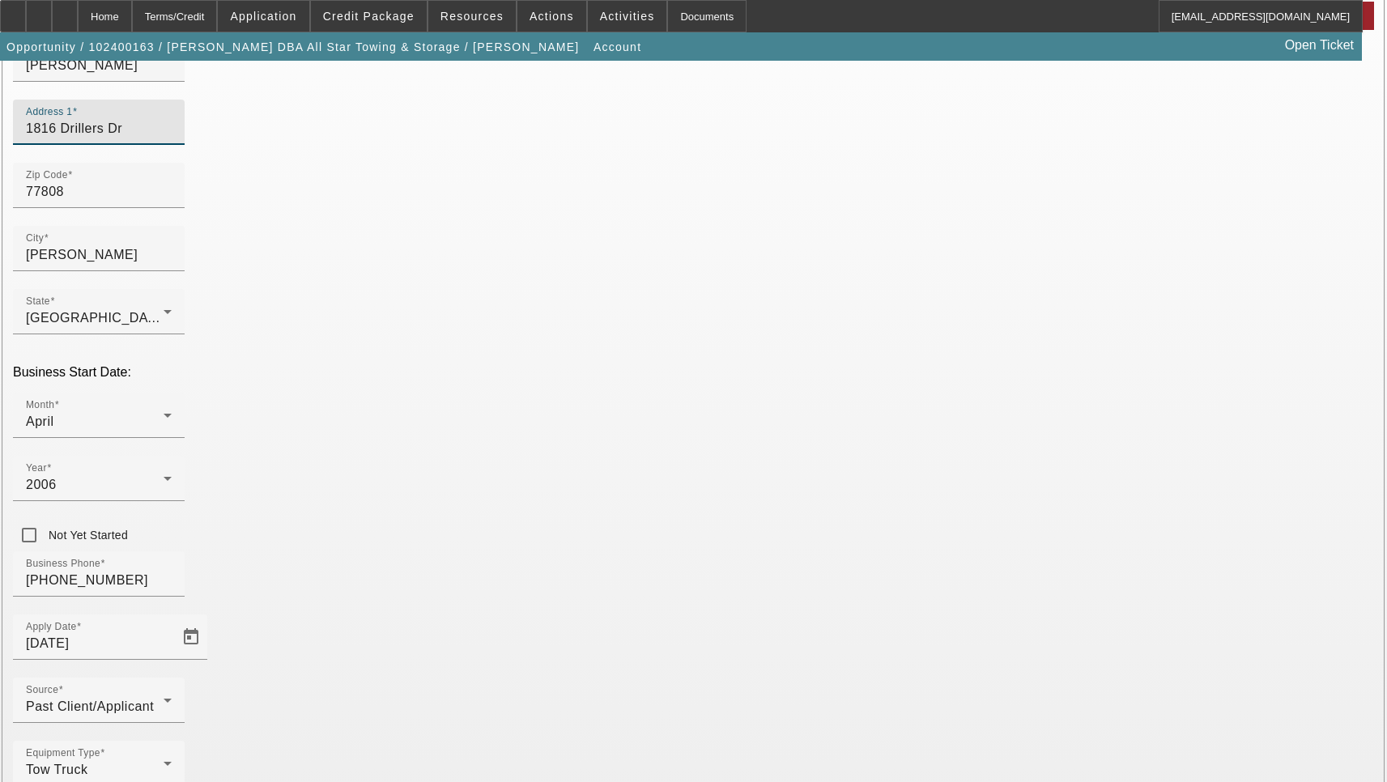
scroll to position [172, 0]
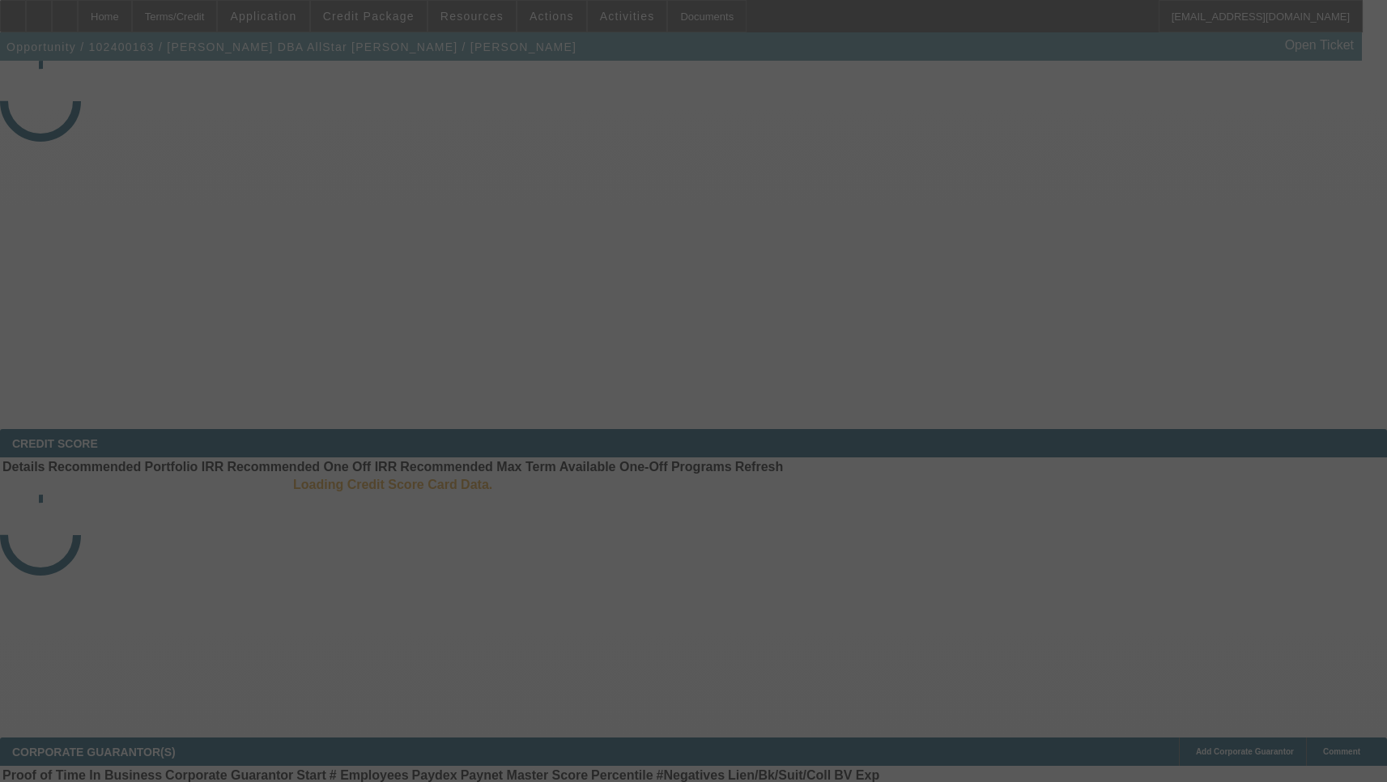
select select "3"
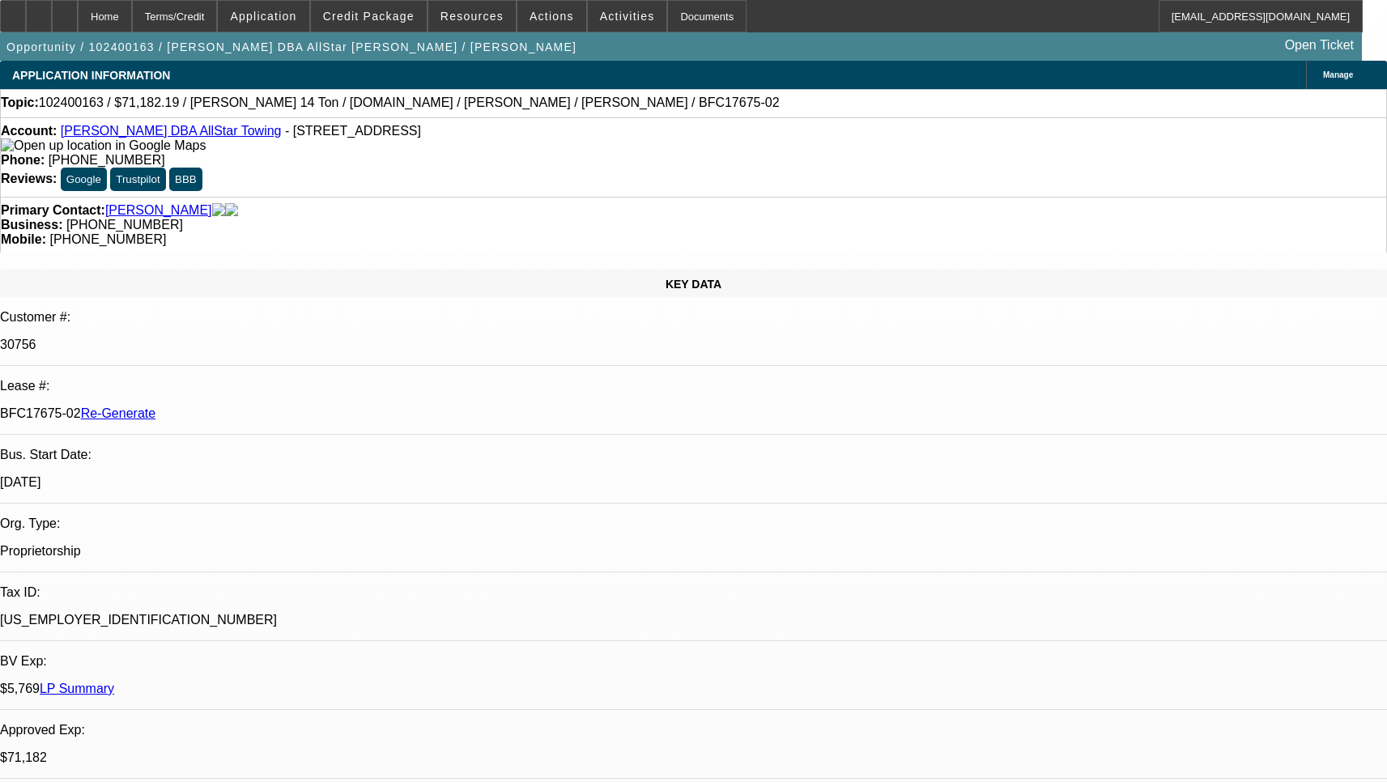
select select "0"
select select "6"
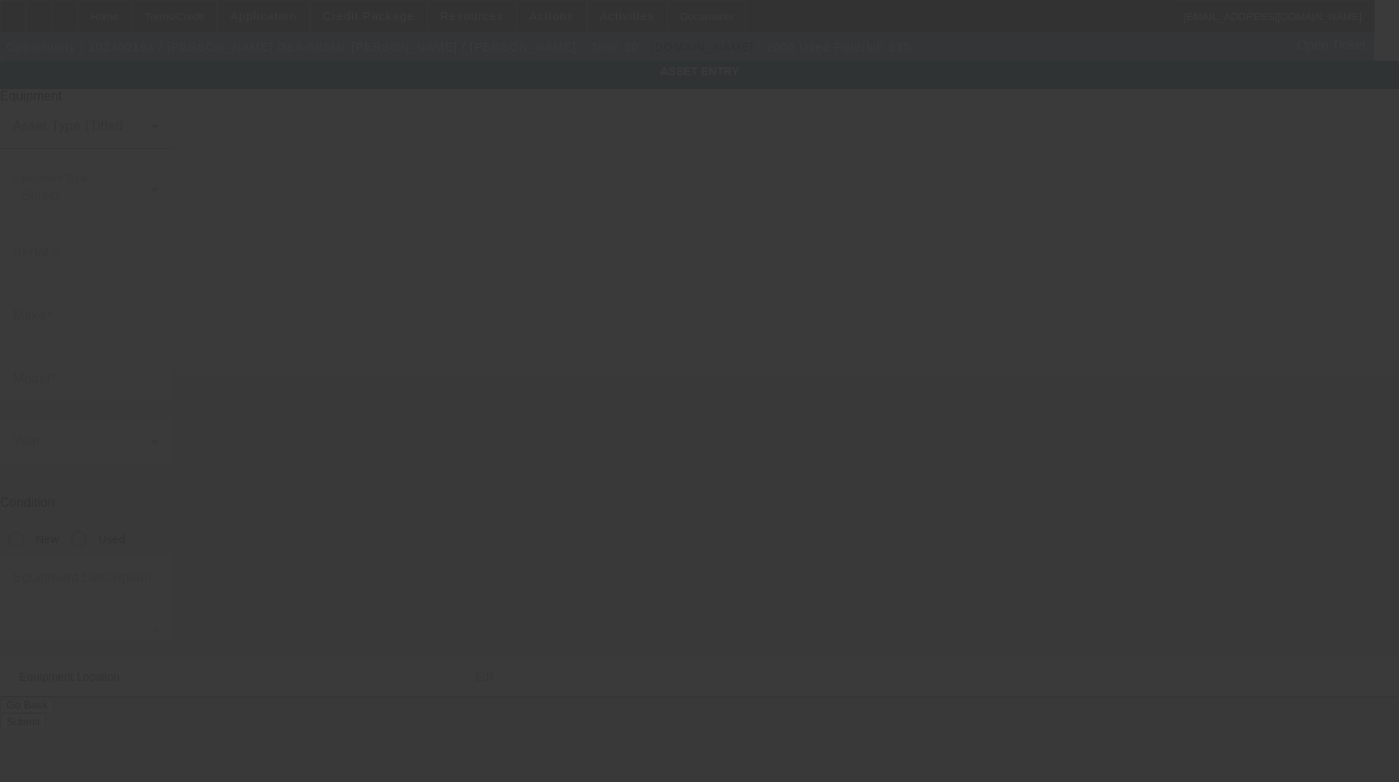
type input "[US_VEHICLE_IDENTIFICATION_NUMBER]"
type input "Peterbilt"
type input "335"
radio input "true"
type textarea "Peterbilt 335"
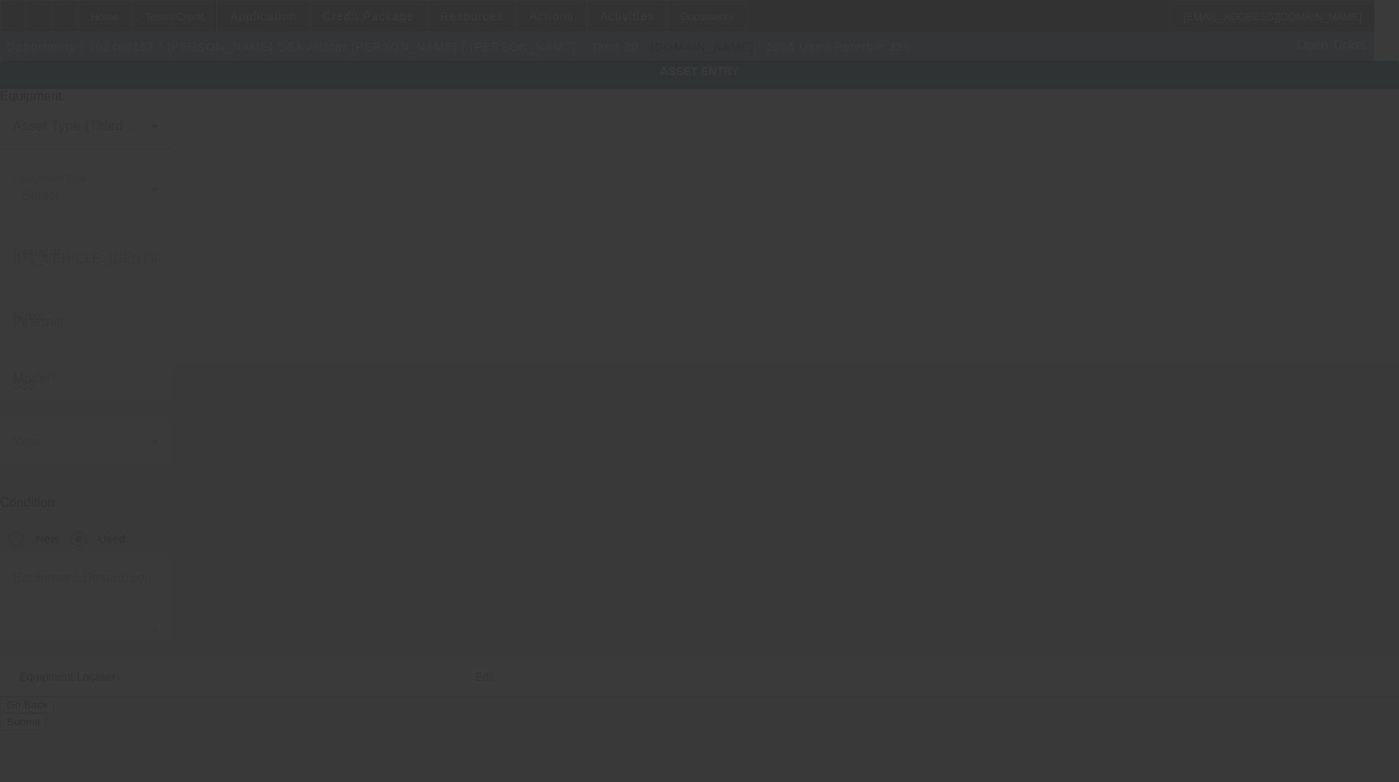
type input "1816 Drillers Dr"
type input "Bryan"
type input "77808"
type input "Brazos"
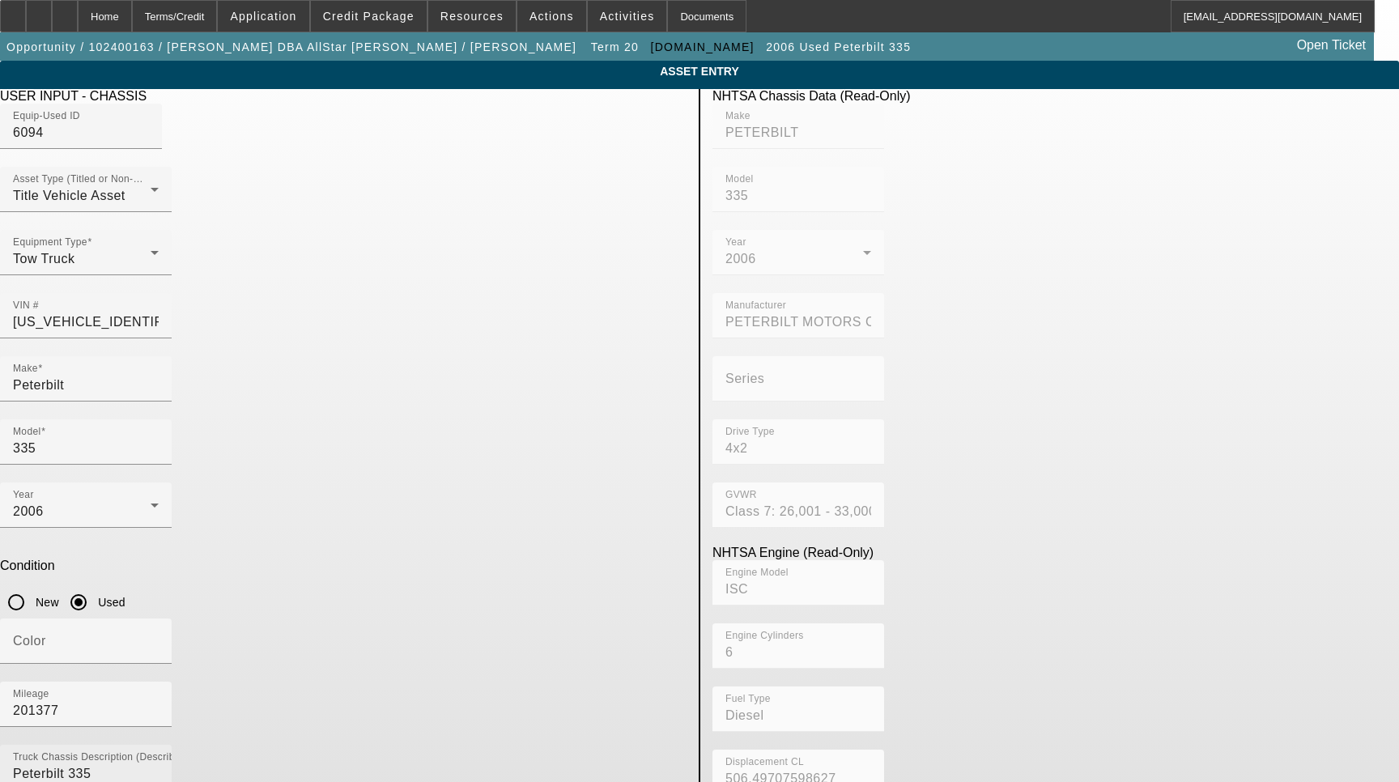
click at [159, 764] on textarea "Peterbilt 335" at bounding box center [86, 793] width 146 height 58
click at [159, 376] on input "Peterbilt" at bounding box center [86, 385] width 146 height 19
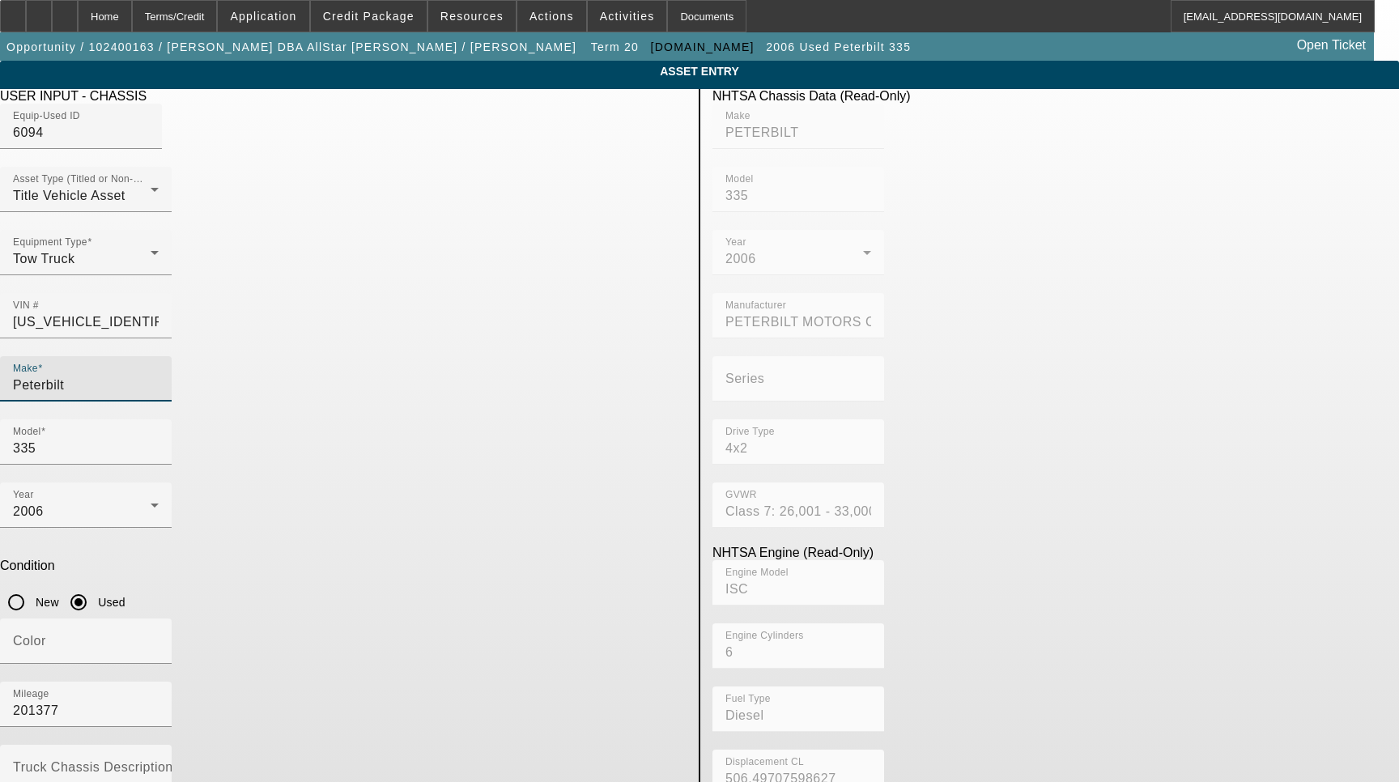
click at [159, 376] on input "Peterbilt" at bounding box center [86, 385] width 146 height 19
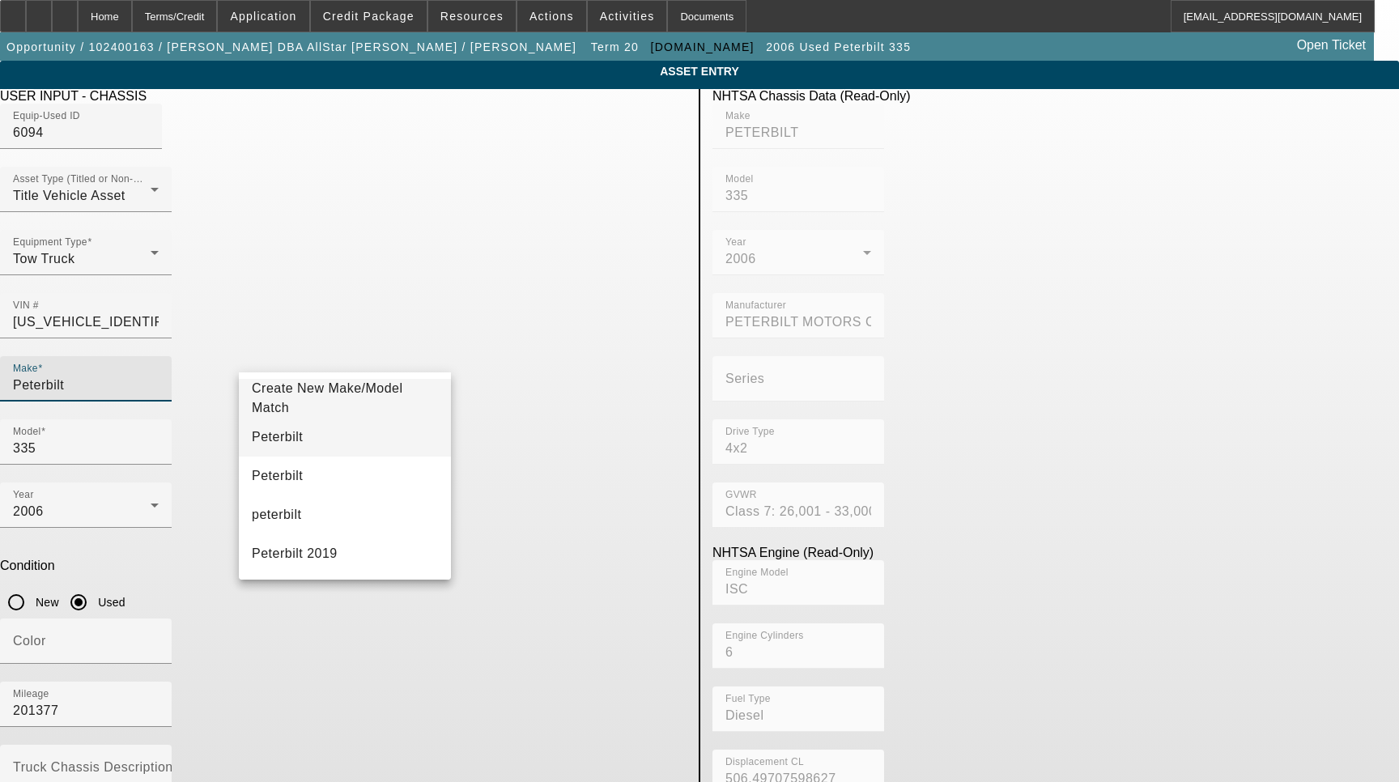
click at [317, 442] on mat-option "Peterbilt" at bounding box center [345, 437] width 212 height 39
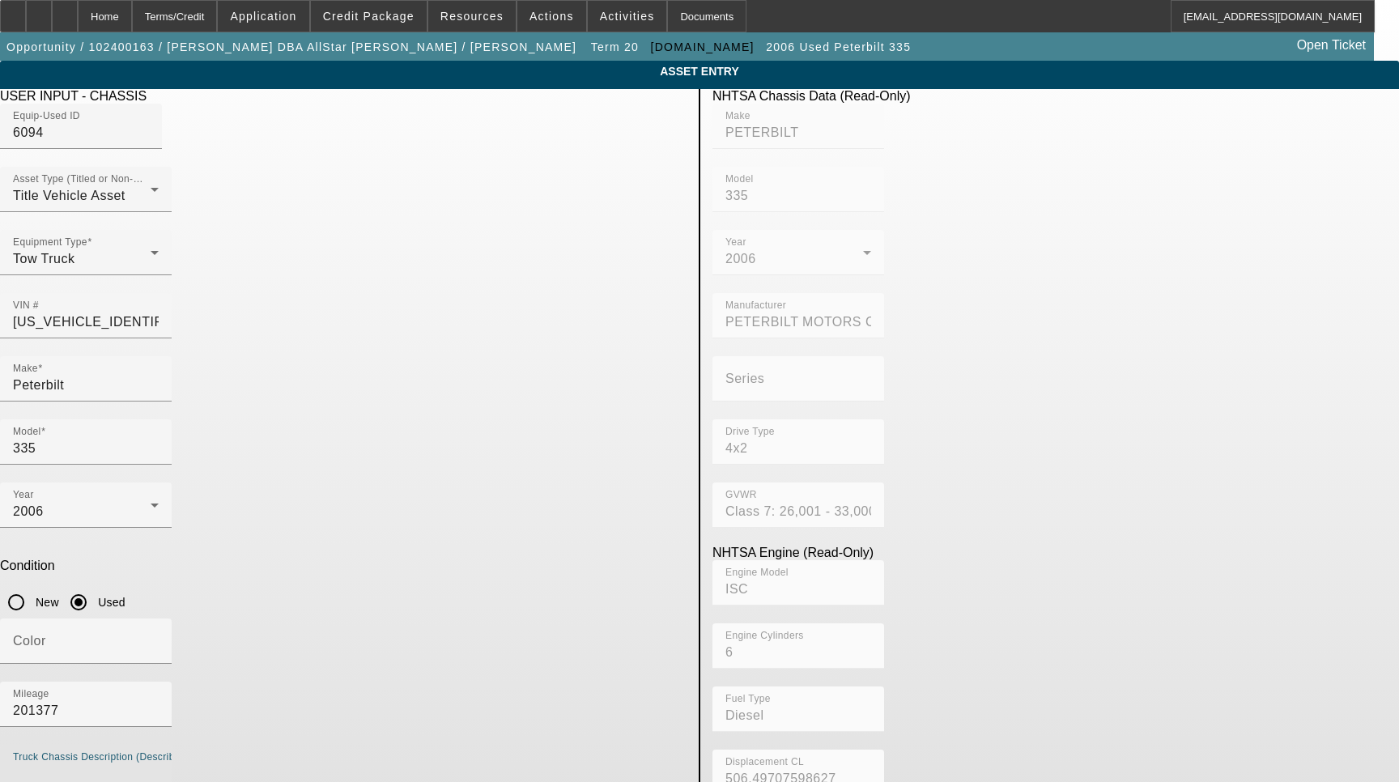
click at [159, 764] on textarea "Truck Chassis Description (Describe the truck chassis only)" at bounding box center [86, 793] width 146 height 58
type textarea "with:"
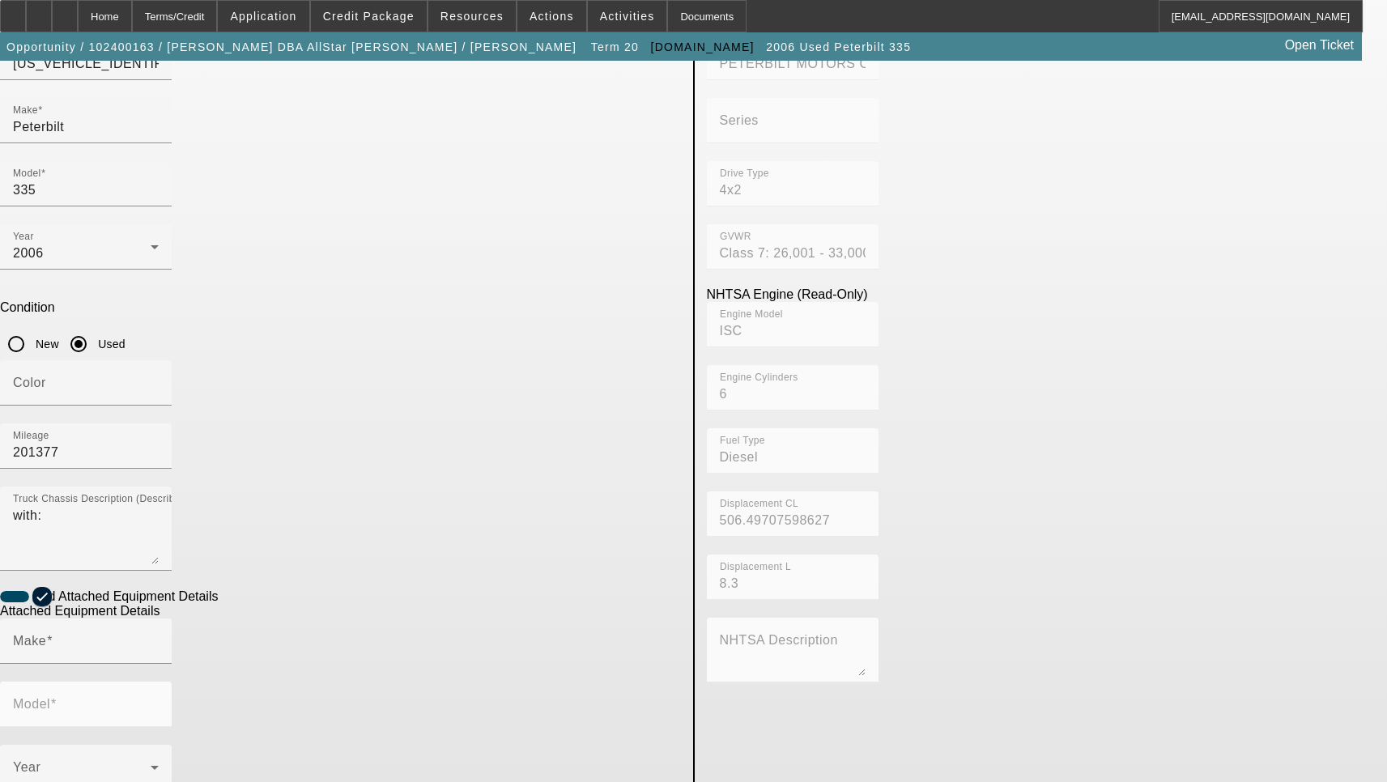
scroll to position [324, 0]
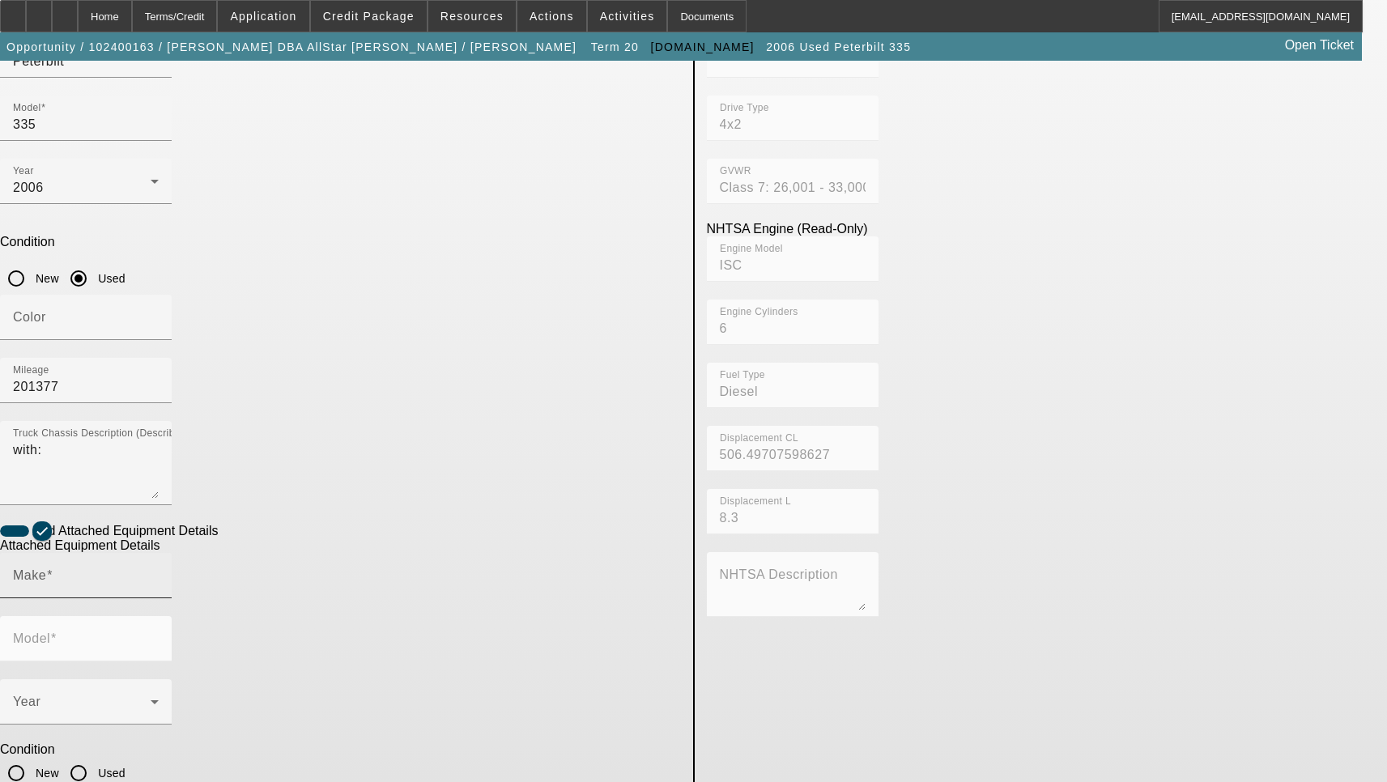
click at [159, 572] on input "Make" at bounding box center [86, 581] width 146 height 19
type input "Jerr-Dan"
click at [159, 635] on input "Model" at bounding box center [86, 644] width 146 height 19
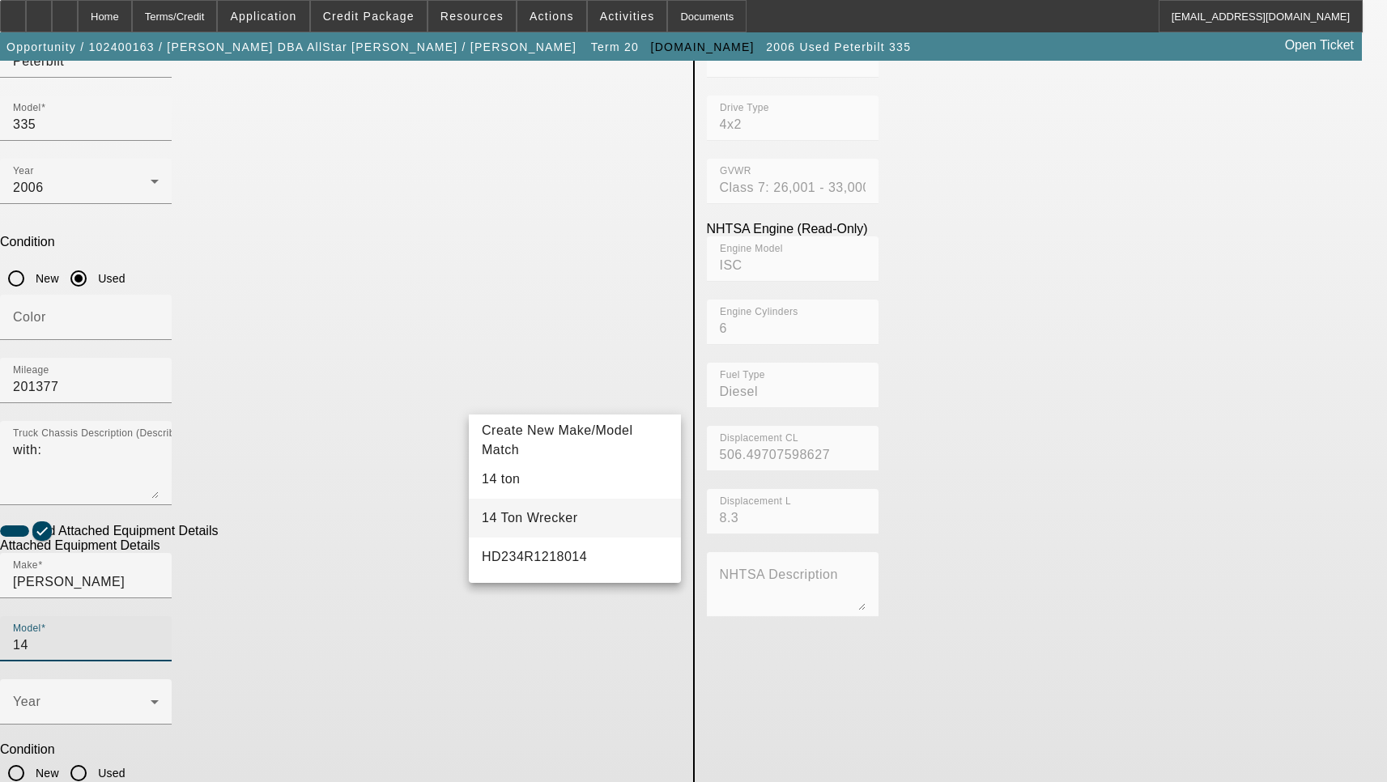
click at [550, 531] on mat-option "14 Ton Wrecker" at bounding box center [575, 518] width 212 height 39
type input "14 Ton Wrecker"
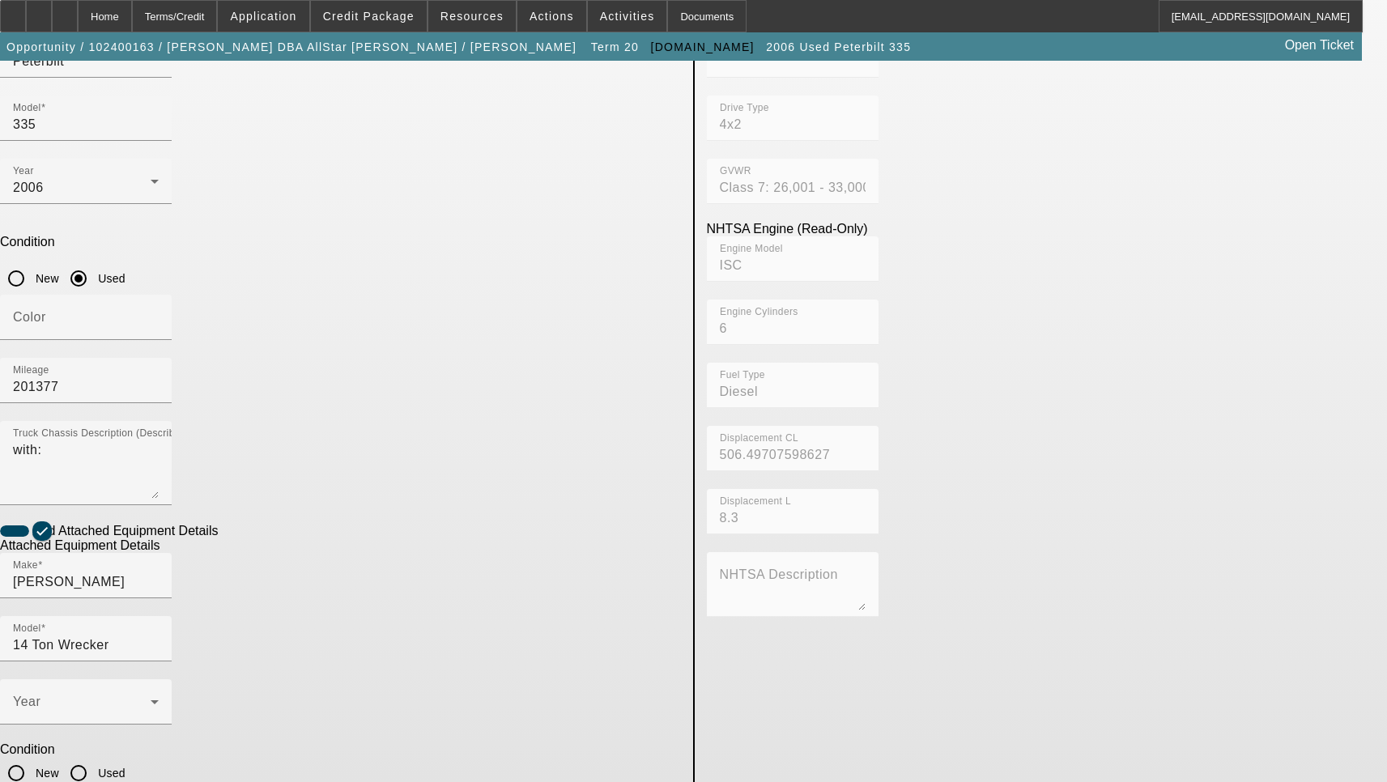
checkbox input "true"
click at [95, 757] on input "Used" at bounding box center [78, 773] width 32 height 32
radio input "true"
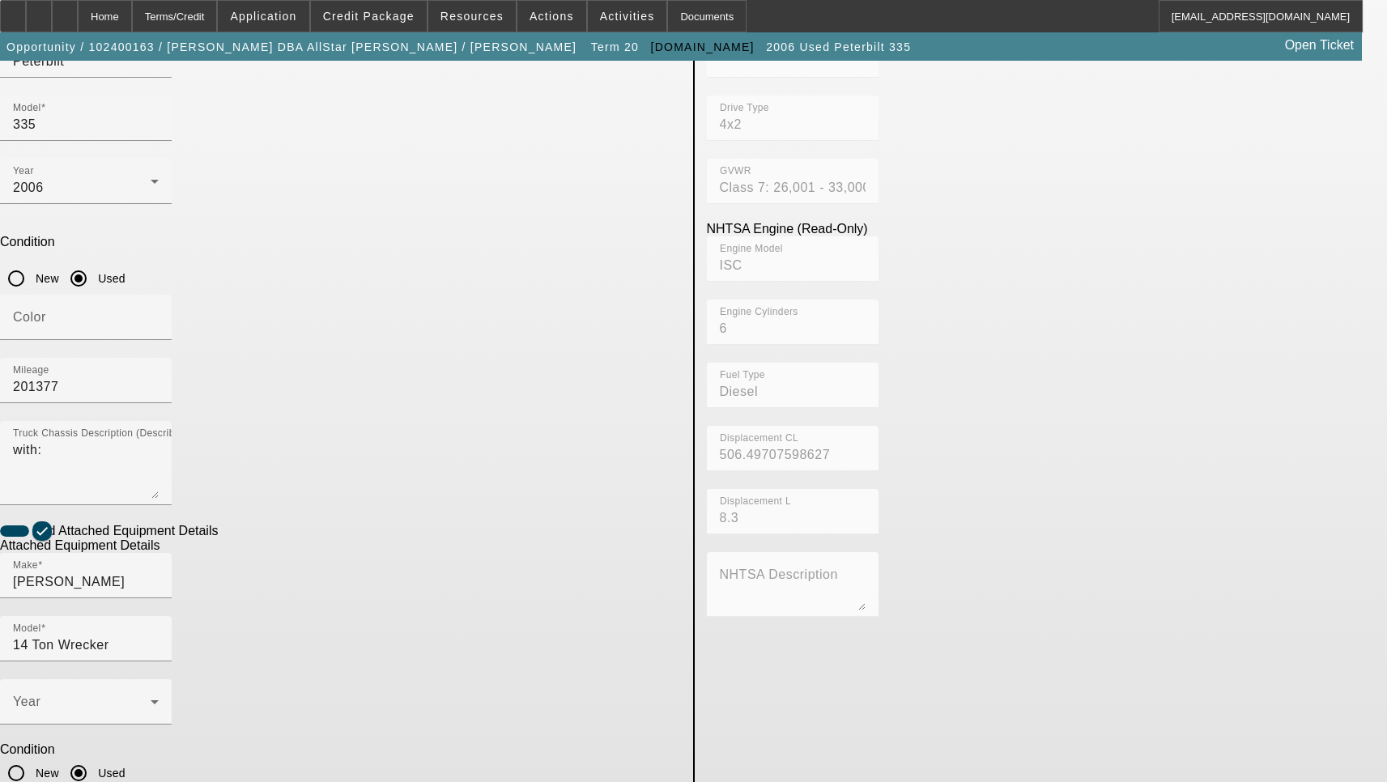
type textarea "i"
type textarea "Includes all options, attachments and accessories"
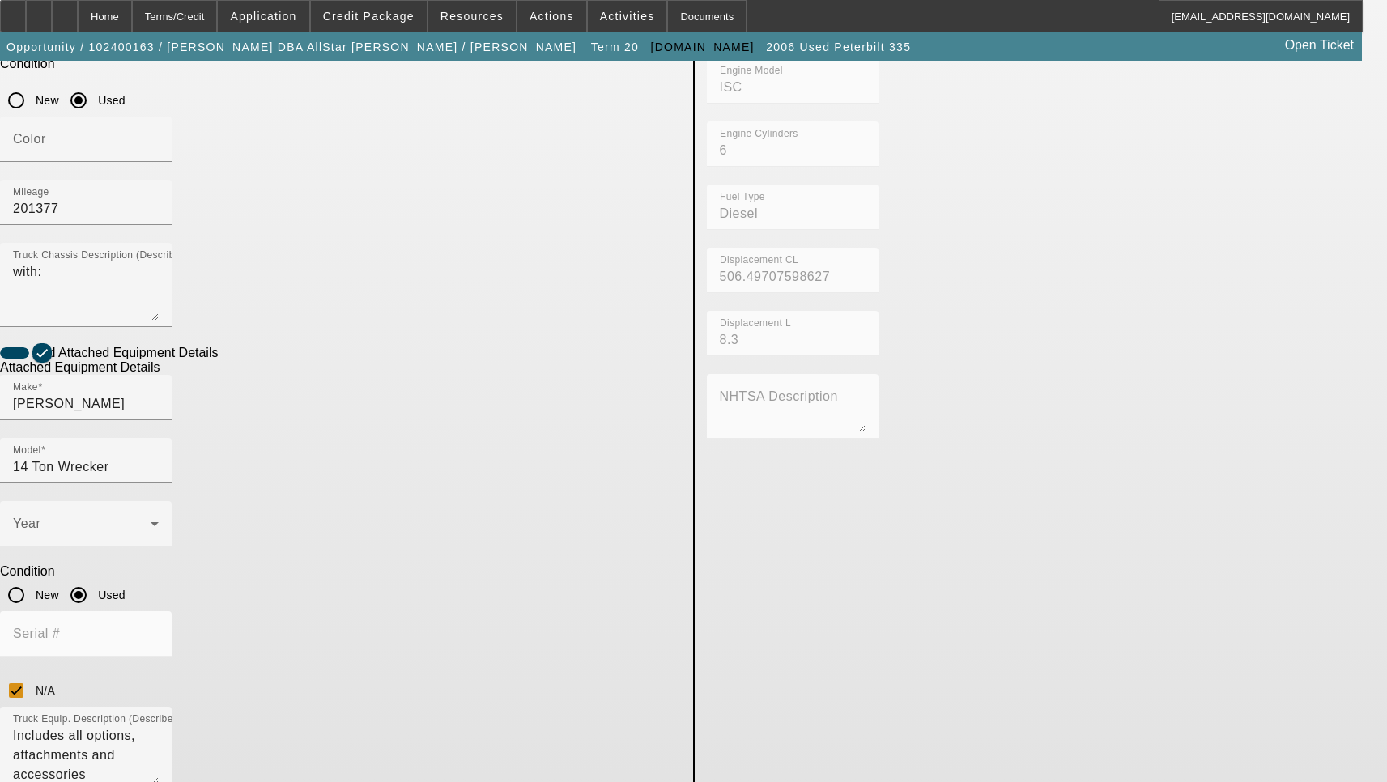
scroll to position [648, 0]
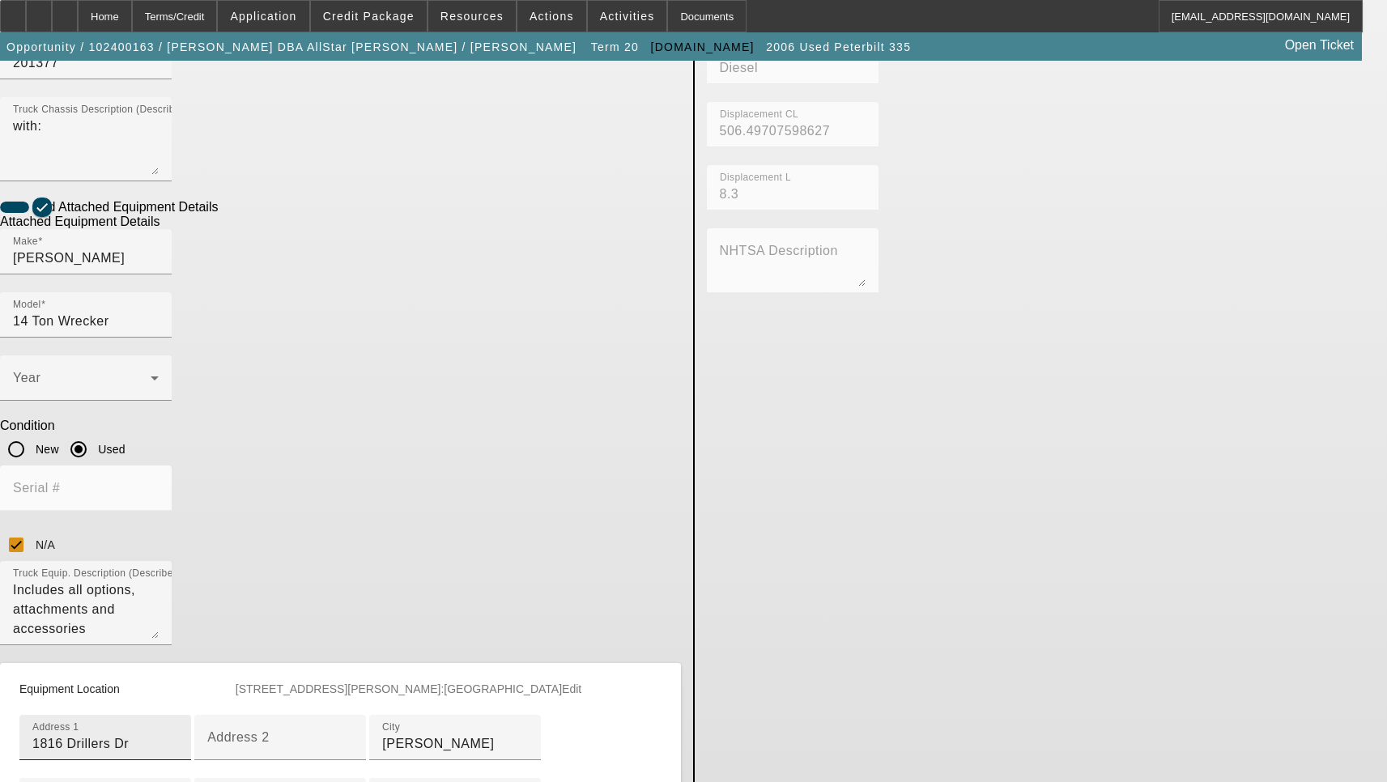
click at [178, 734] on input "1816 Drillers Dr" at bounding box center [105, 743] width 146 height 19
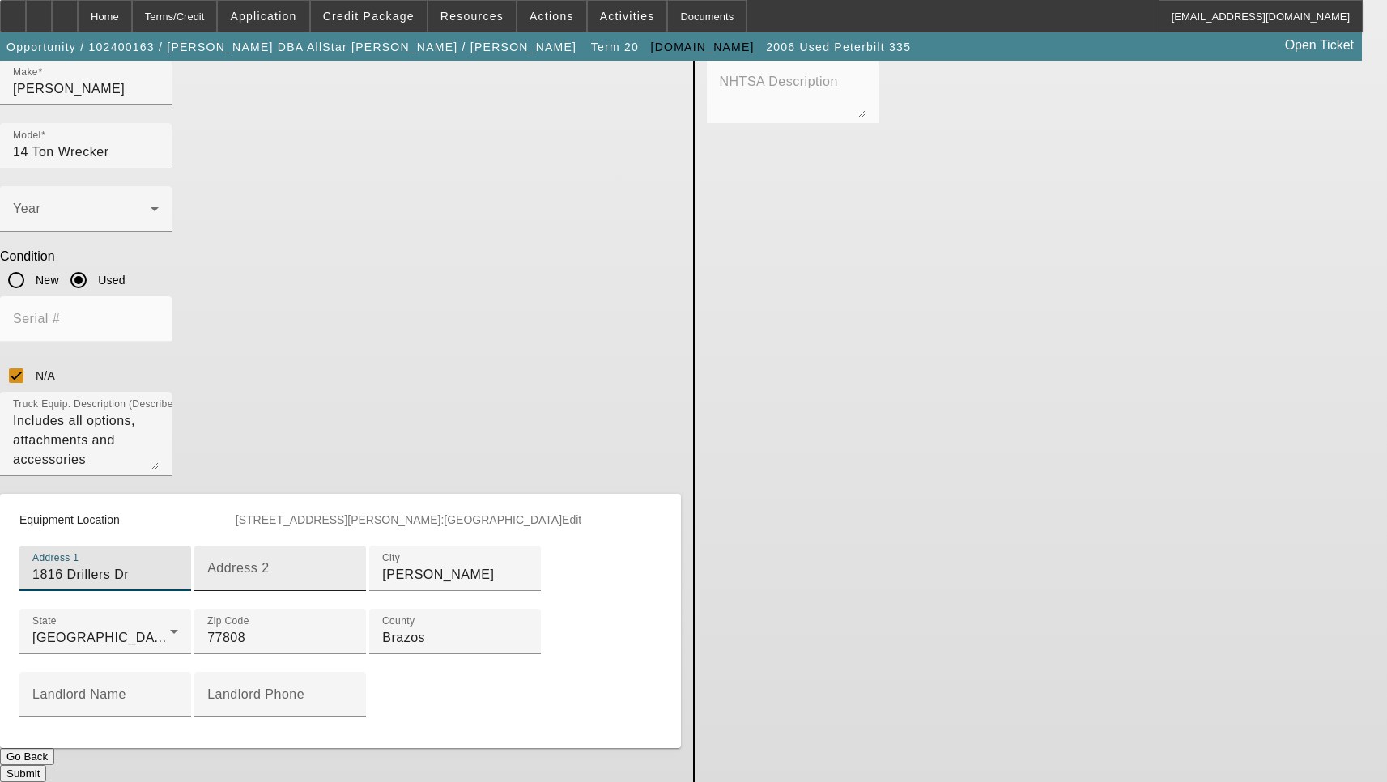
scroll to position [878, 0]
click at [46, 765] on button "Submit" at bounding box center [23, 773] width 46 height 17
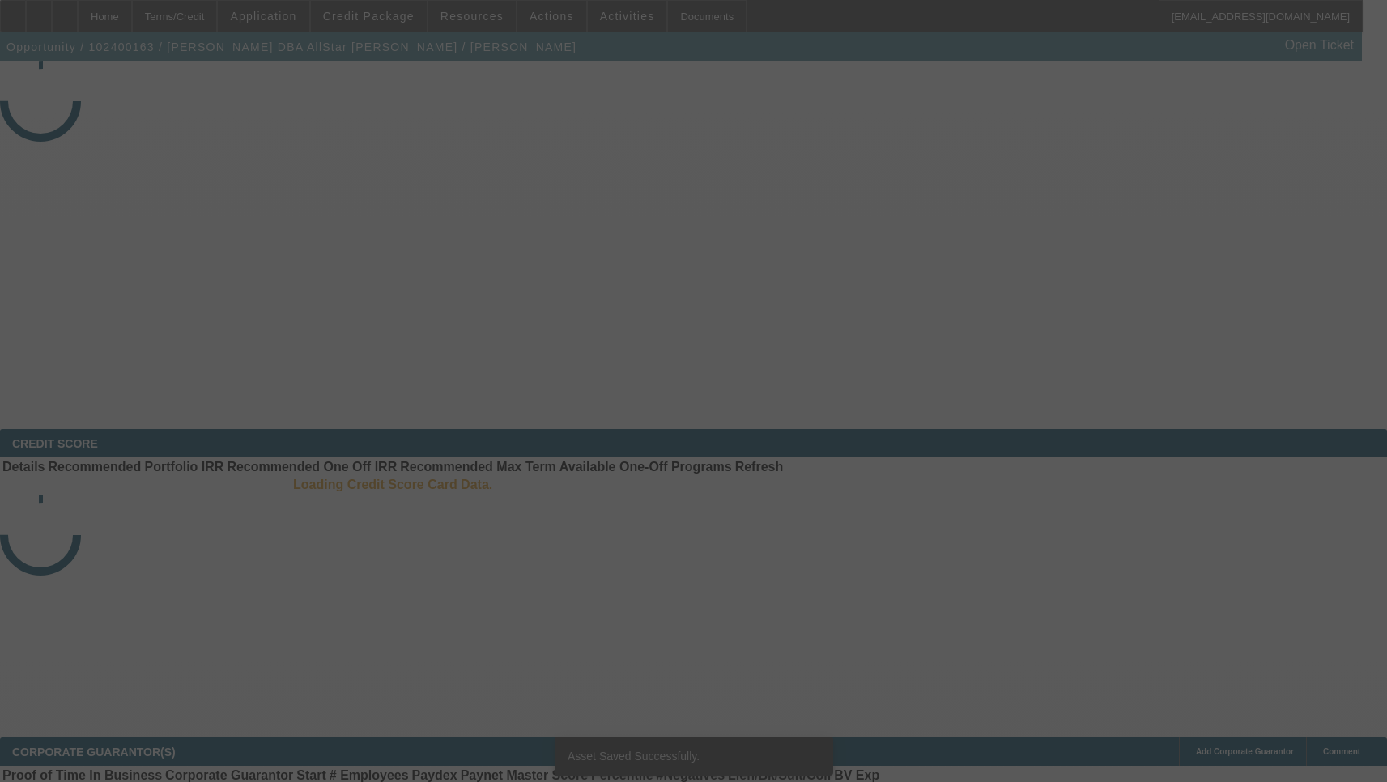
select select "3"
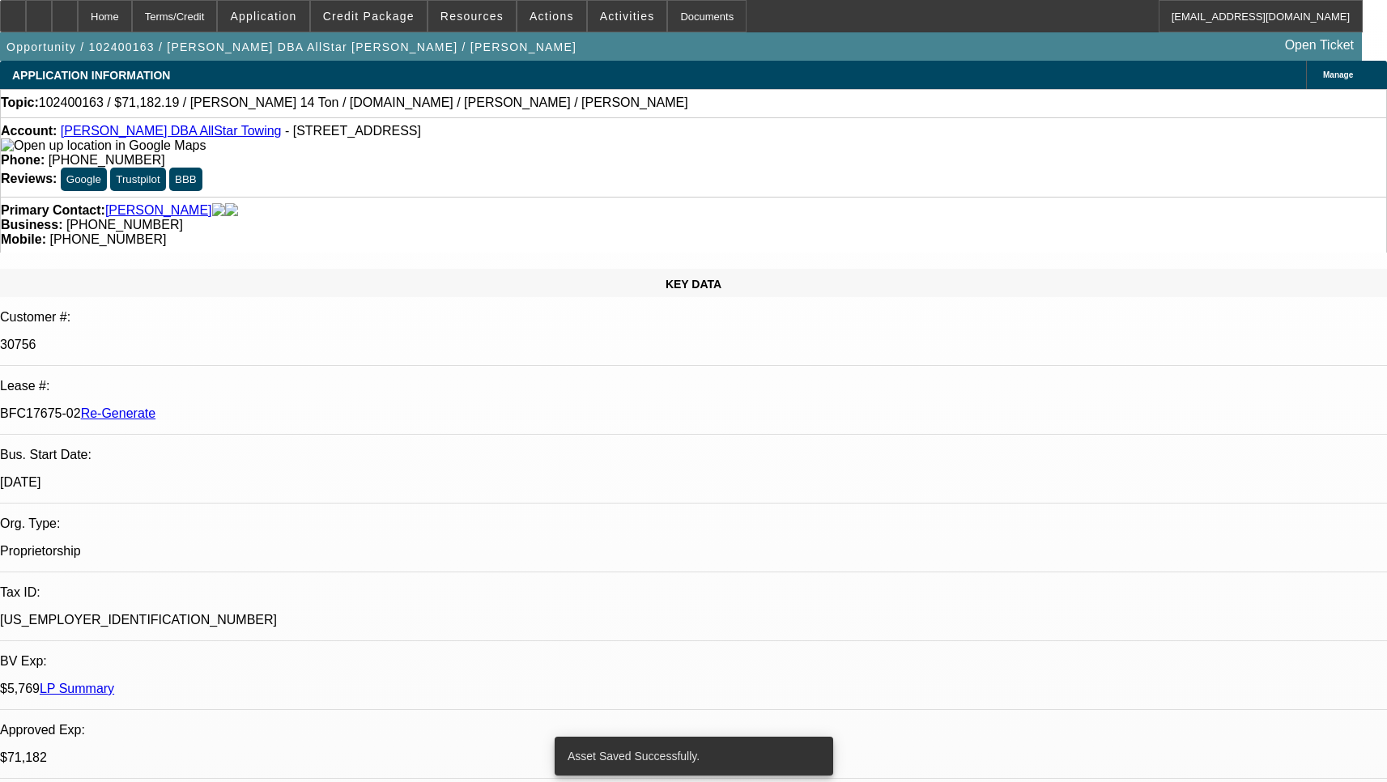
select select "0"
select select "6"
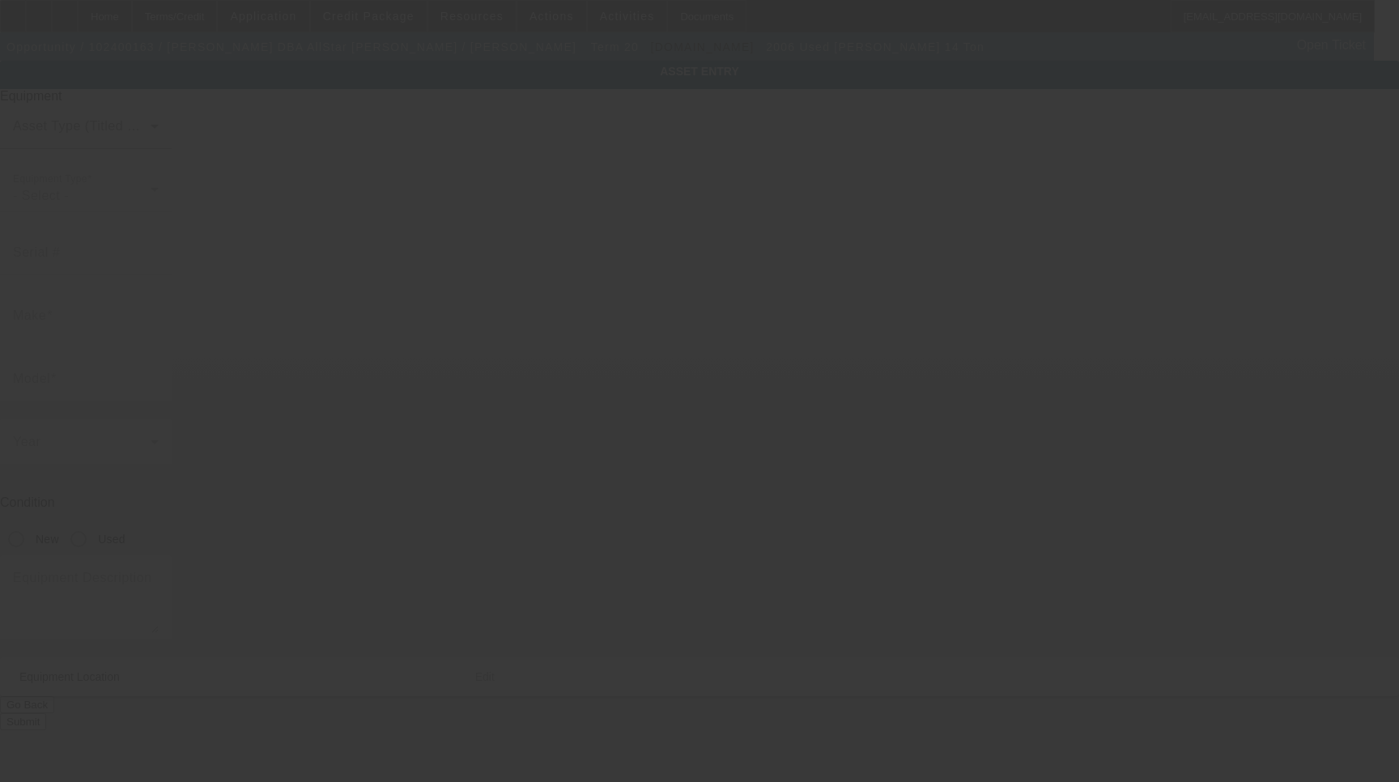
type input "Jerr-Dan"
type input "14 ton"
radio input "true"
type textarea "Jerr-Dan 14 Ton"
type input "1816 Drillers Dr"
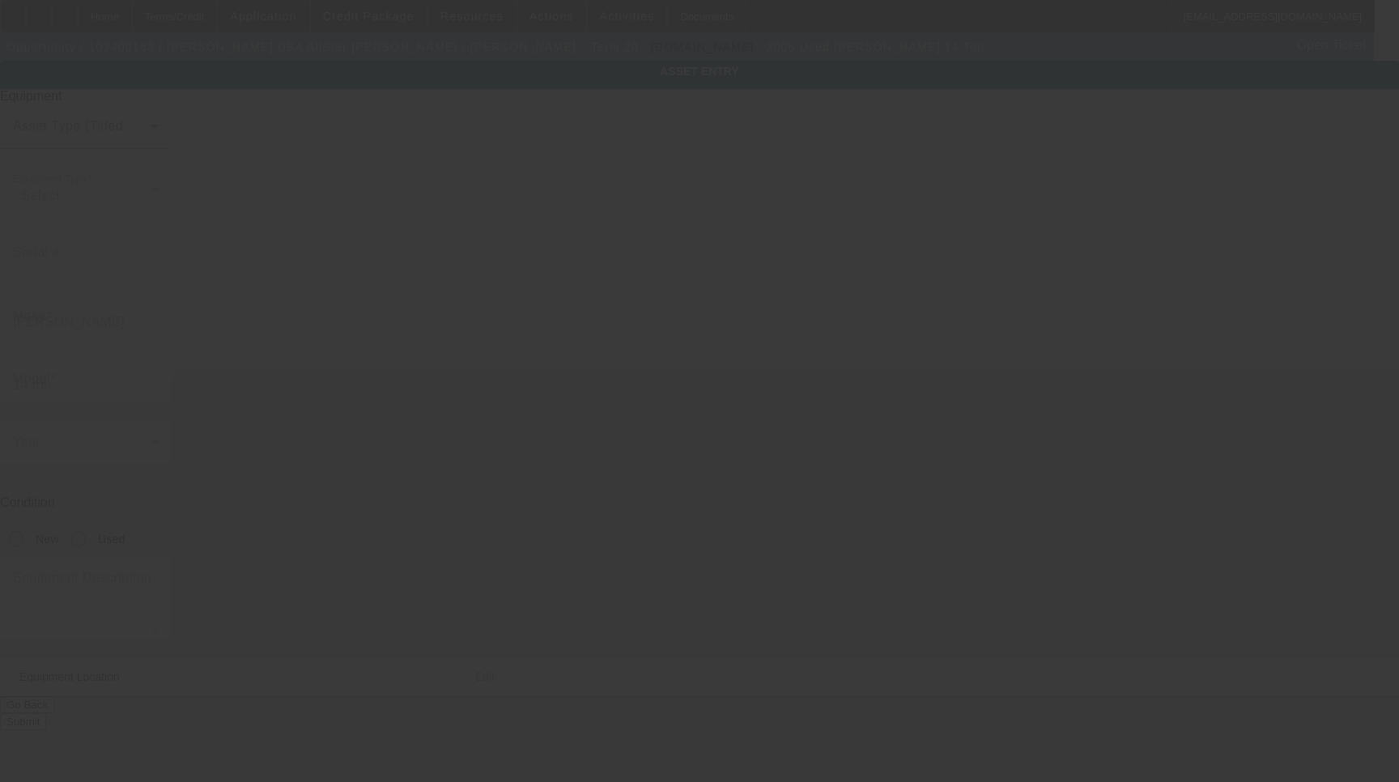
type input "Bryan"
type input "77808"
type input "Brazos"
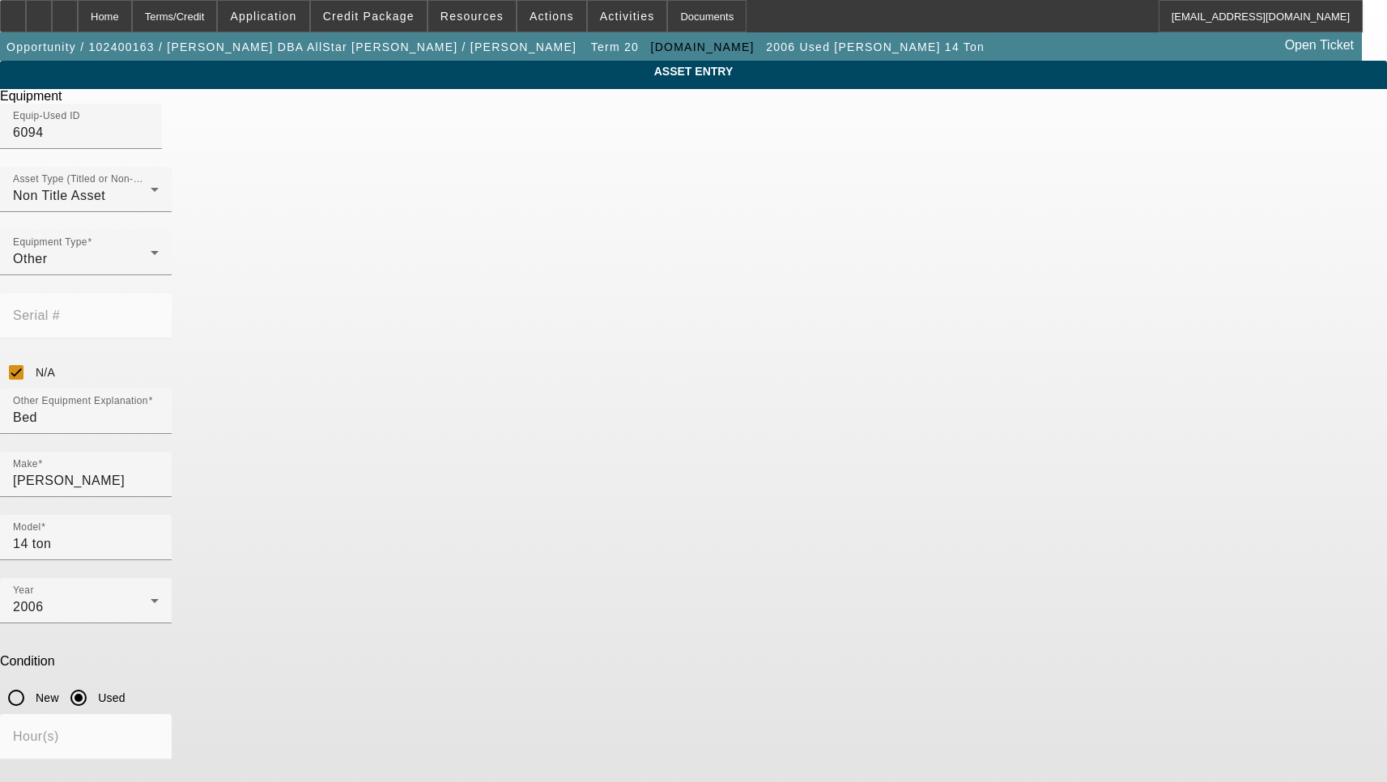
click at [1323, 19] on span "Delete asset" at bounding box center [1347, 14] width 49 height 9
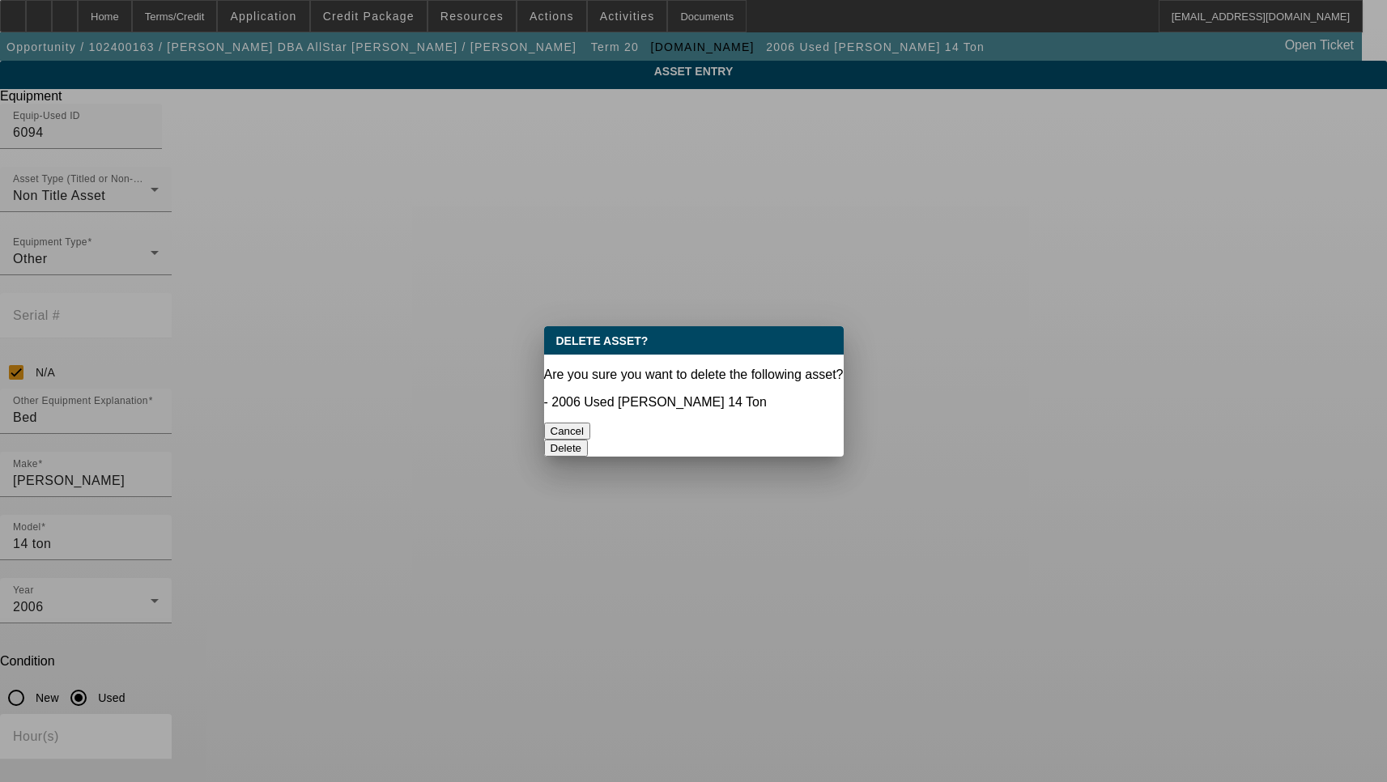
click at [589, 440] on button "Delete" at bounding box center [566, 448] width 45 height 17
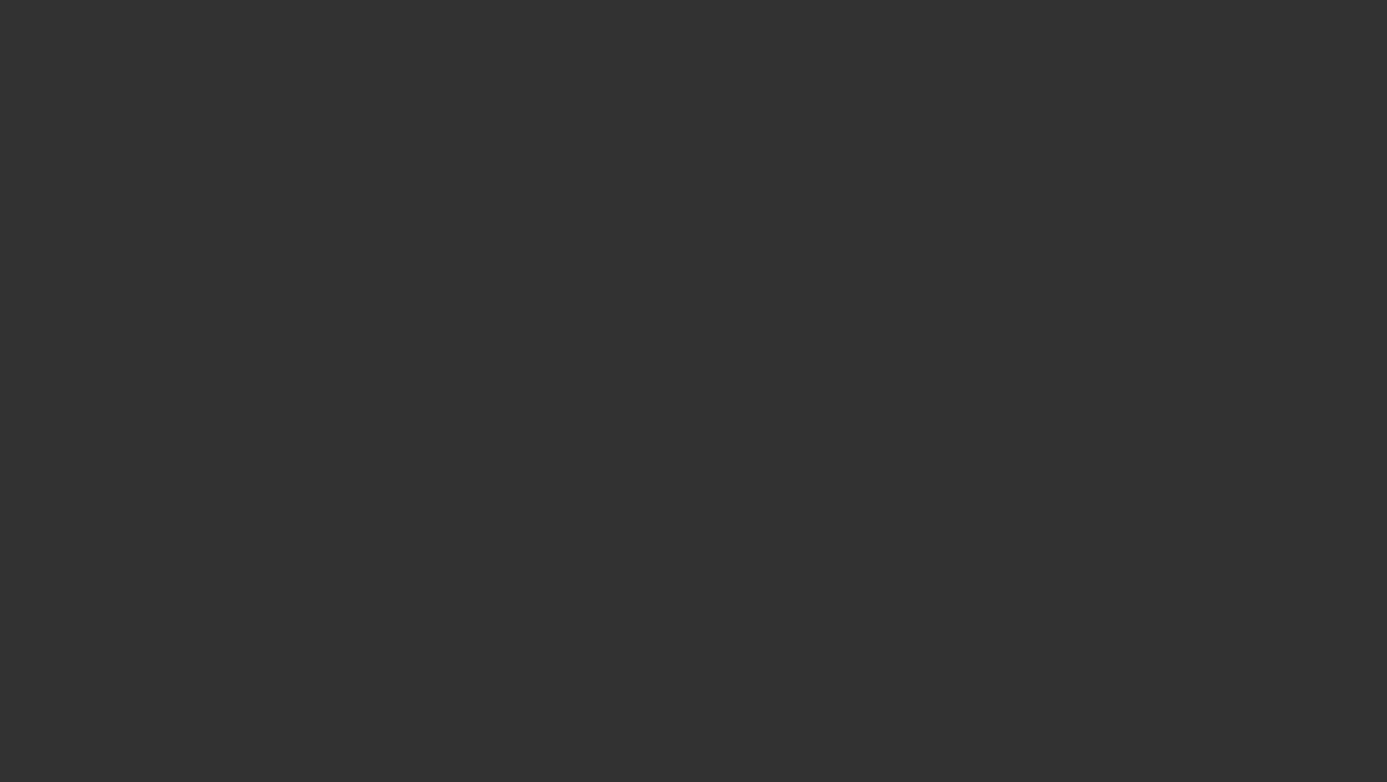
select select "3"
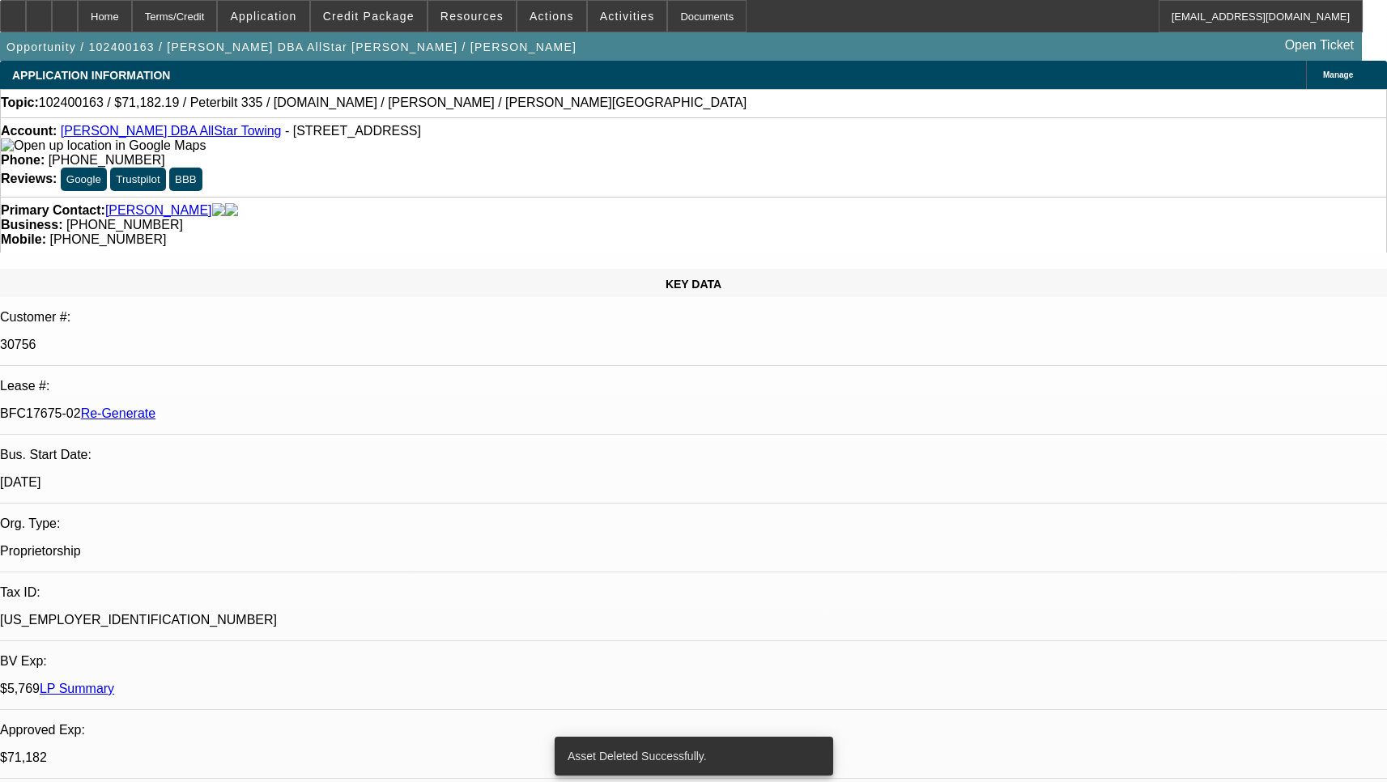
select select "0"
select select "1"
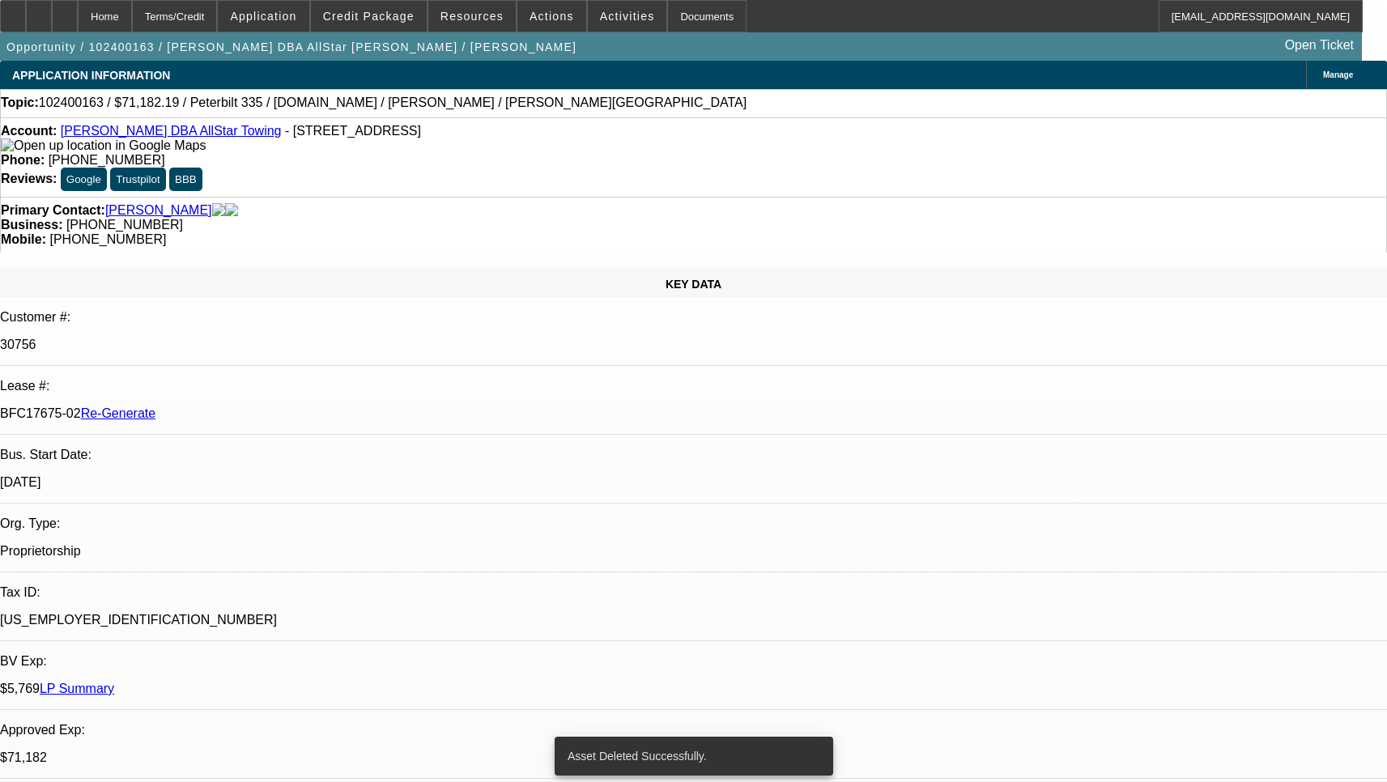
select select "6"
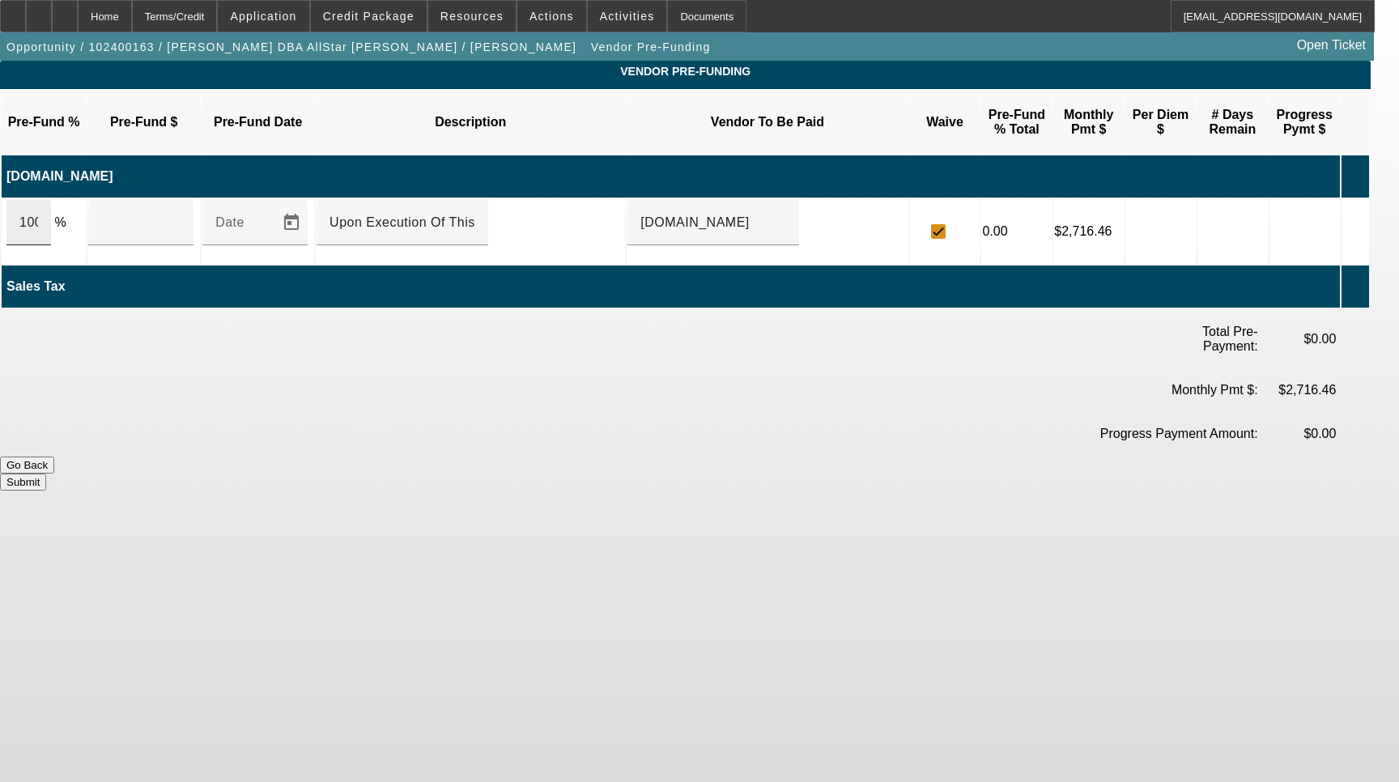
click at [51, 200] on div "100" at bounding box center [28, 222] width 45 height 45
type input "$66,995.00"
click at [46, 474] on button "Submit" at bounding box center [23, 482] width 46 height 17
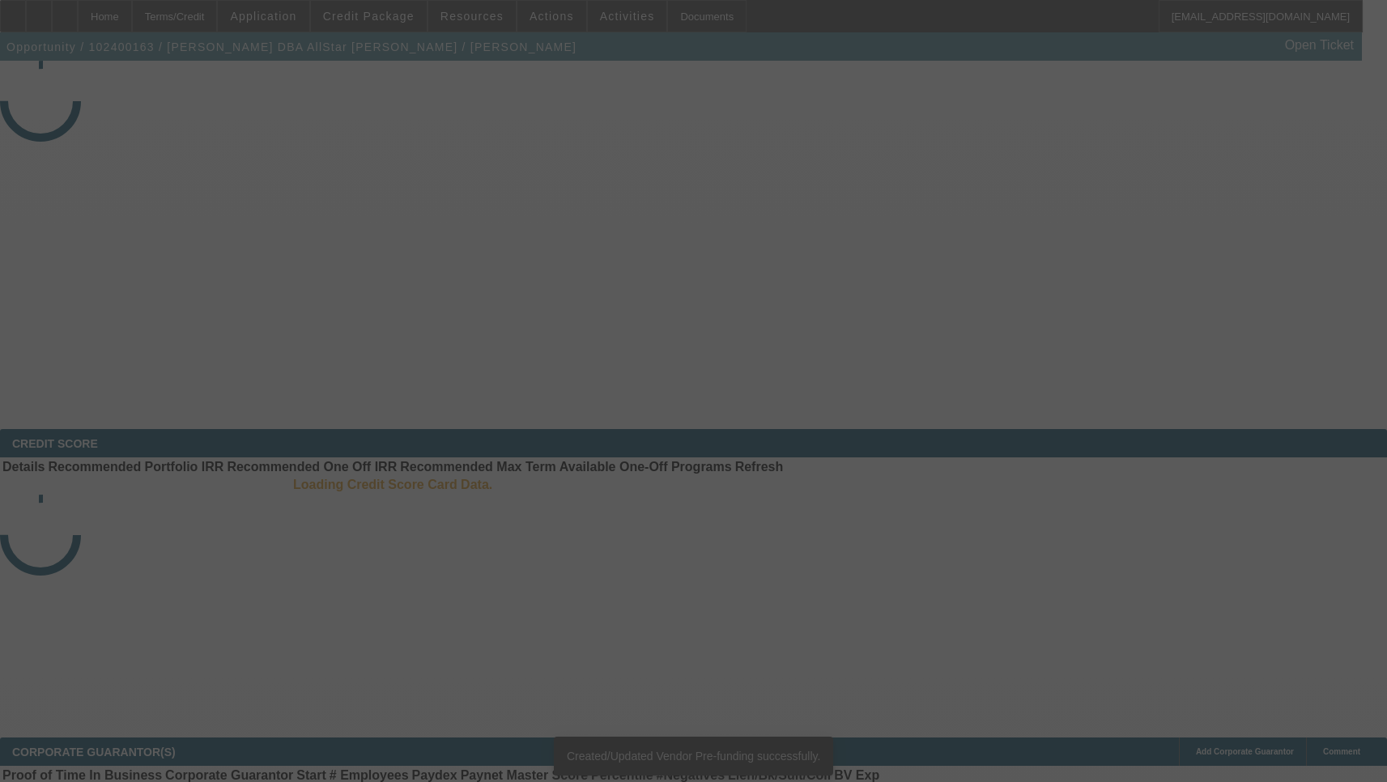
select select "3"
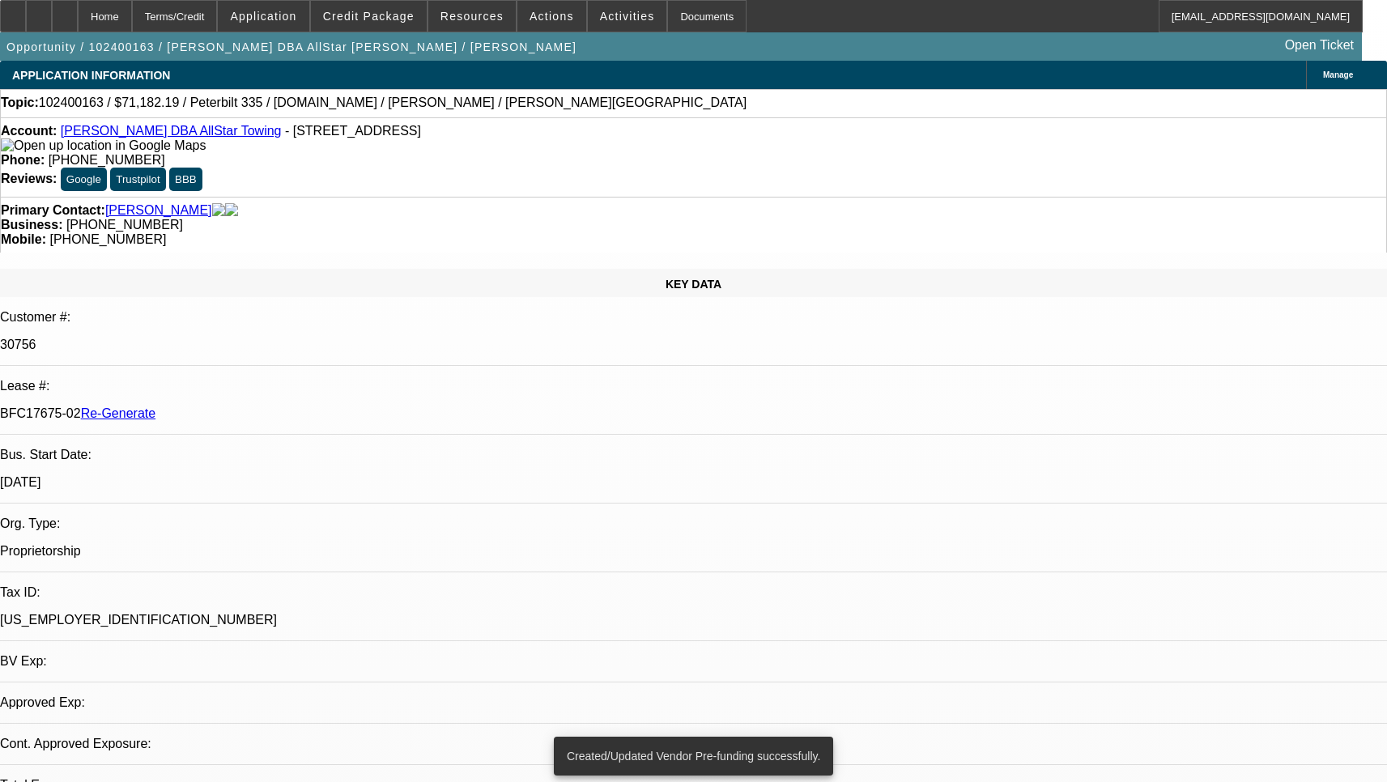
select select "0"
select select "1"
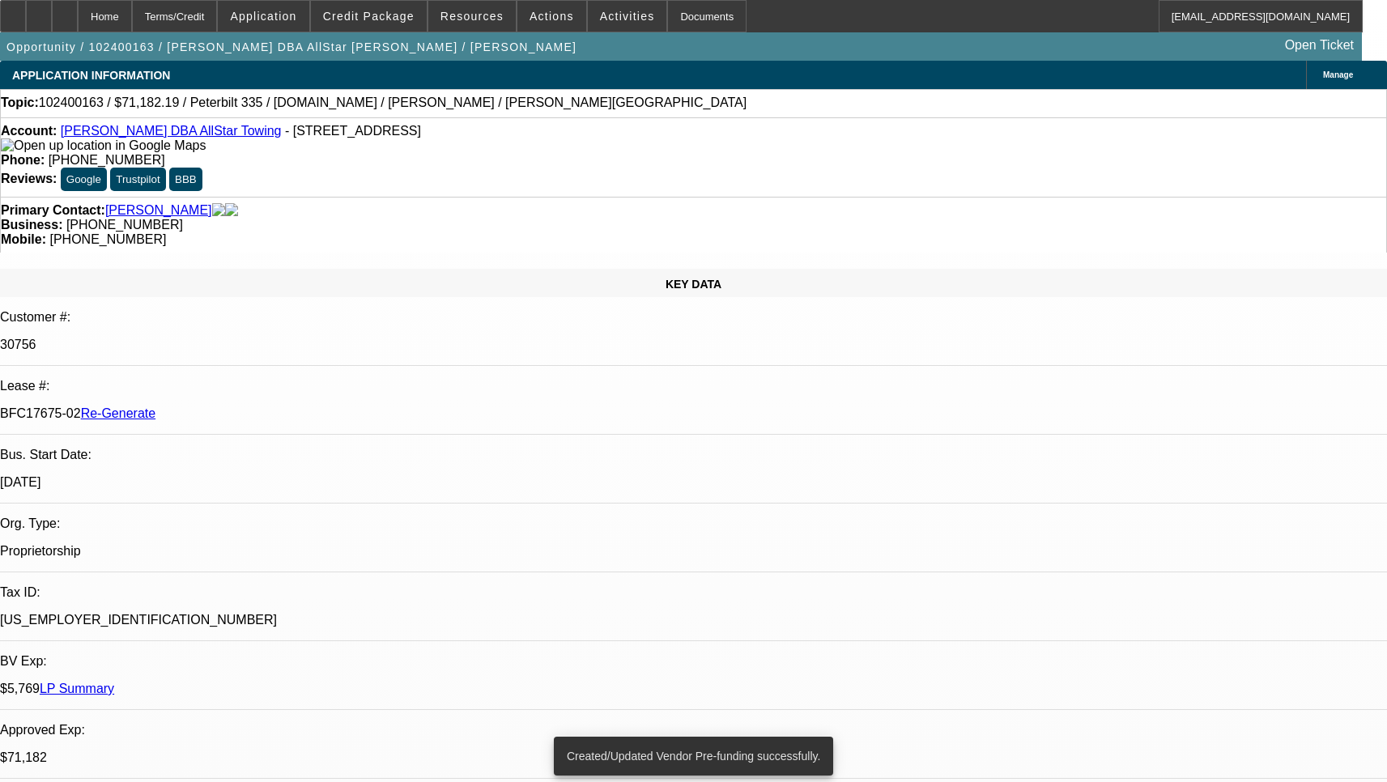
select select "6"
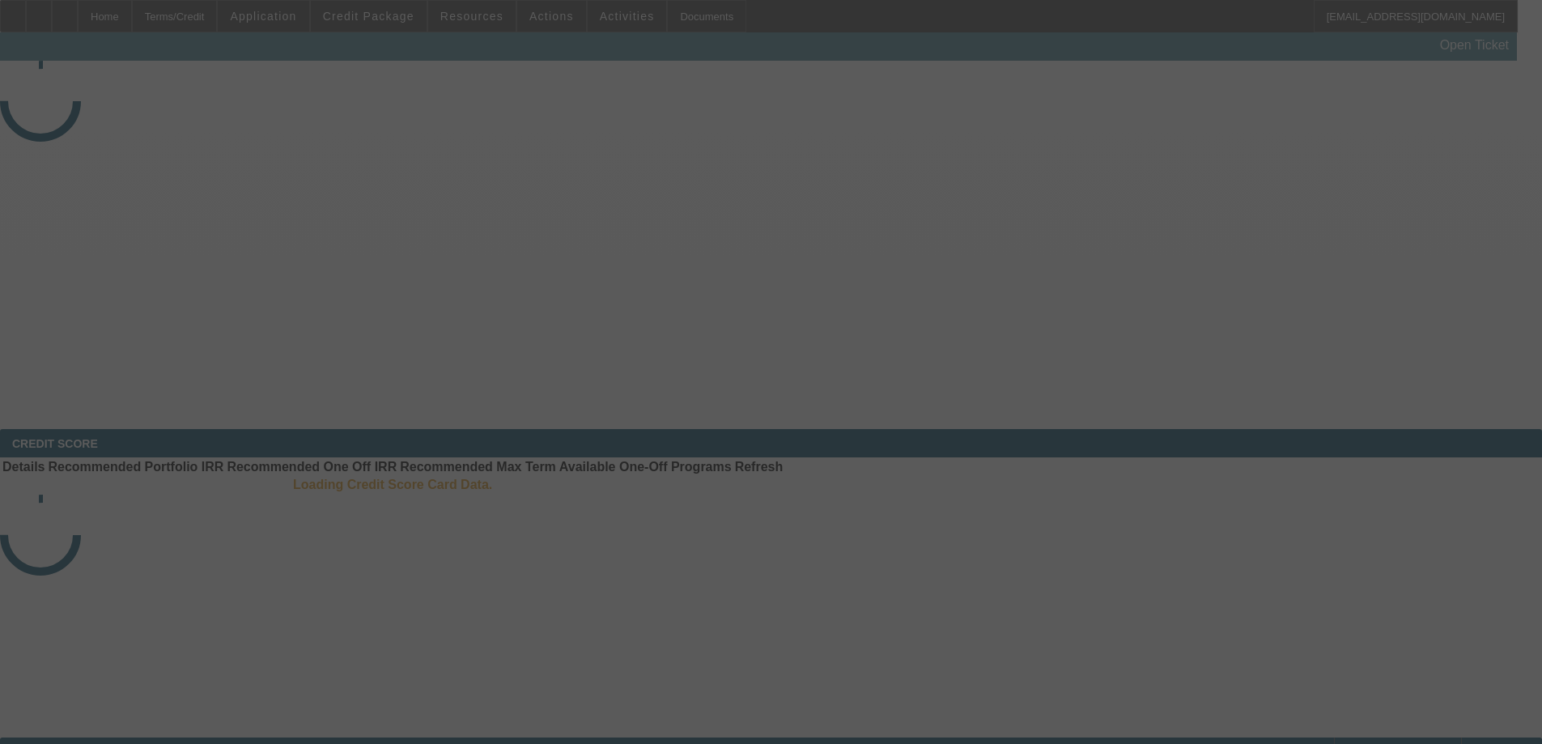
select select "4"
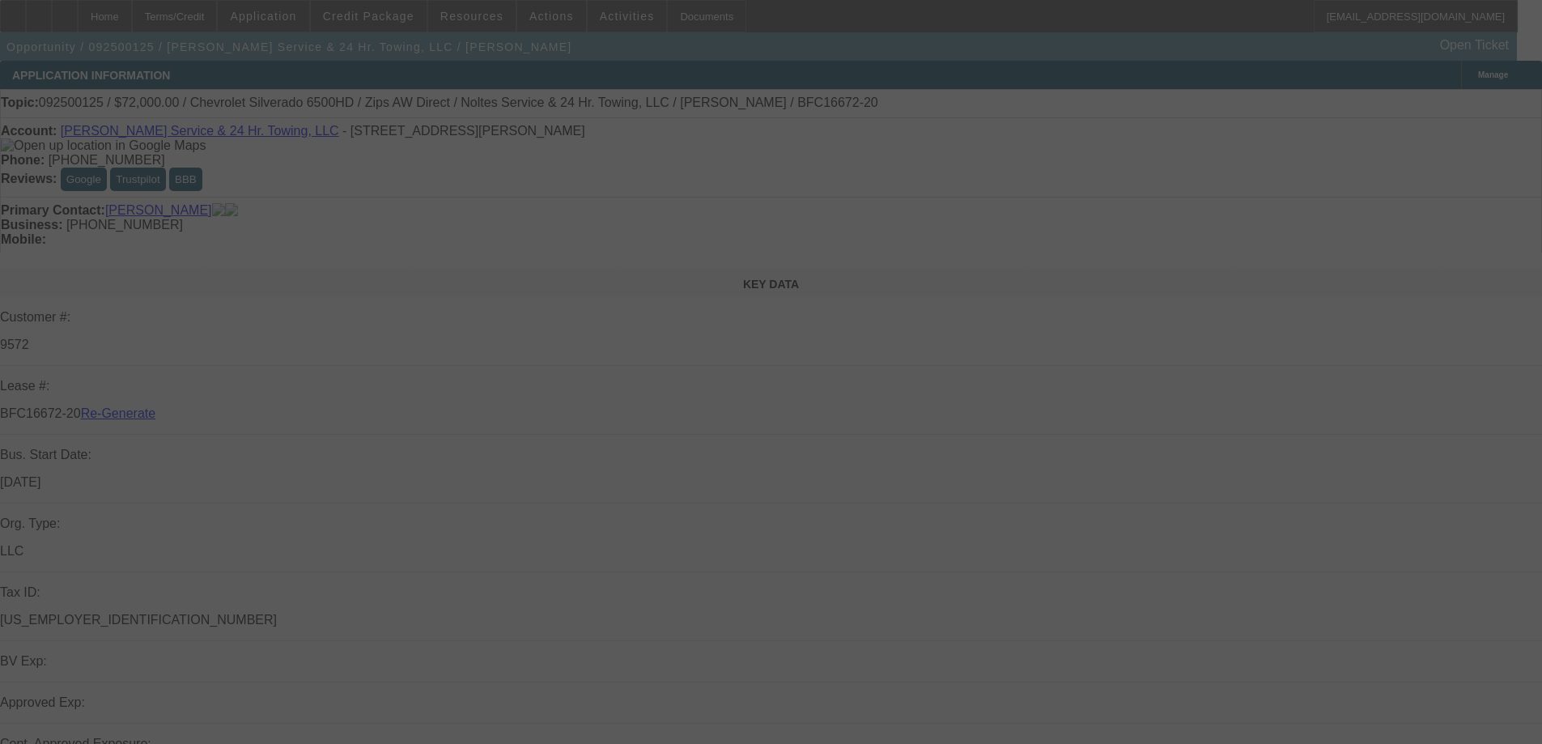
select select "0"
select select "2"
select select "0"
select select "6"
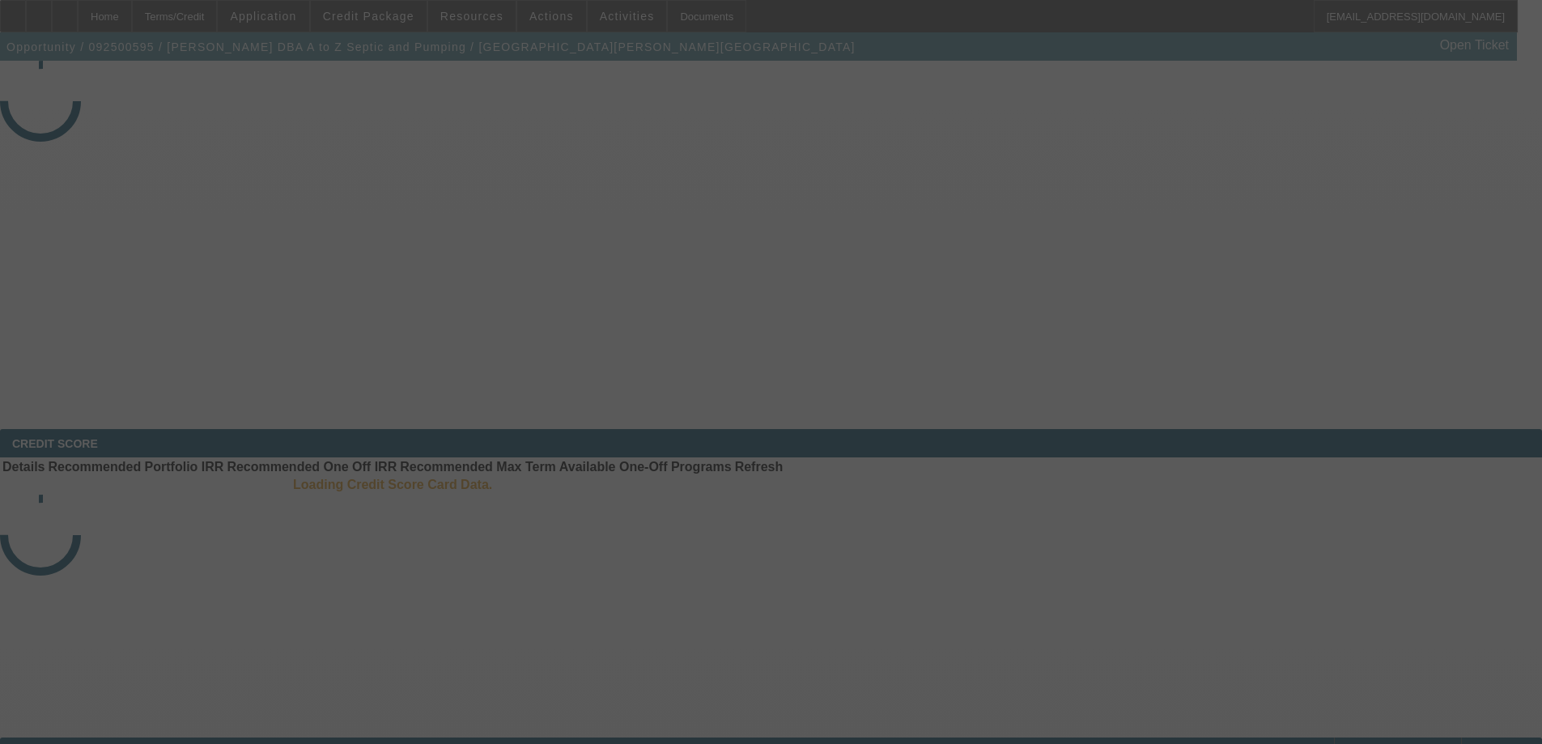
select select "3"
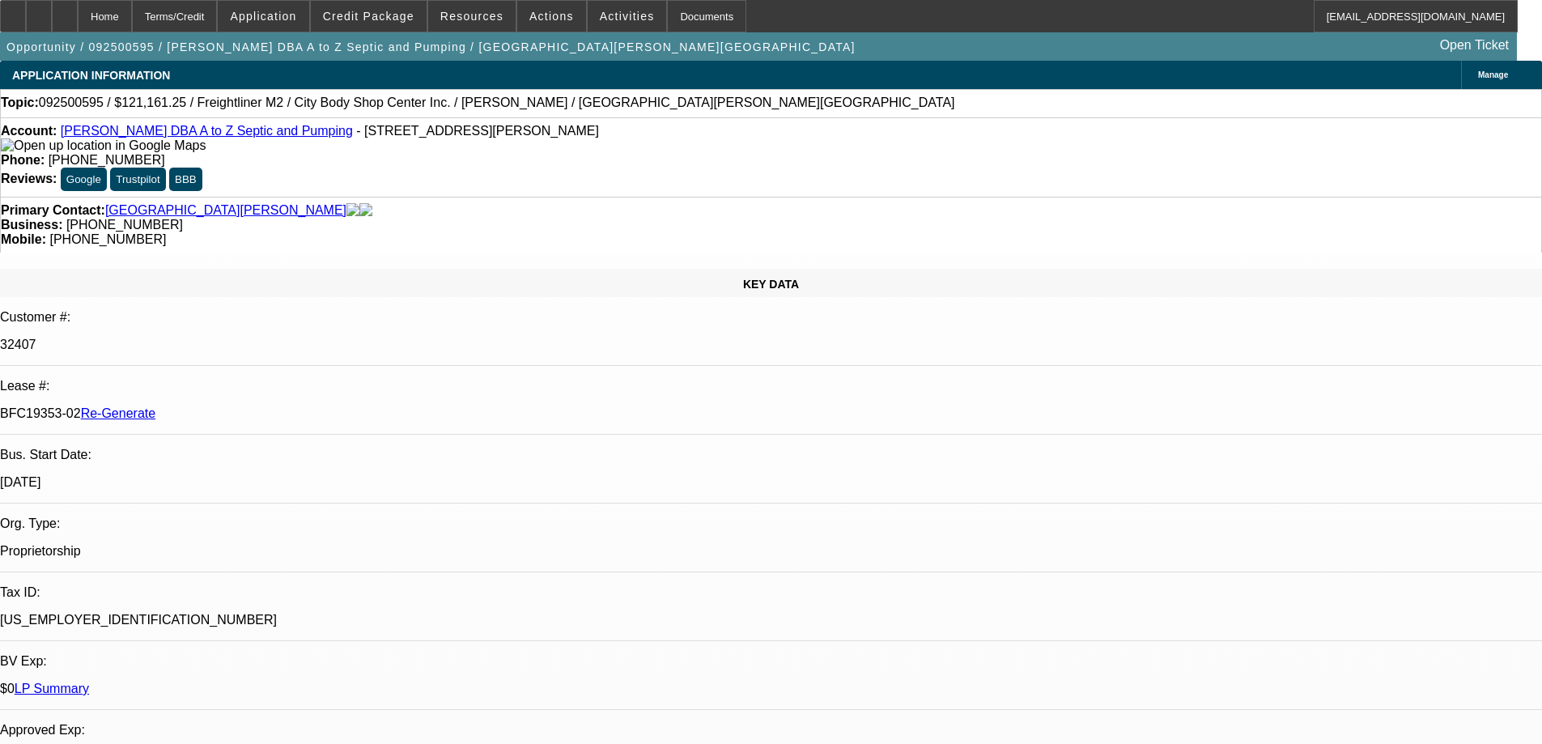
select select "0"
select select "6"
click at [697, 13] on div "Documents" at bounding box center [706, 16] width 79 height 32
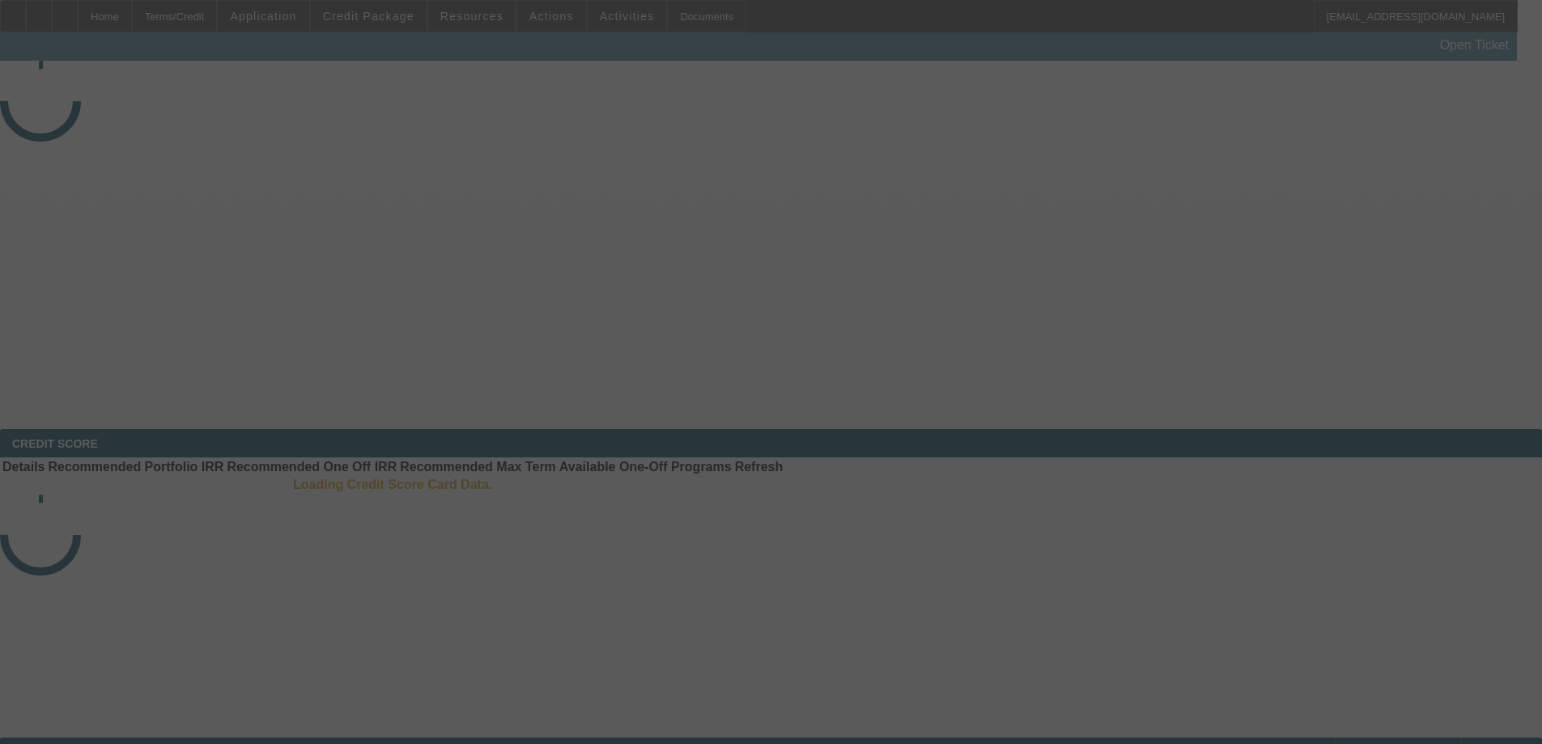
select select "3"
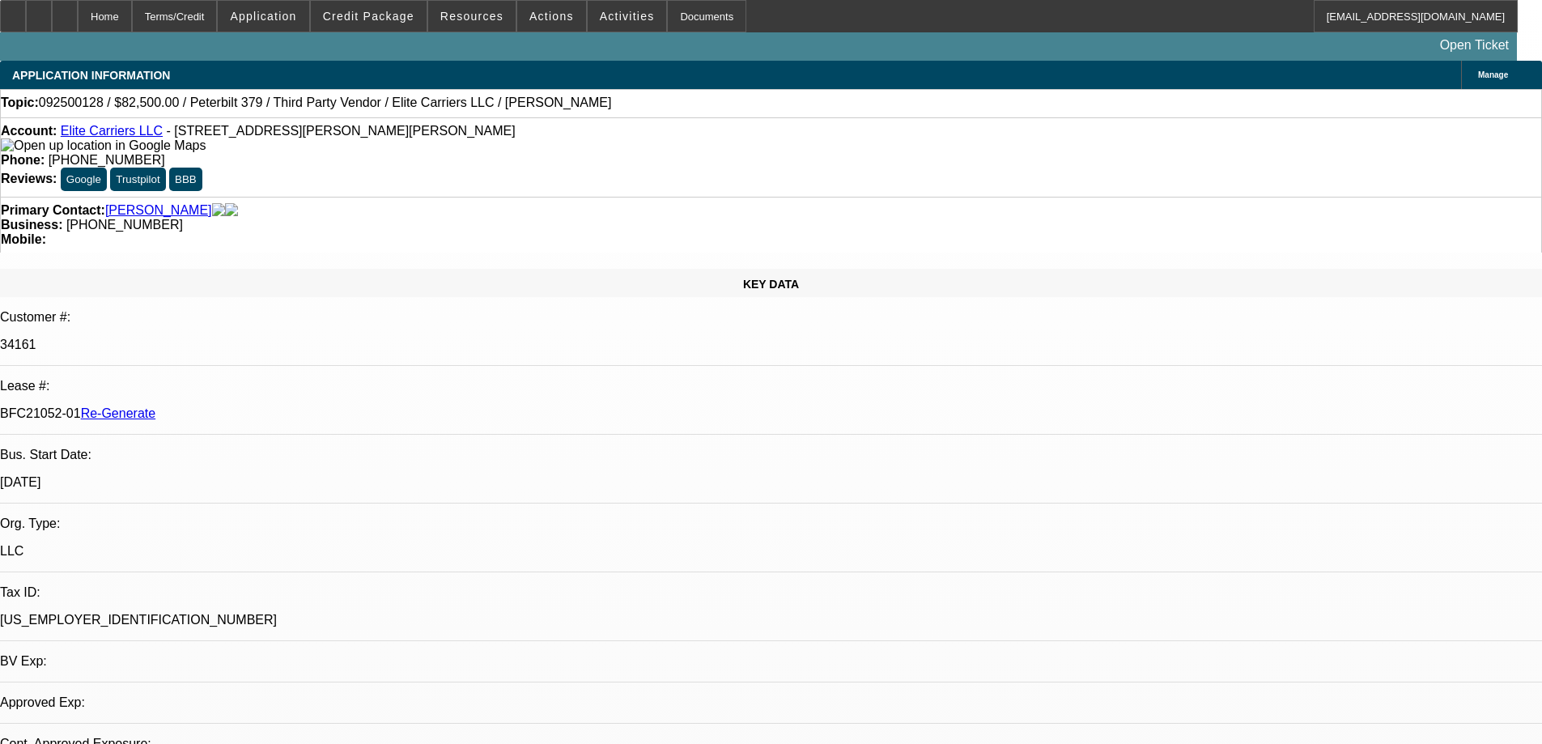
select select "0"
select select "2"
select select "0.1"
select select "4"
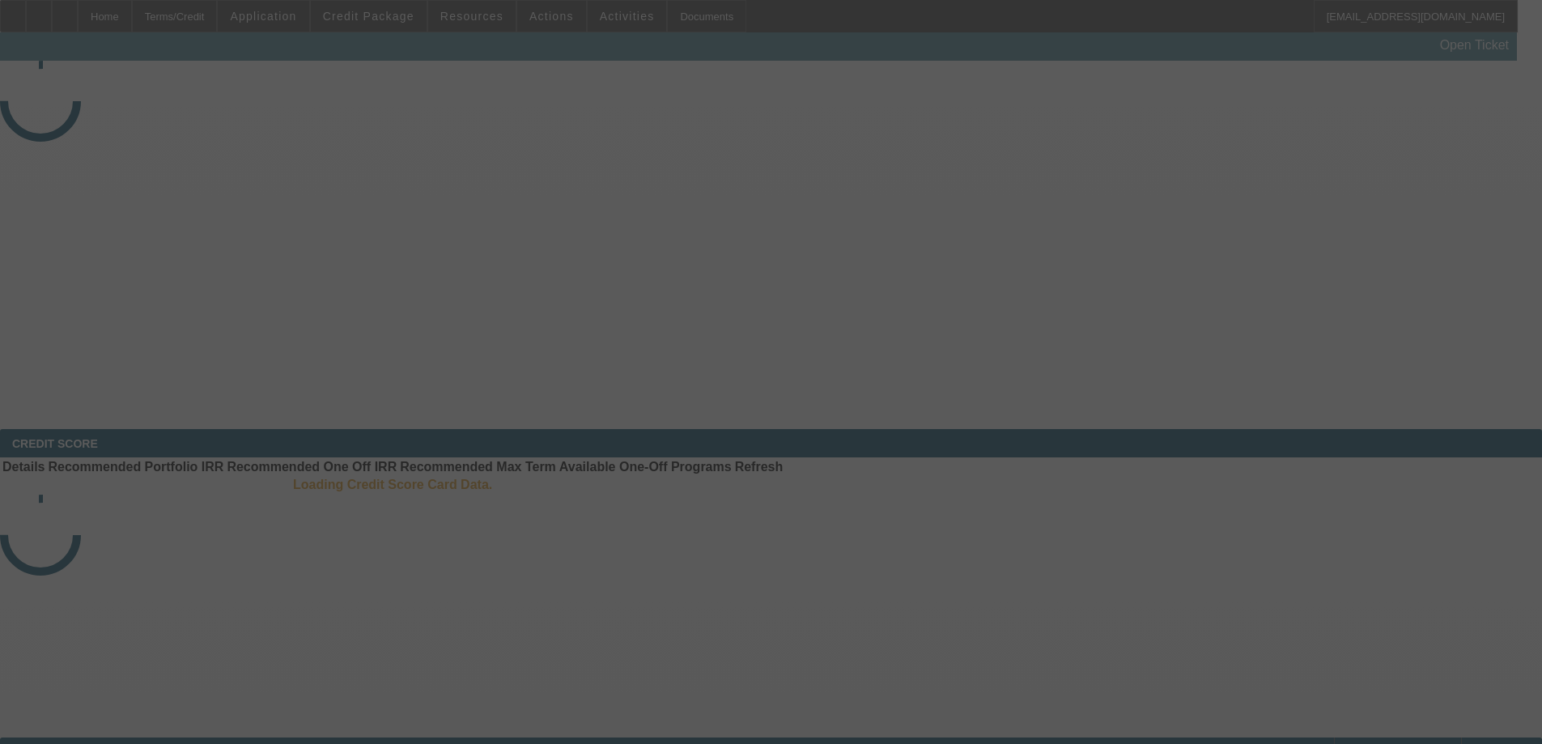
select select "3"
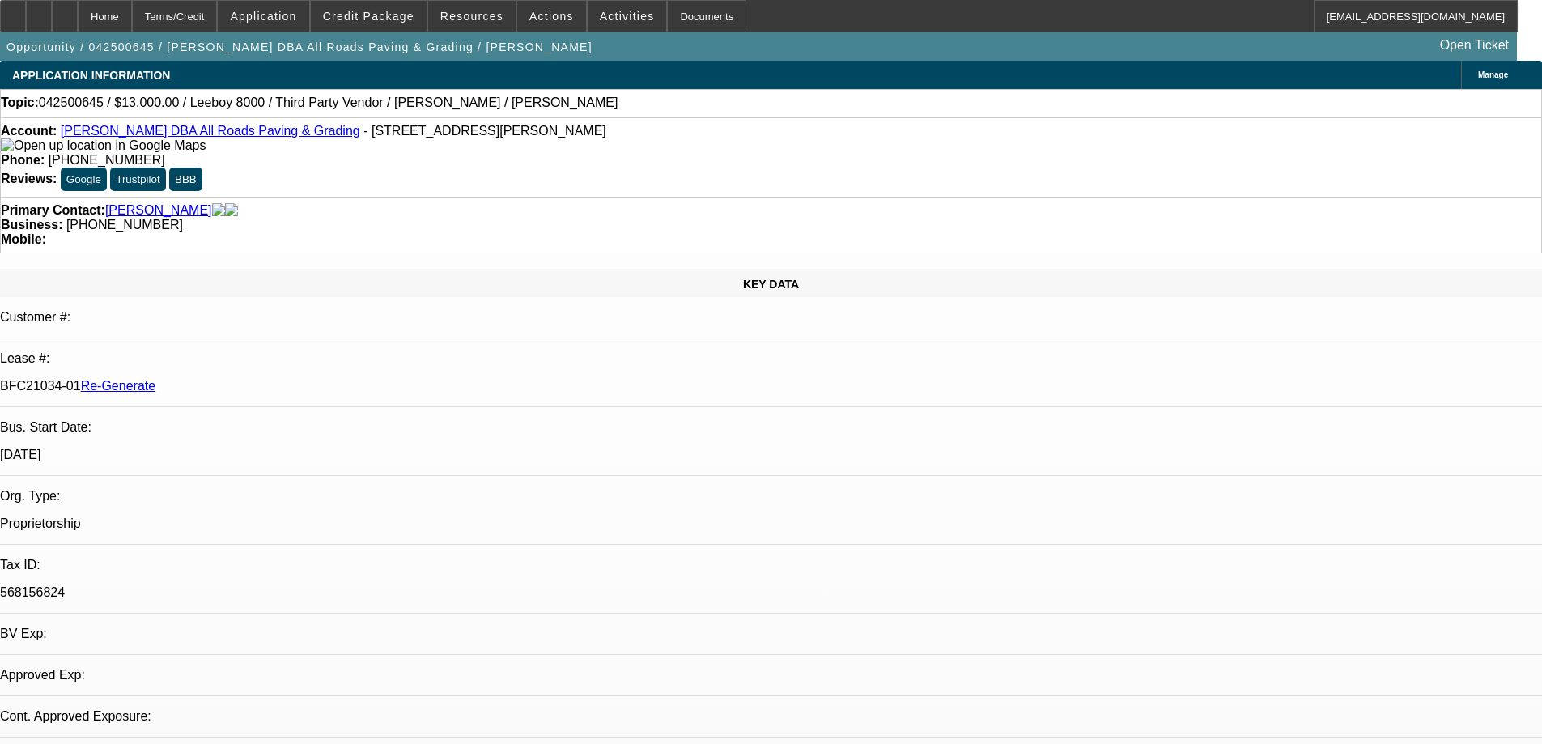
select select "0"
select select "3"
select select "0.1"
select select "5"
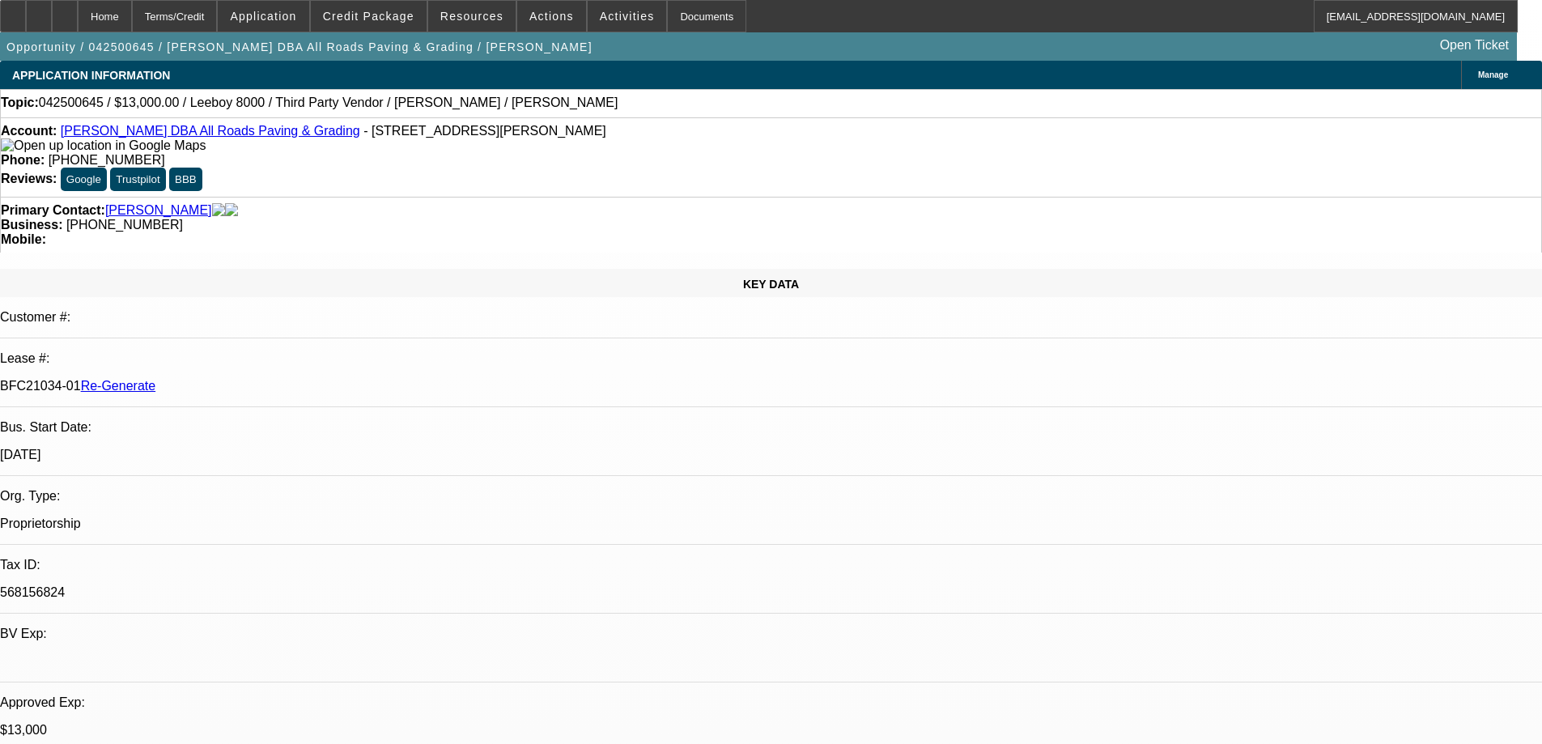
click at [364, 11] on span "Credit Package" at bounding box center [368, 16] width 91 height 13
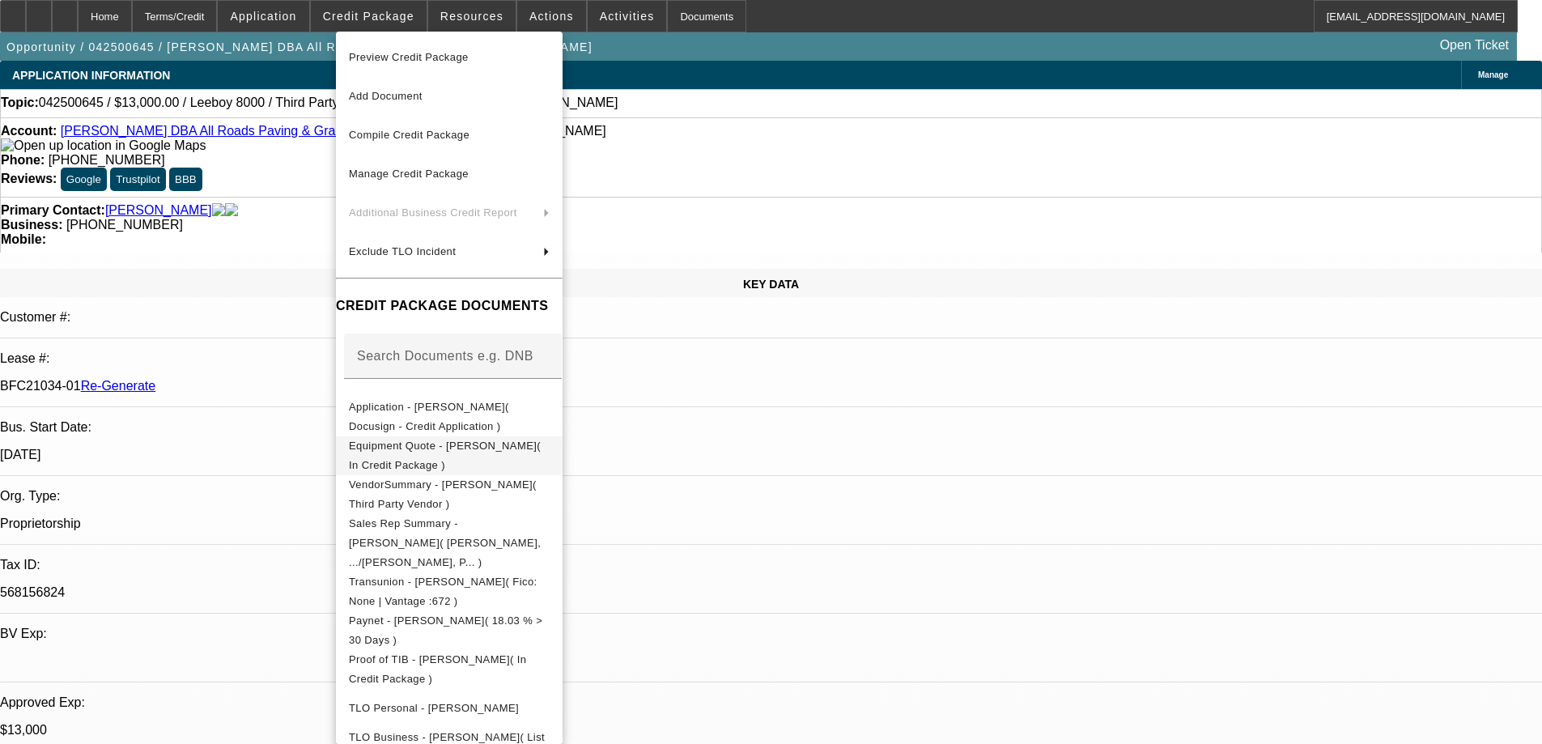
click at [383, 446] on span "Equipment Quote - Shane Stanley( In Credit Package )" at bounding box center [445, 456] width 192 height 32
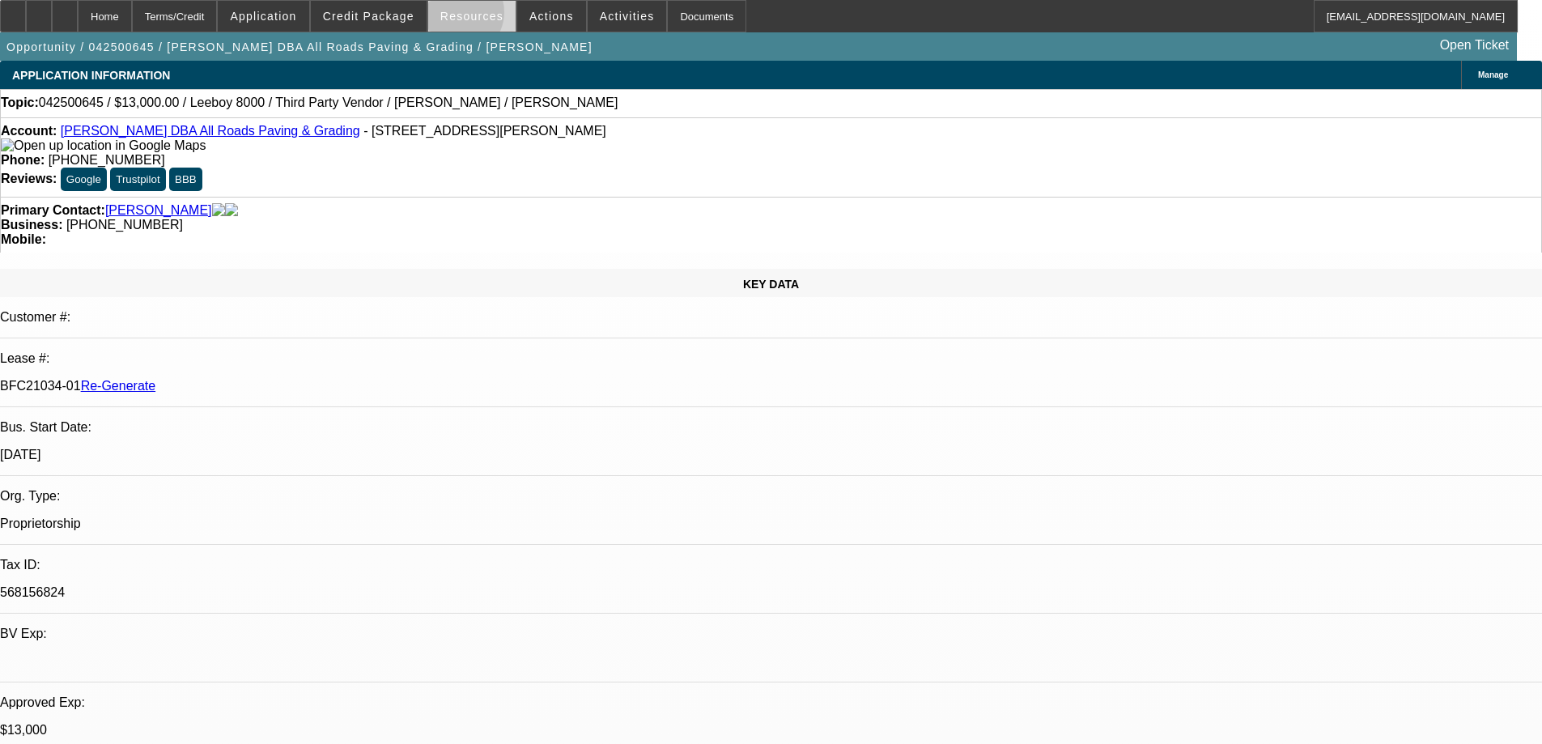
click at [464, 16] on span "Resources" at bounding box center [471, 16] width 63 height 13
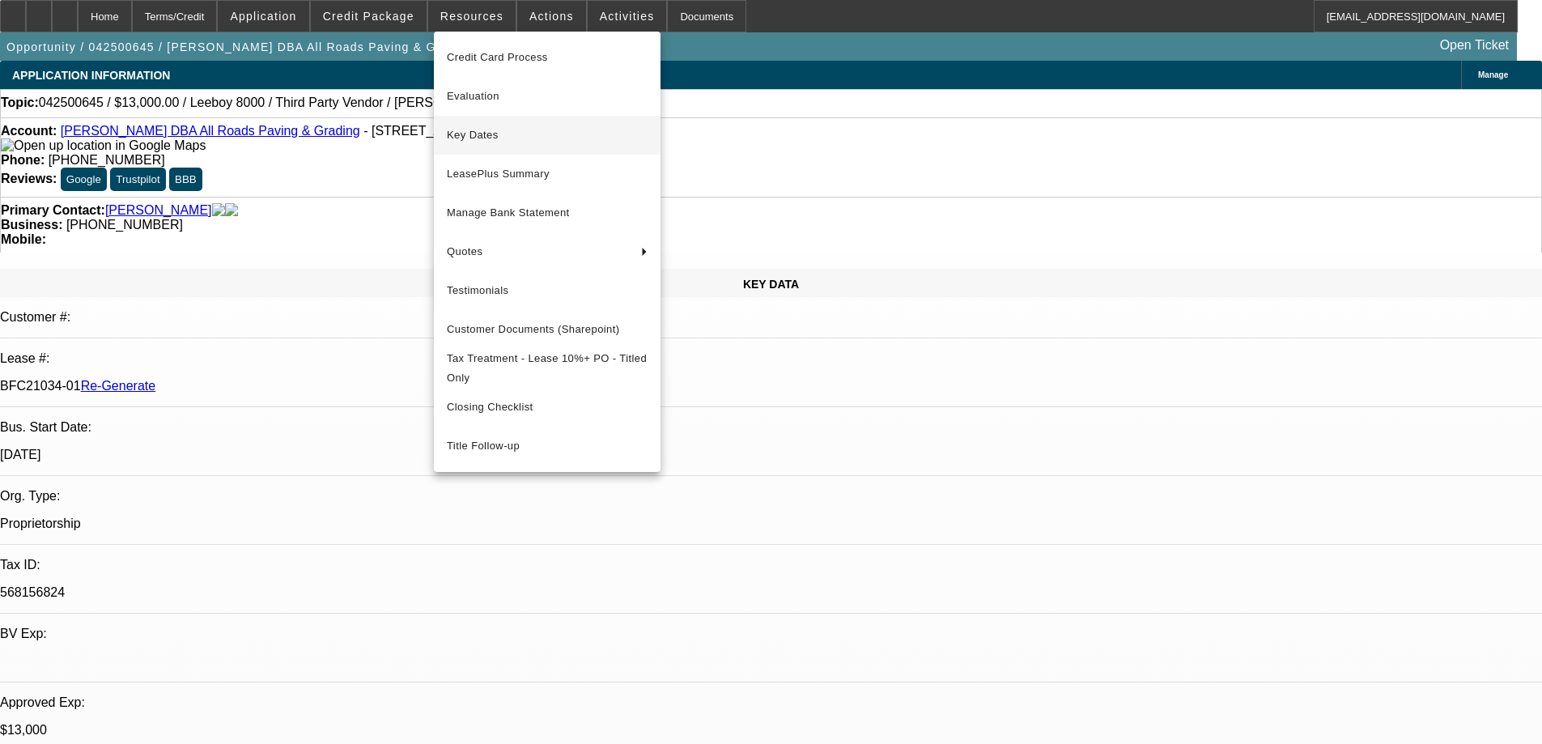
click at [476, 130] on span "Key Dates" at bounding box center [547, 134] width 201 height 19
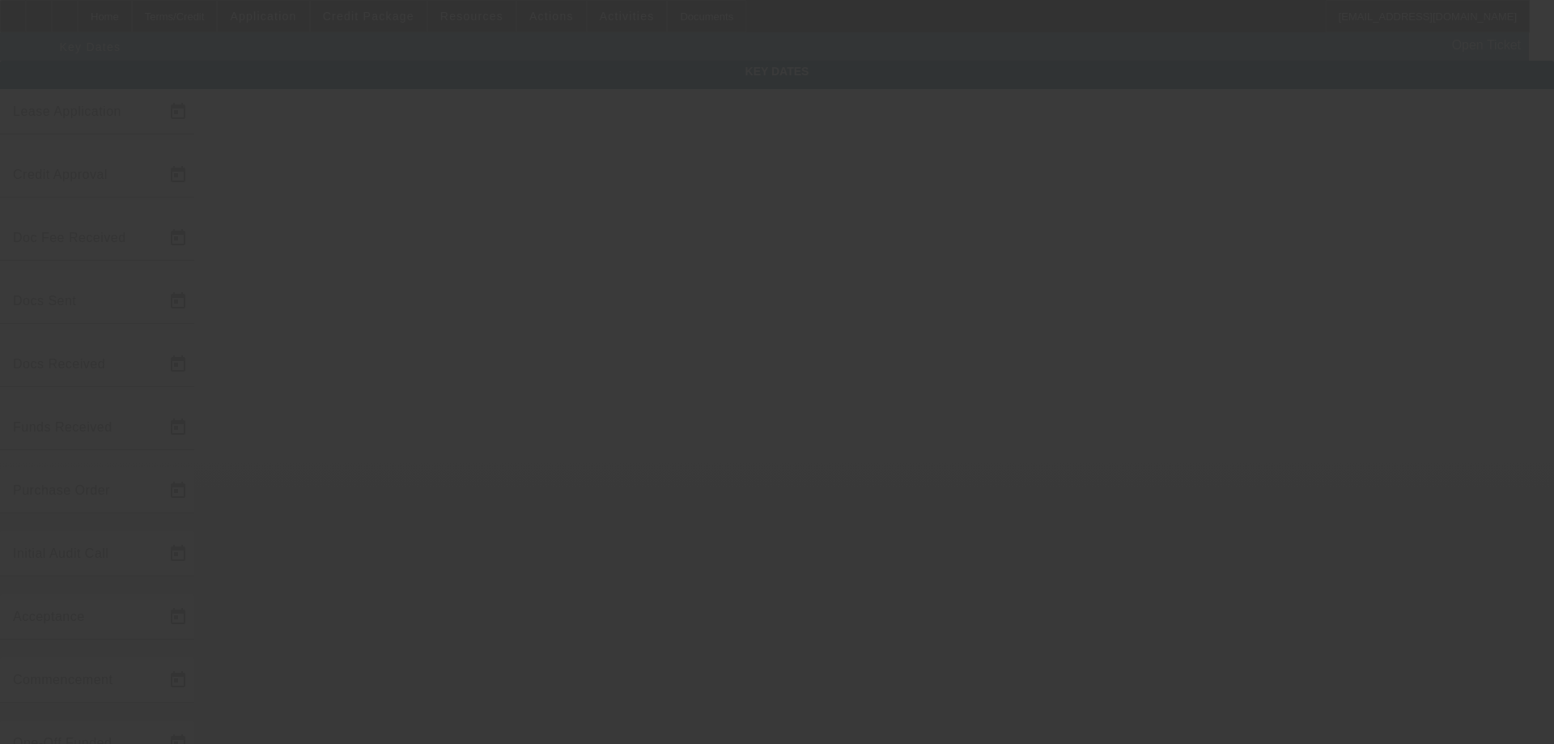
type input "4/24/2025"
type input "9/16/2025"
type input "9/29/2025"
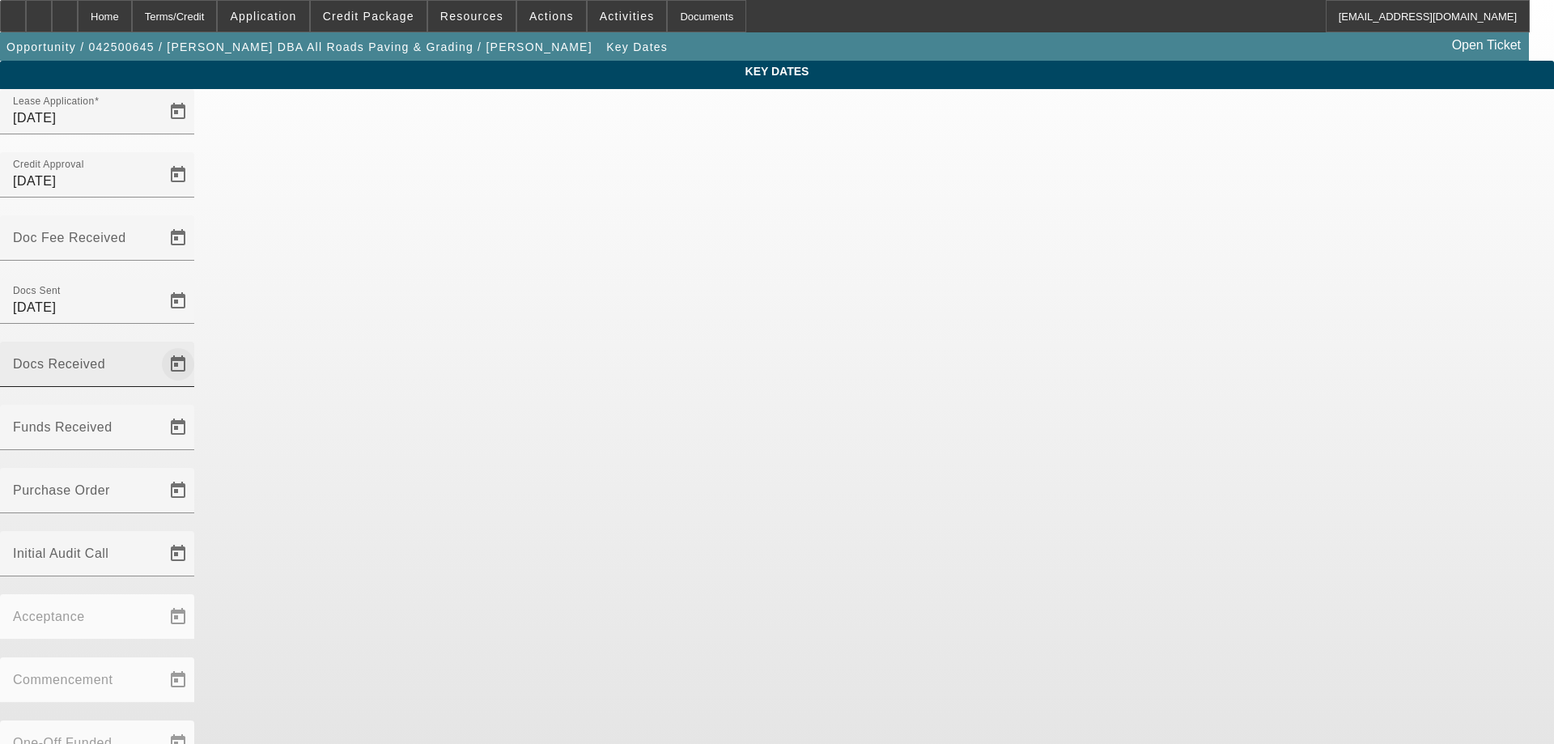
click at [776, 342] on div "Docs Received Funds Received" at bounding box center [777, 405] width 1554 height 126
click at [198, 345] on span "Open calendar" at bounding box center [178, 364] width 39 height 39
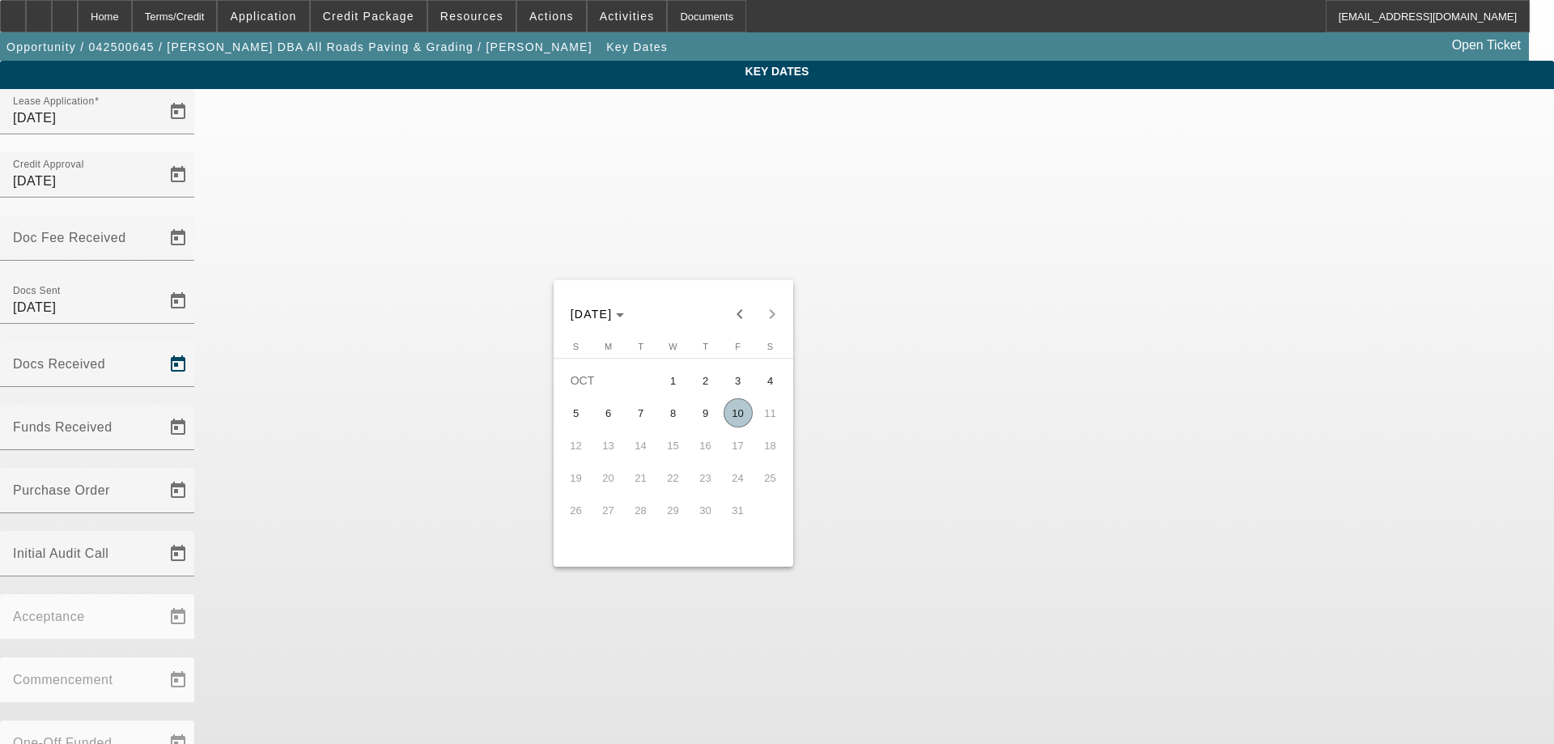
click at [733, 415] on span "10" at bounding box center [738, 412] width 29 height 29
type input "10/10/2025"
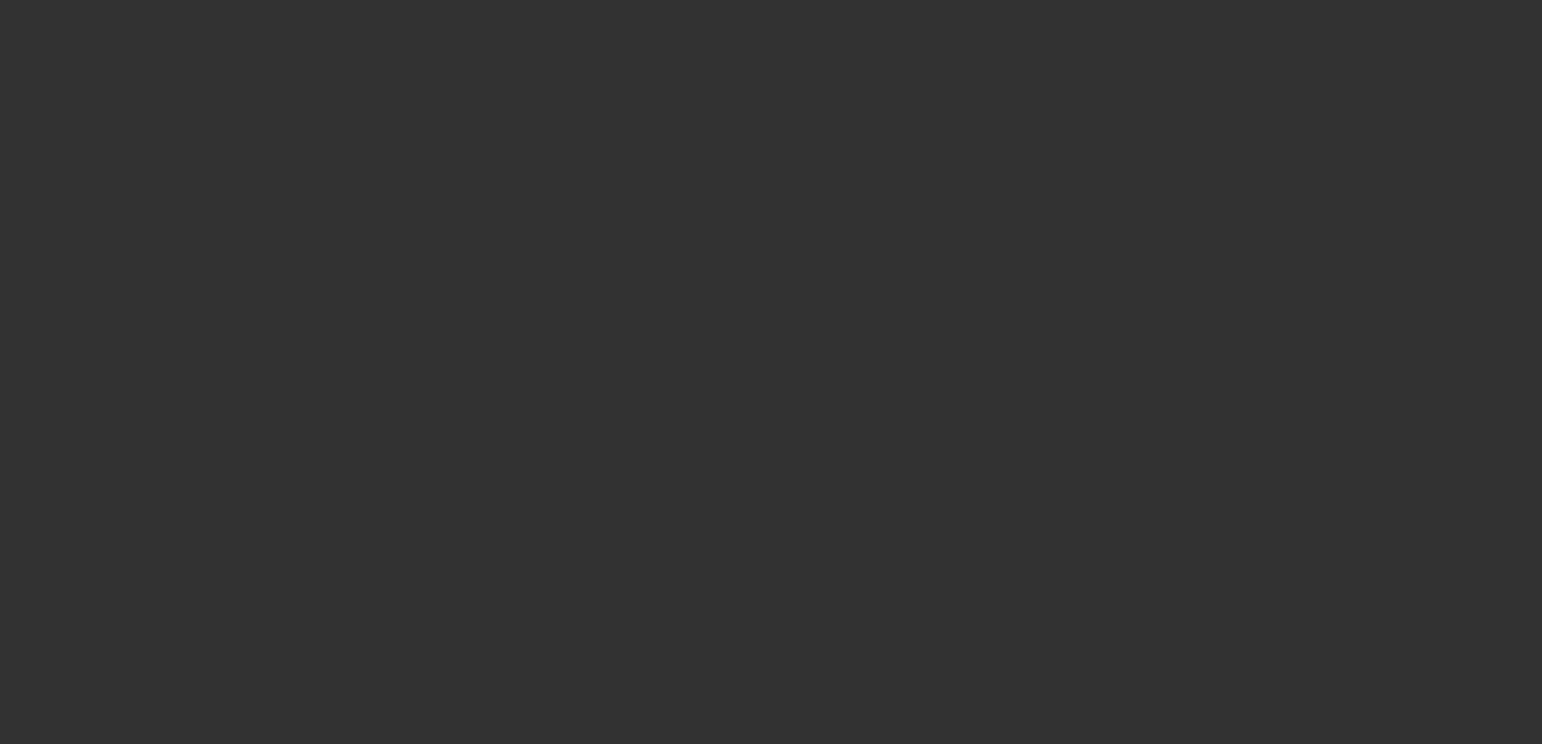
select select "3"
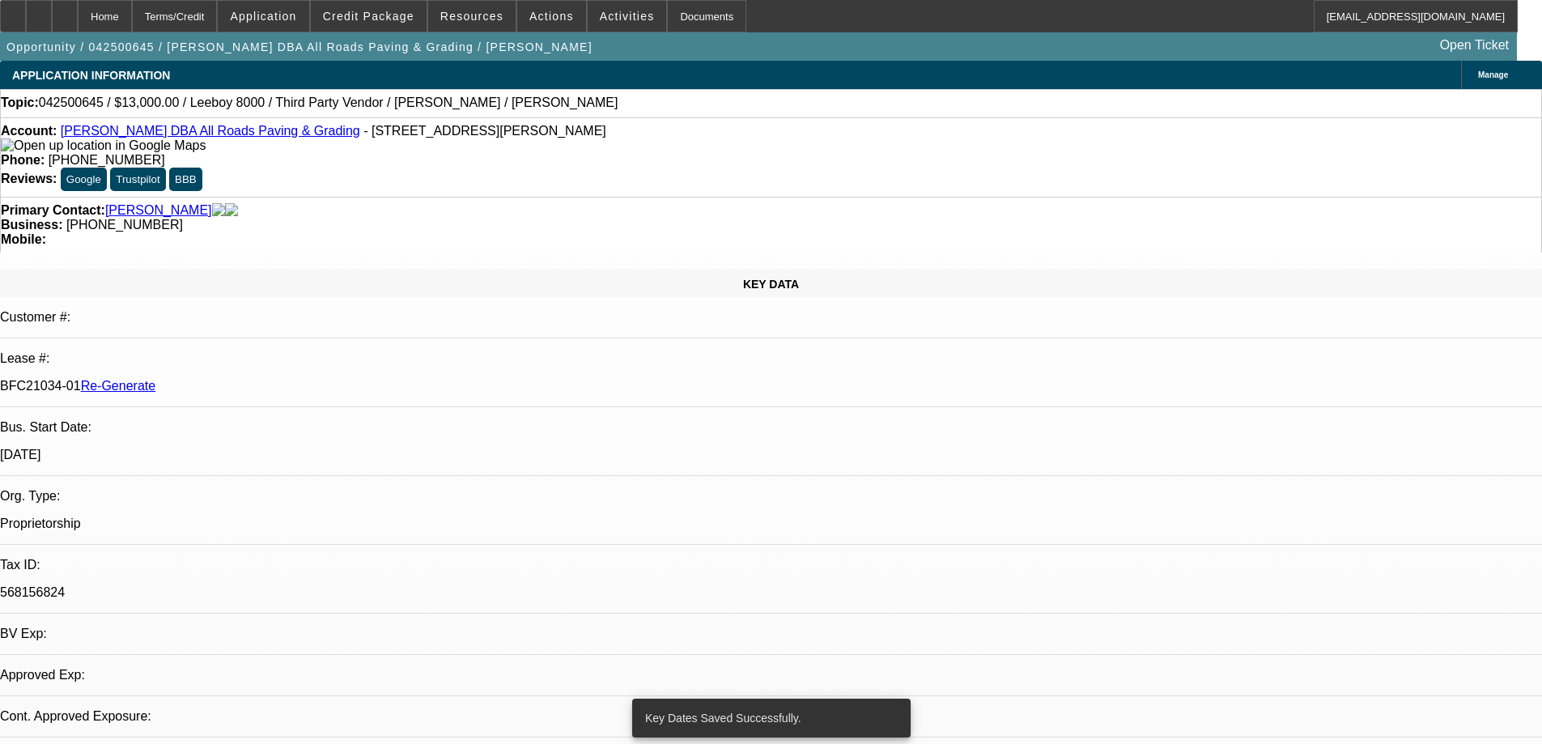
select select "0"
select select "3"
select select "0.1"
select select "5"
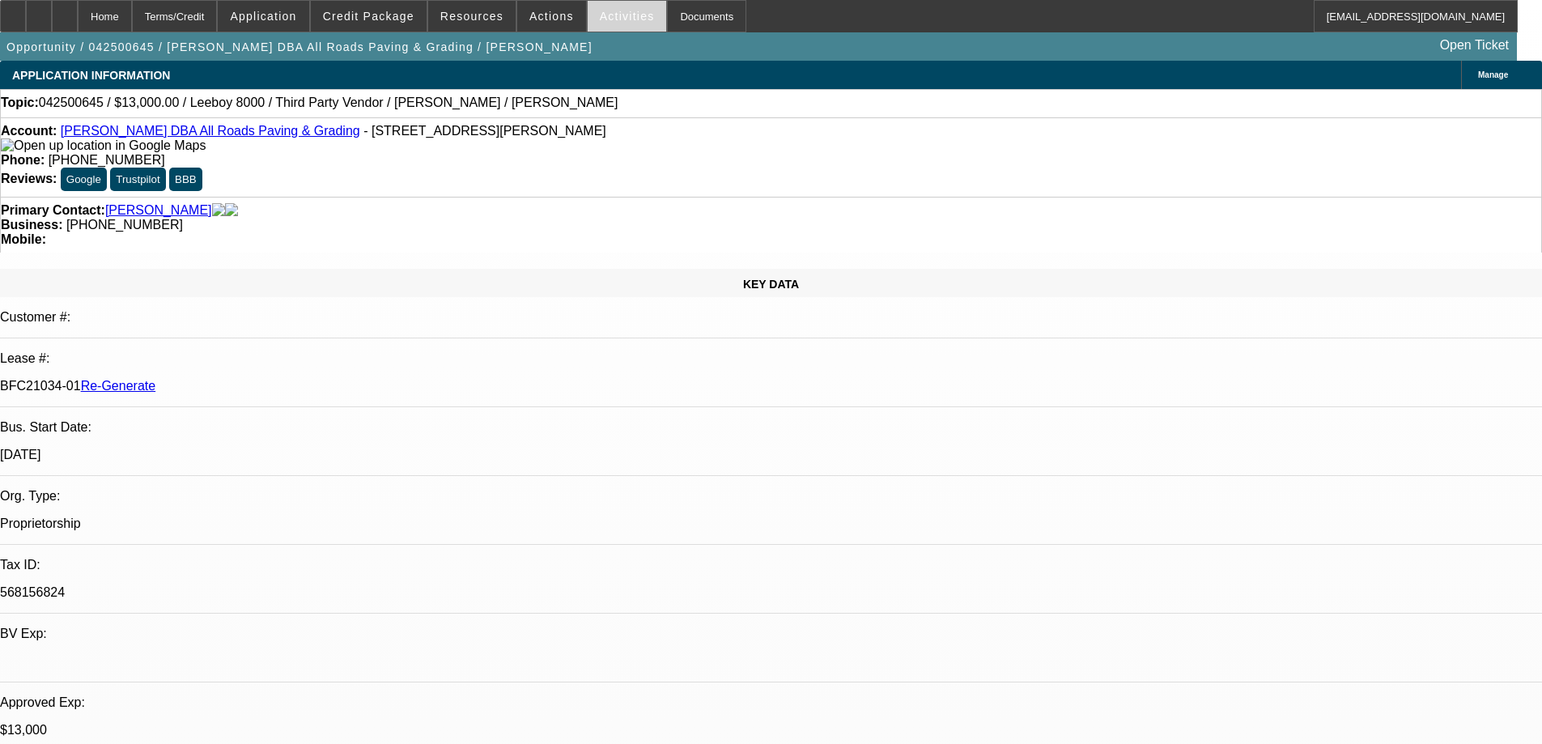
click at [611, 21] on span "Activities" at bounding box center [627, 16] width 55 height 13
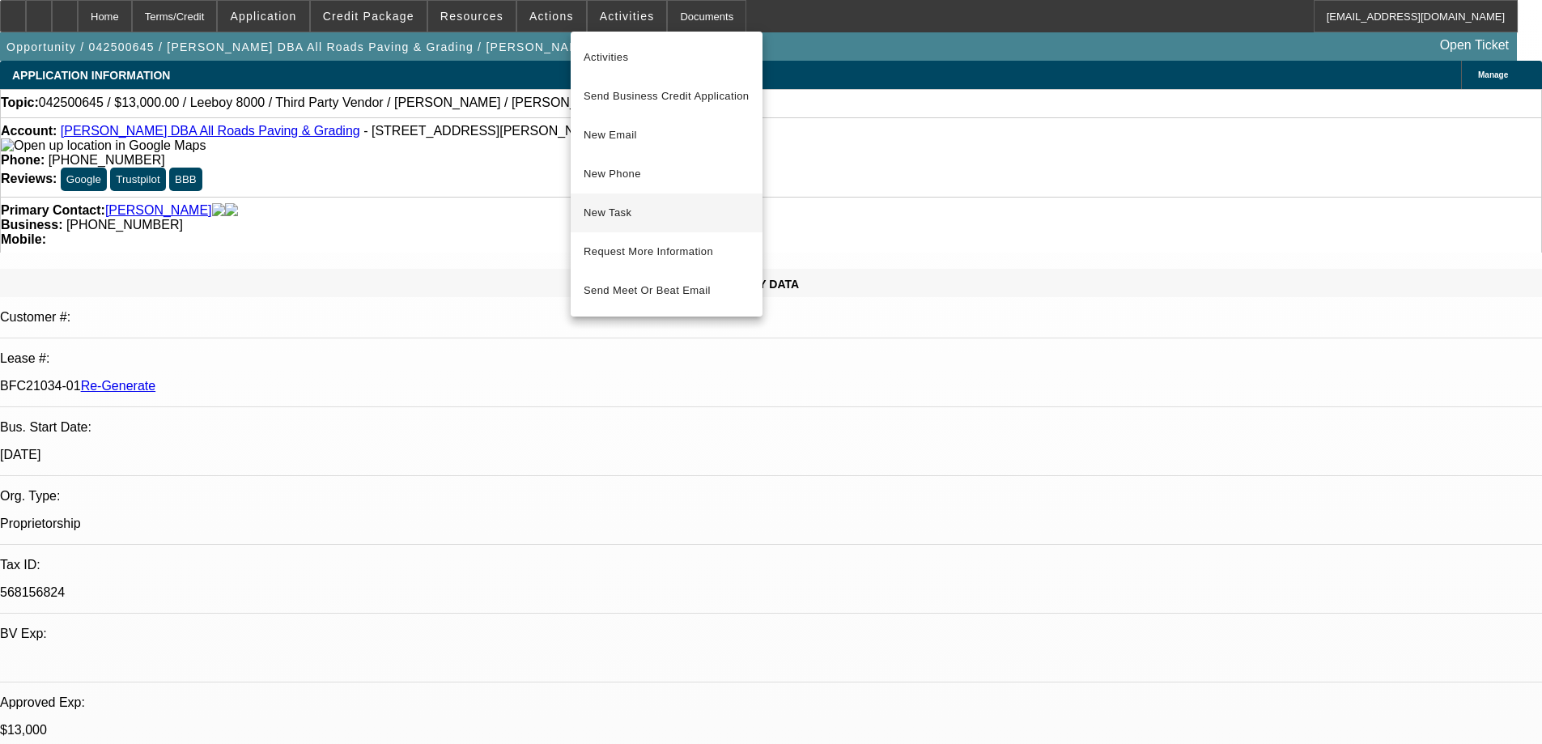
click at [623, 219] on span "New Task" at bounding box center [667, 212] width 166 height 19
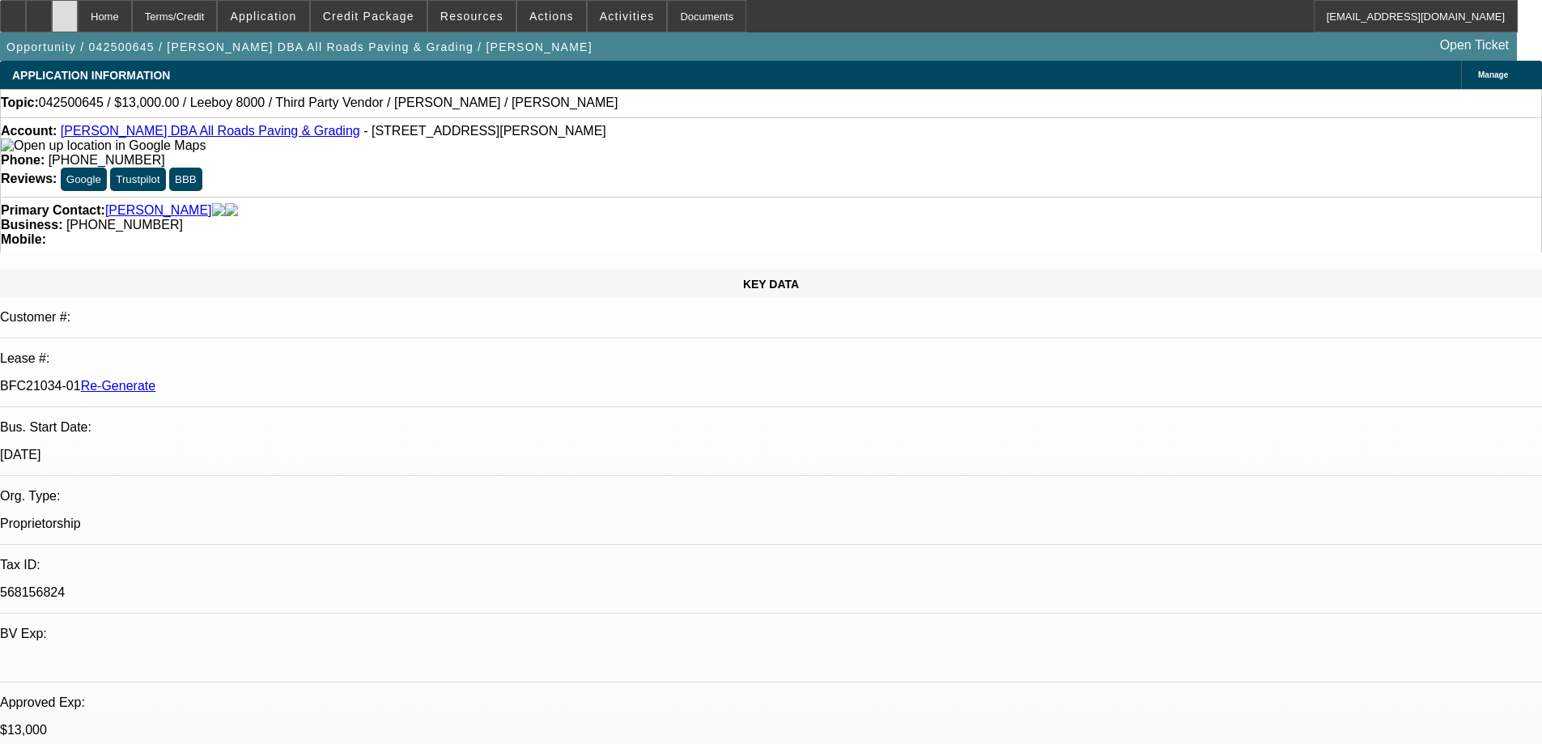
click at [65, 11] on icon at bounding box center [65, 11] width 0 height 0
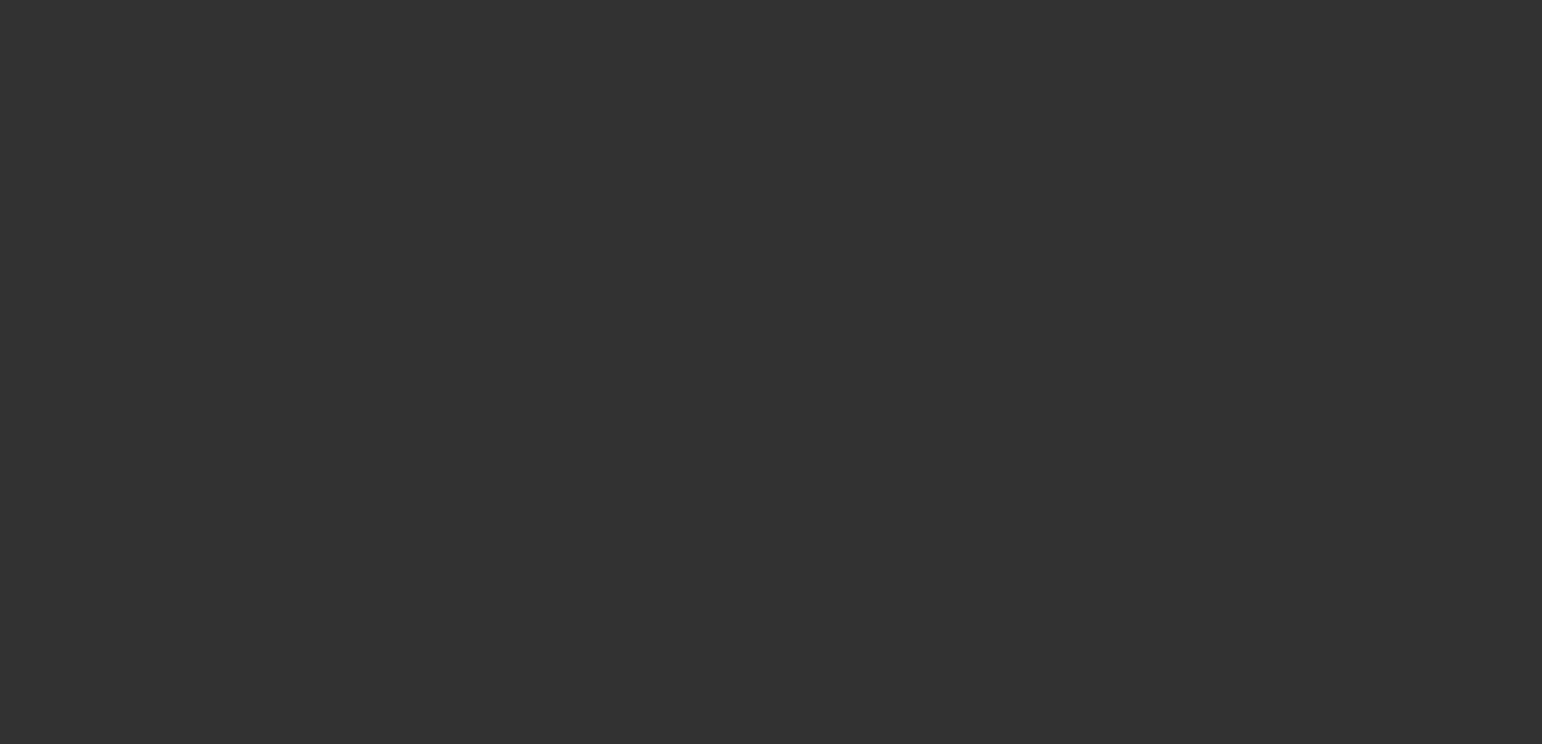
select select "3"
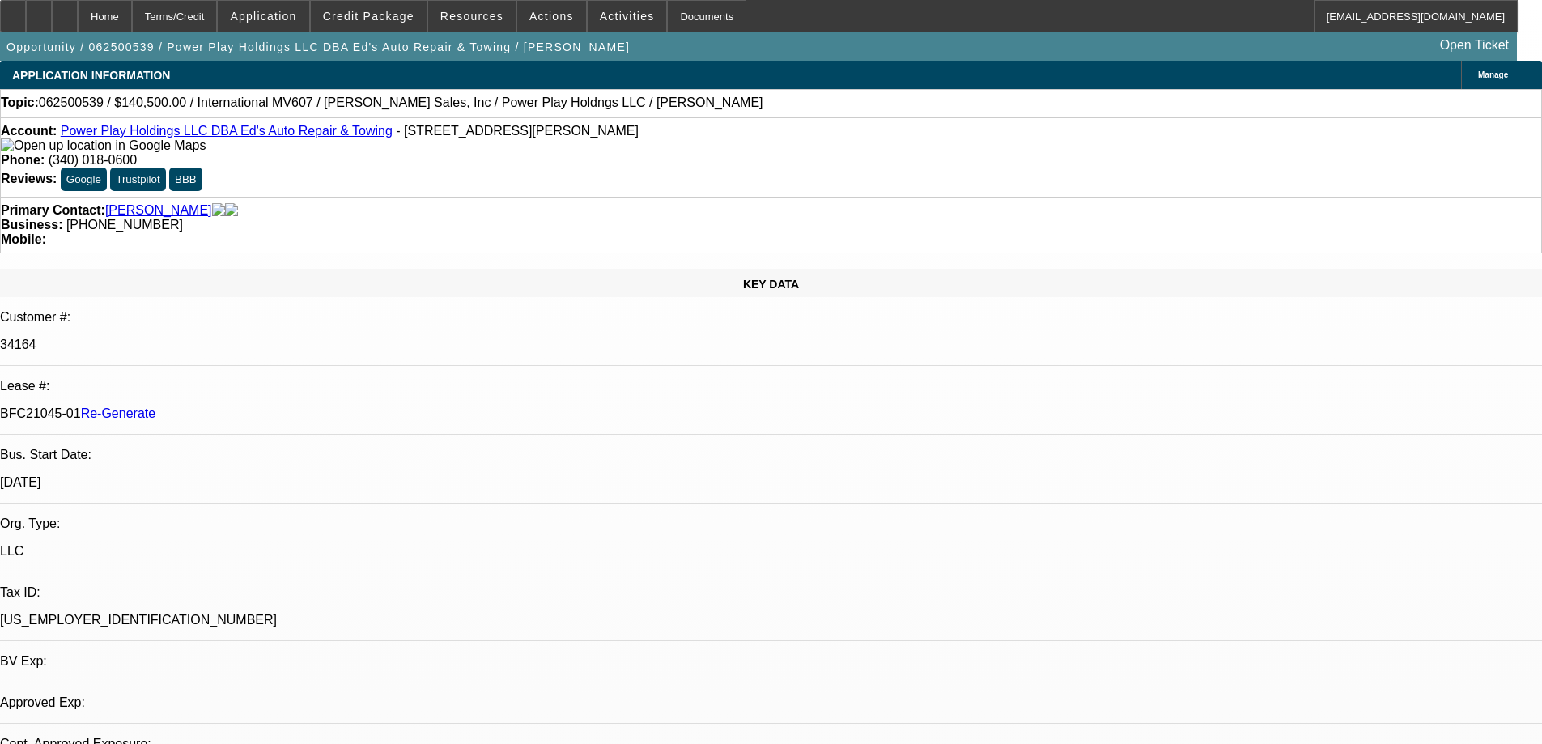
select select "0"
select select "2"
select select "0.1"
select select "4"
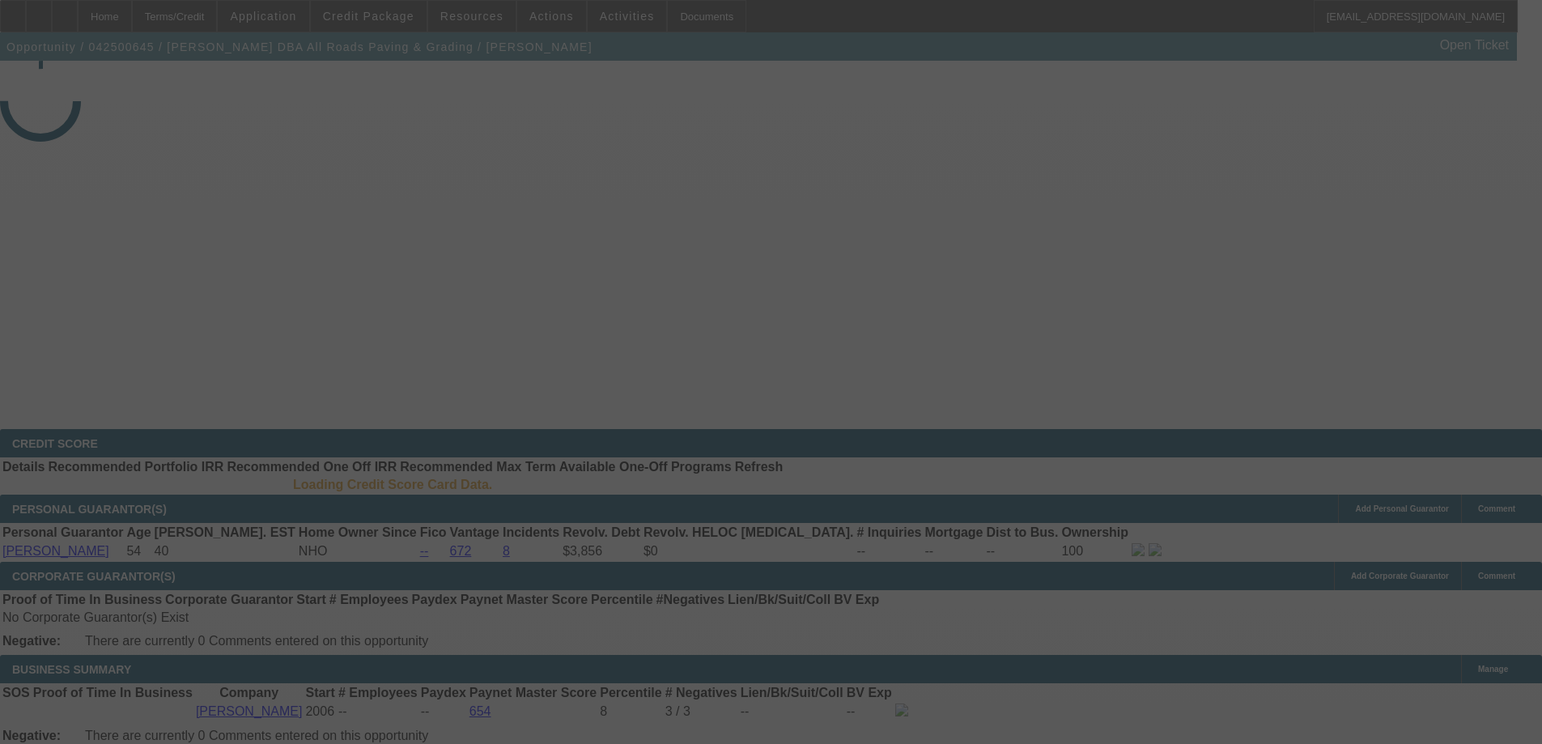
select select "3"
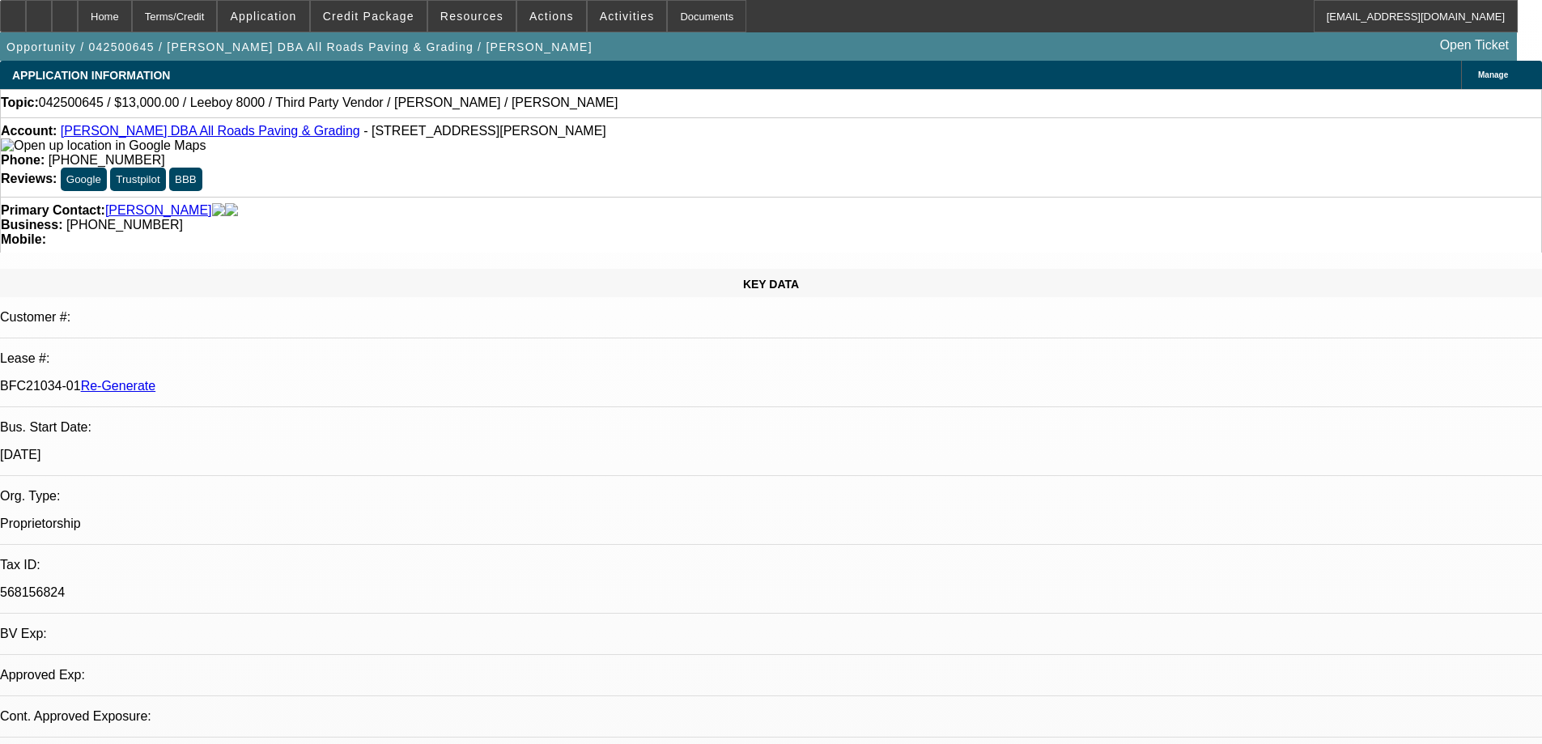
select select "0"
select select "0.1"
select select "1"
select select "3"
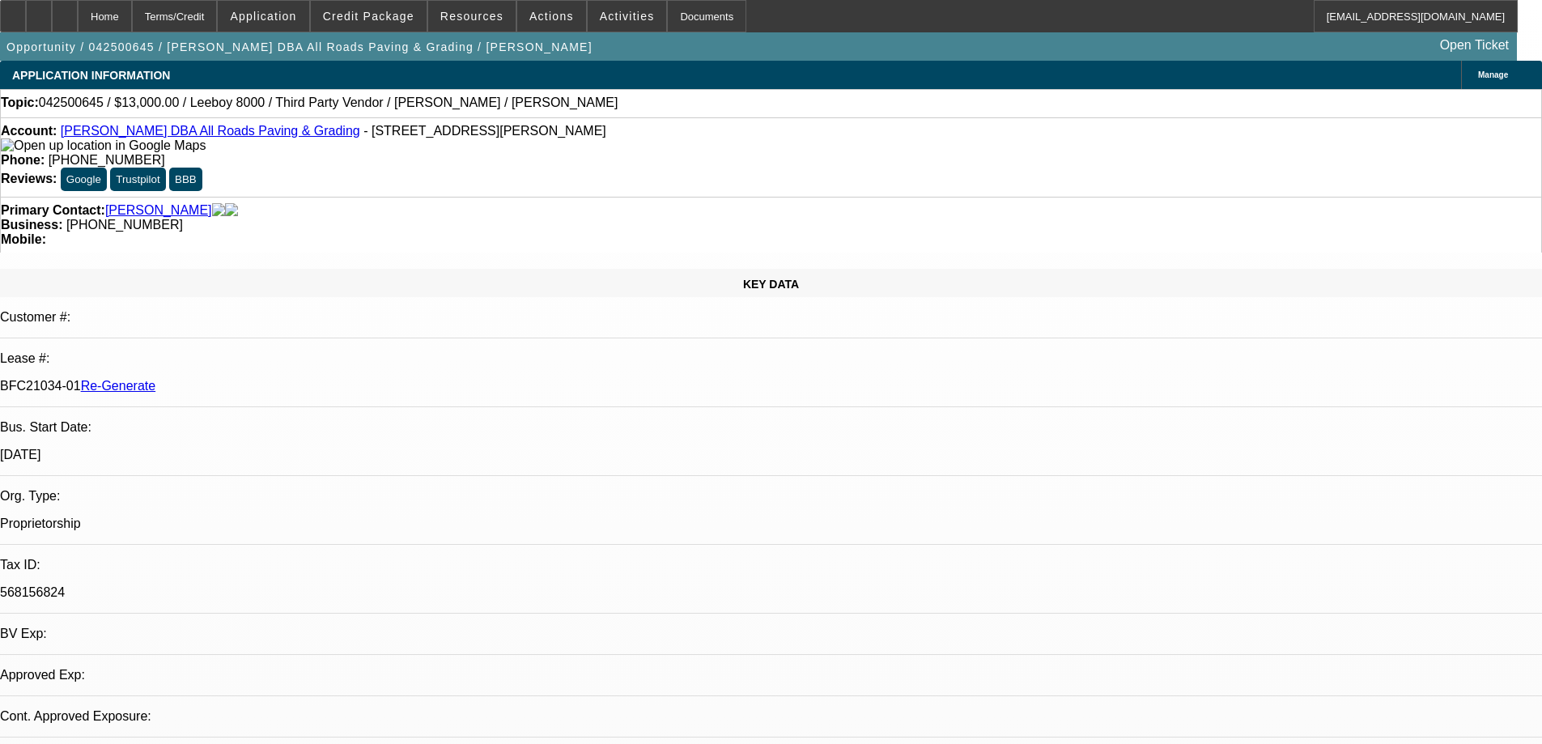
select select "5"
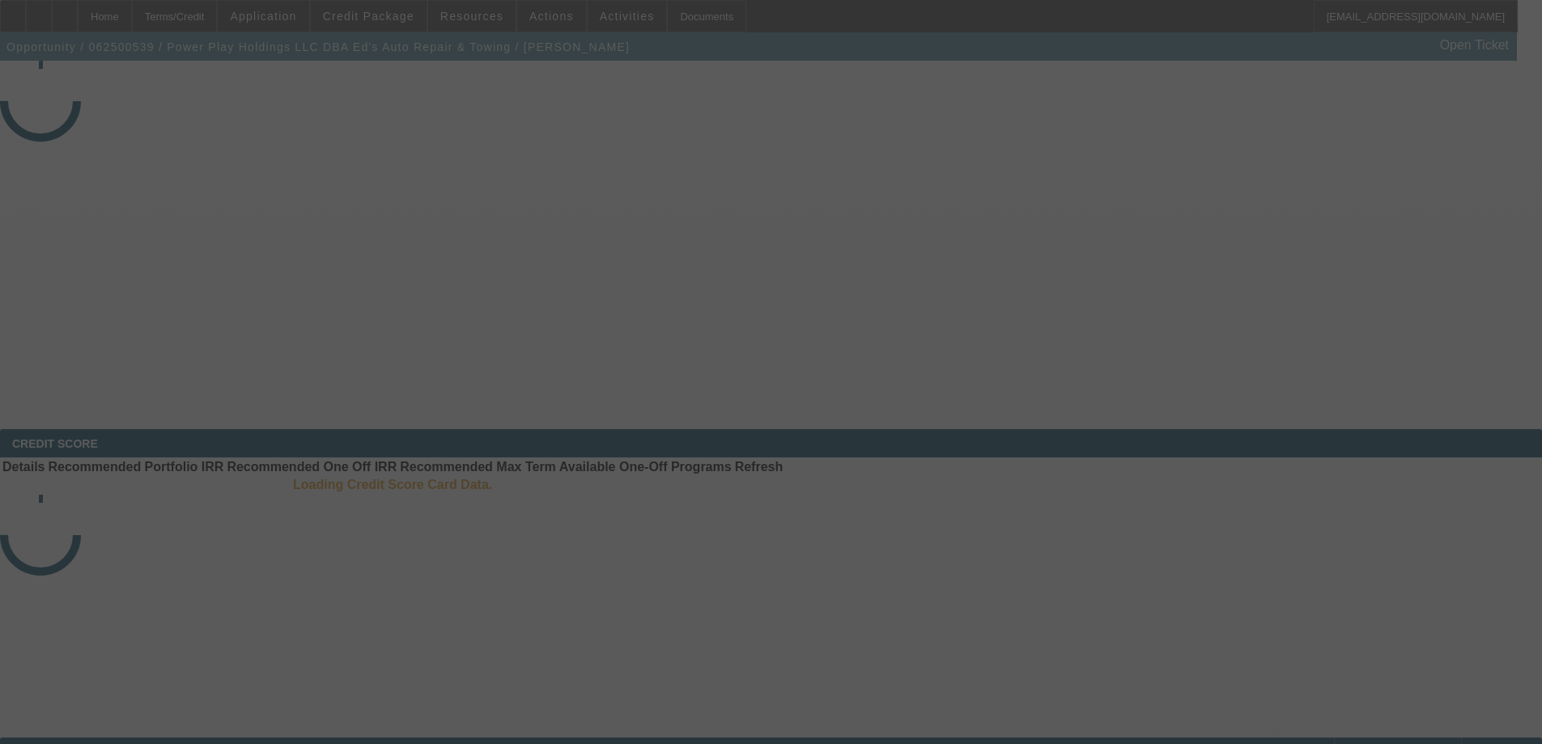
select select "3"
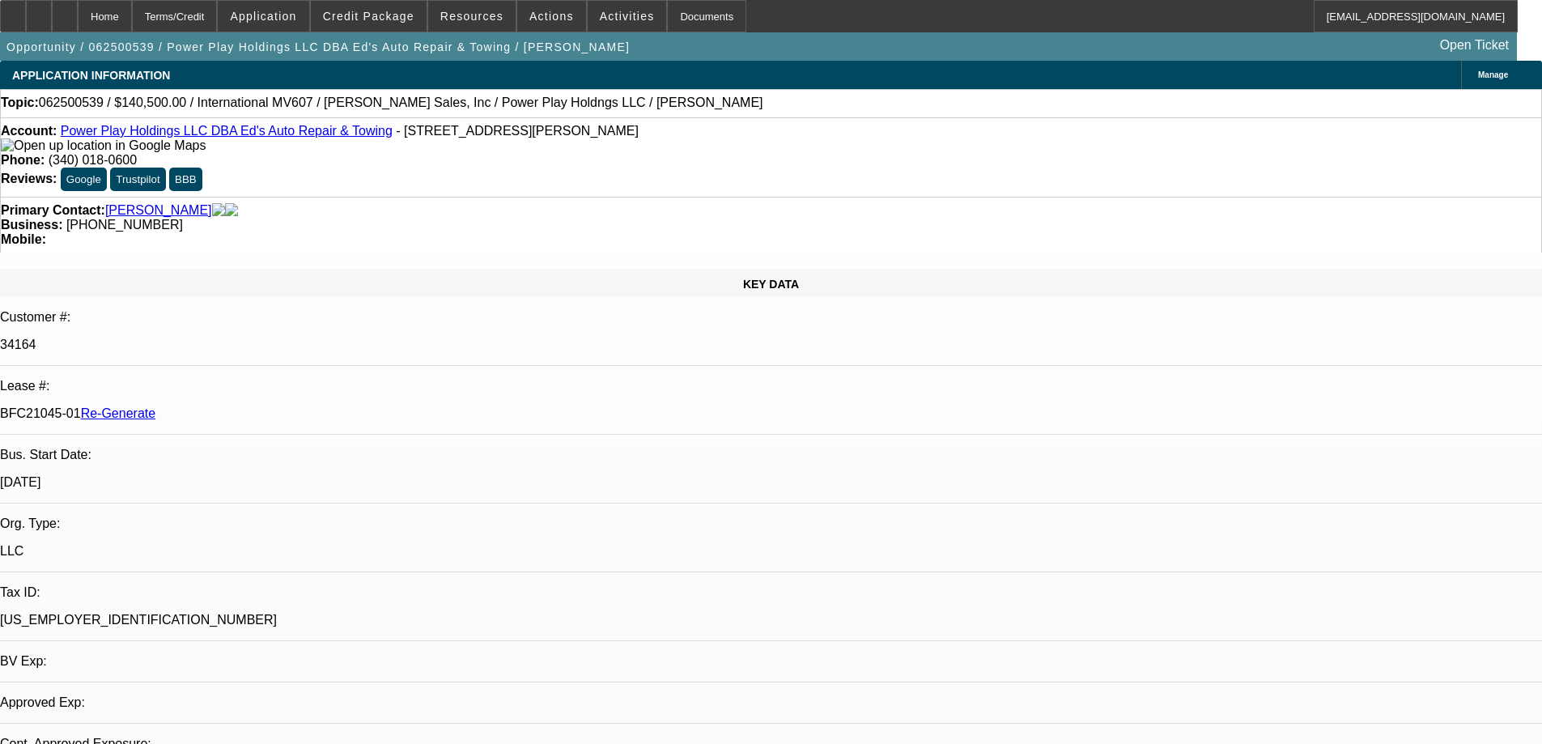
select select "0"
select select "2"
select select "0.1"
select select "4"
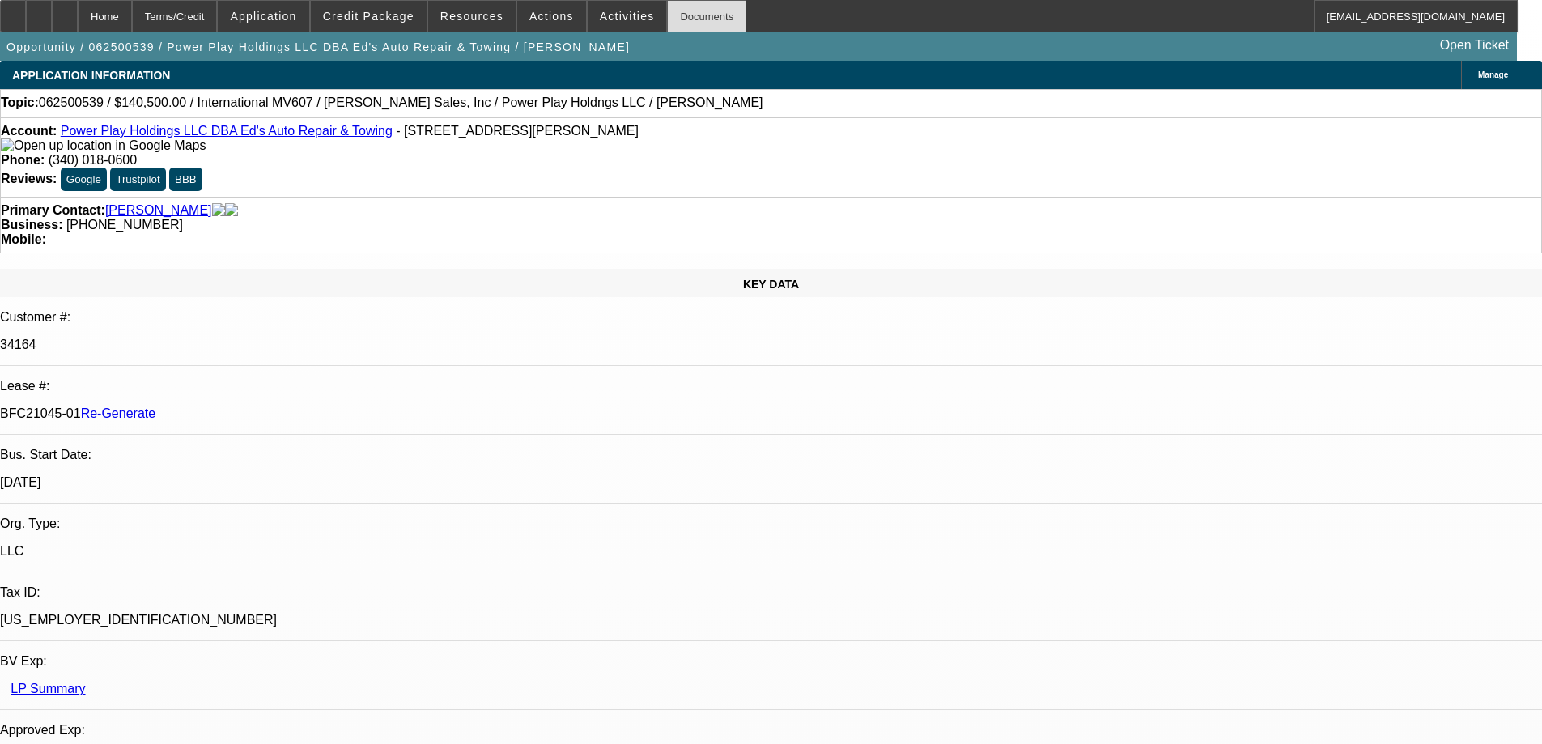
click at [707, 26] on div "Documents" at bounding box center [706, 16] width 79 height 32
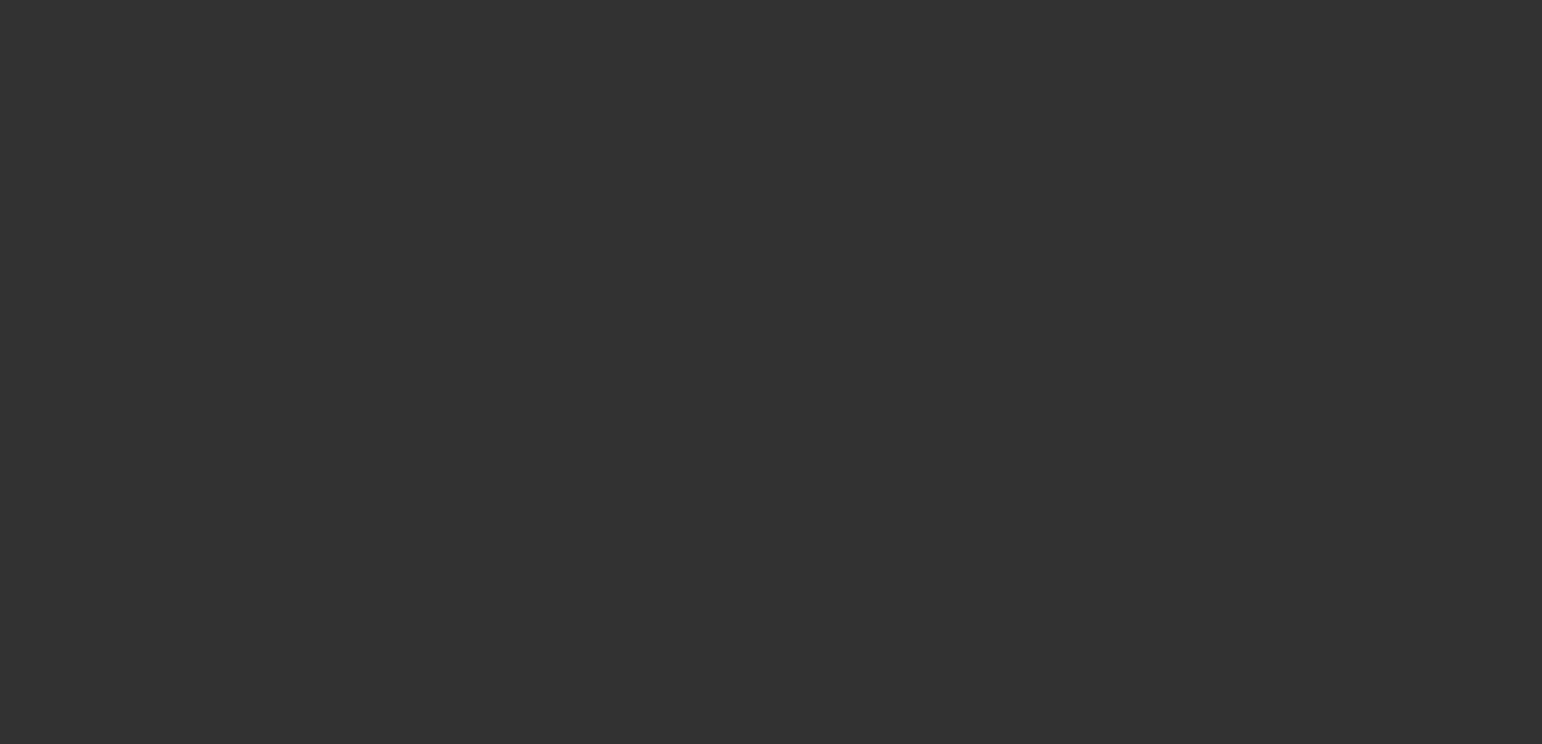
select select "3"
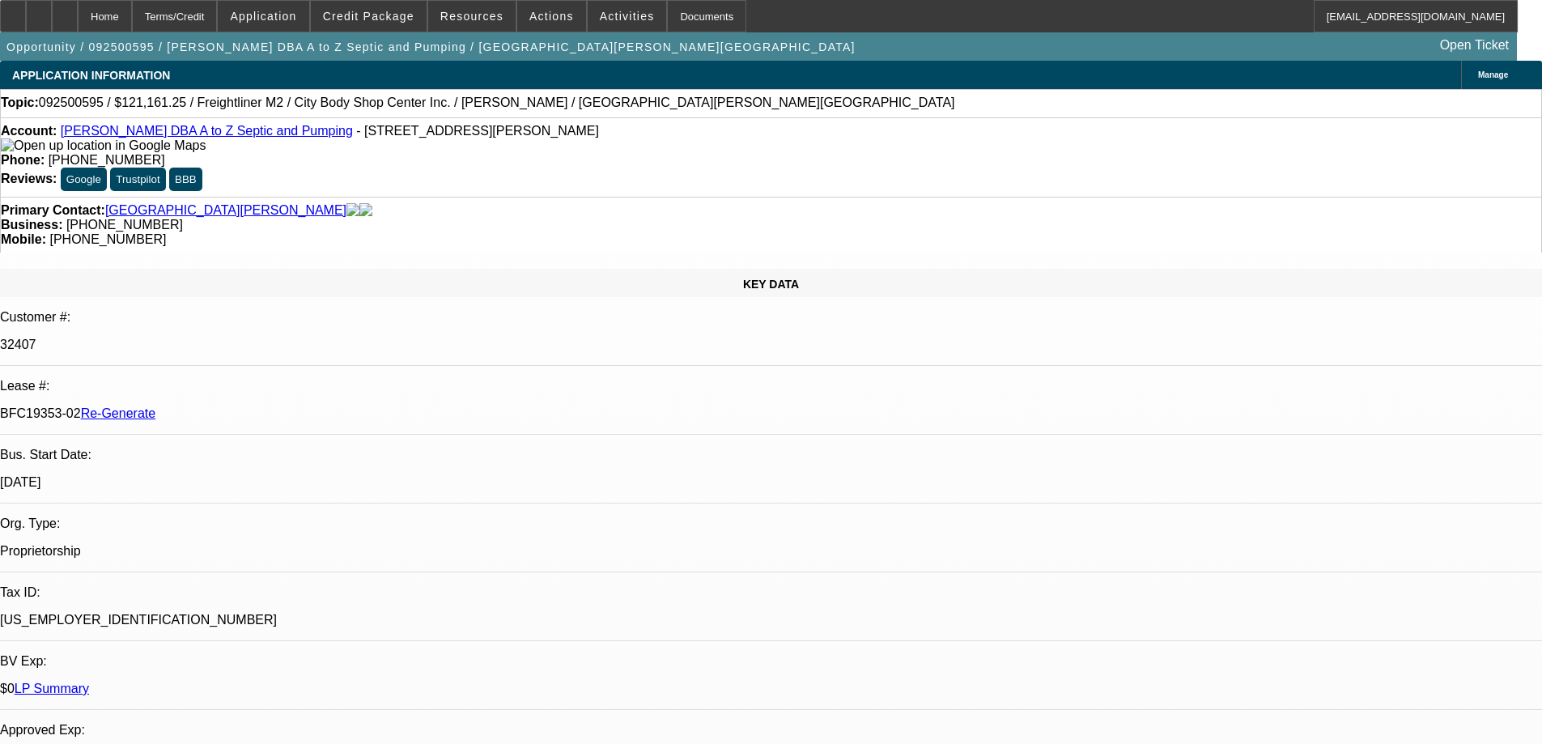
select select "0"
select select "6"
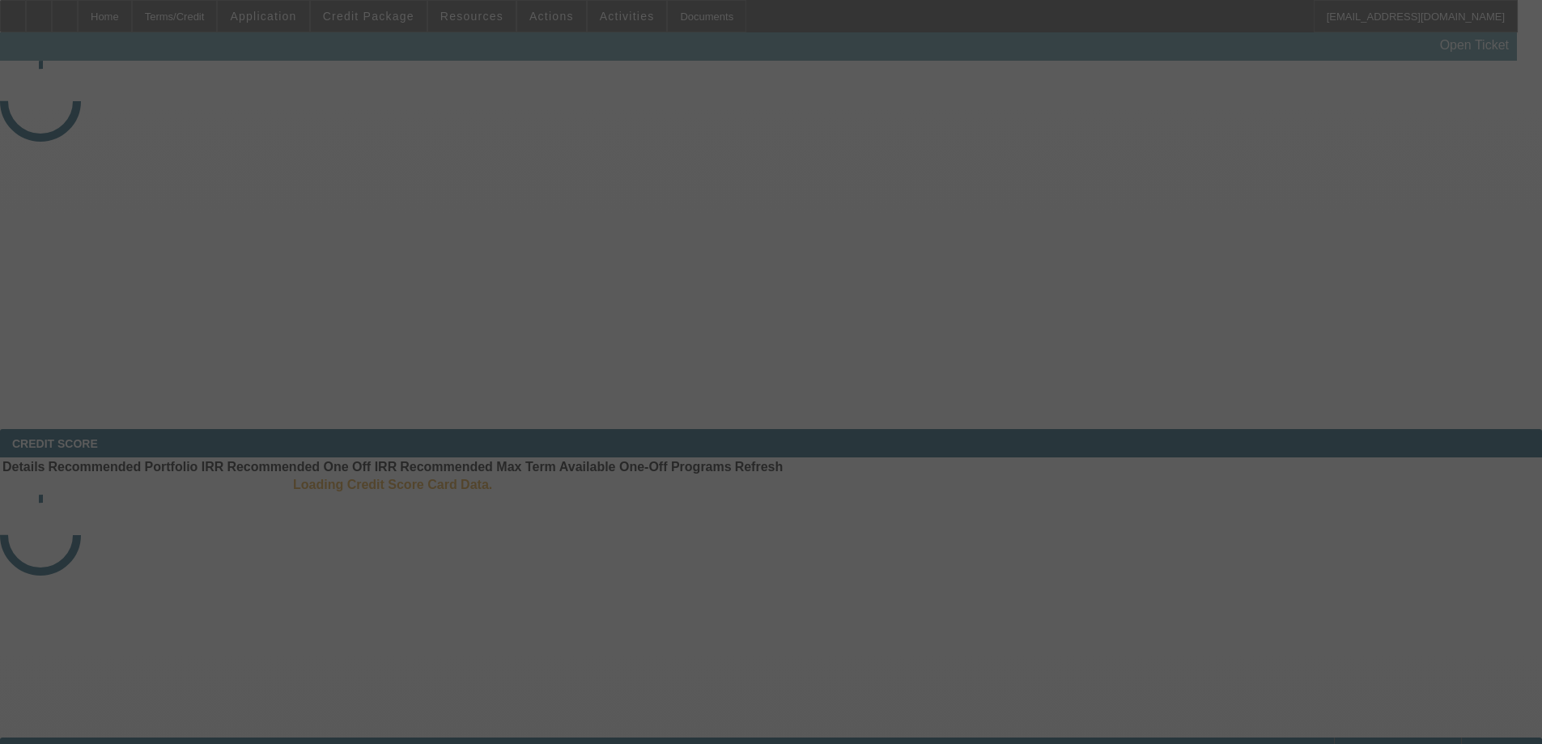
select select "3"
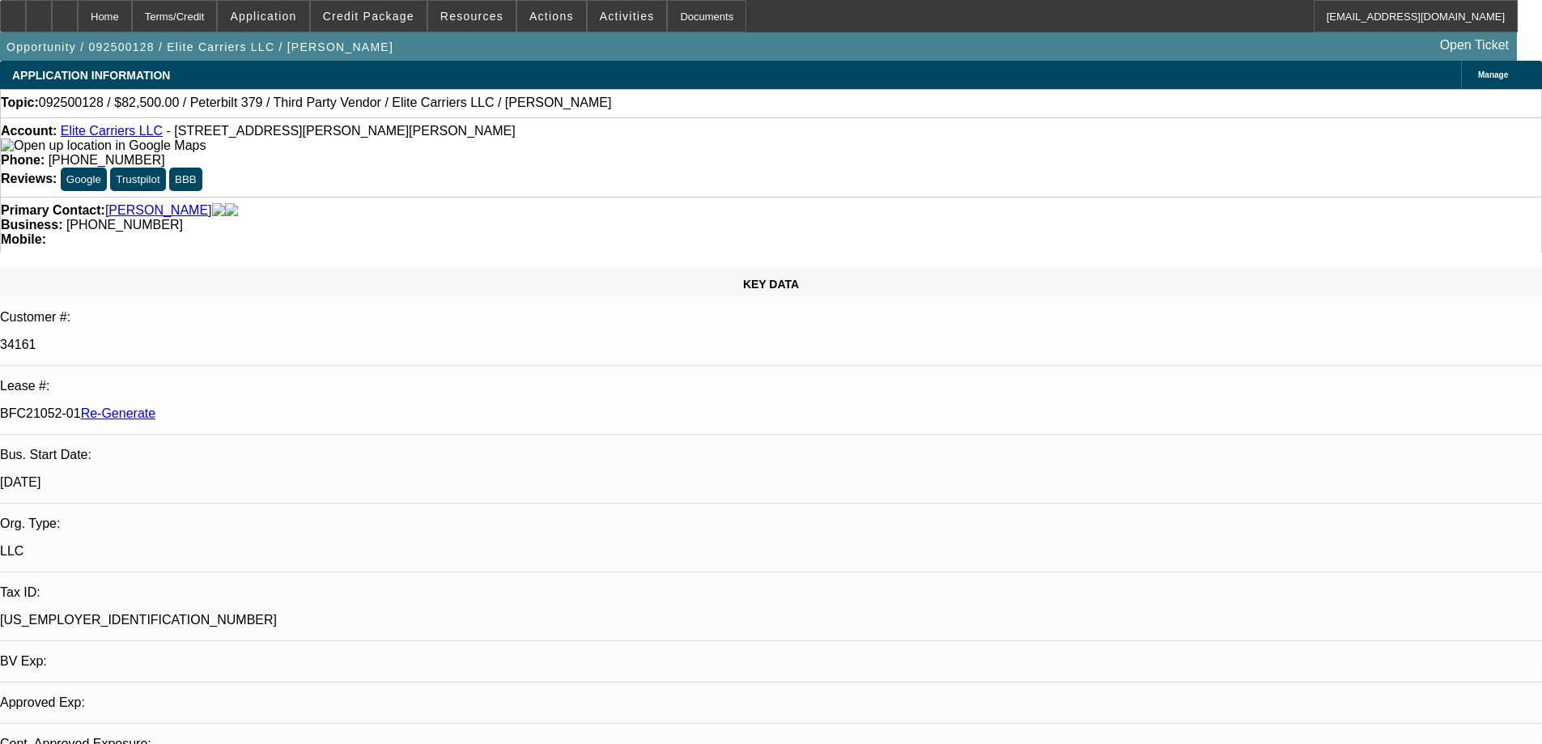
select select "0"
select select "2"
select select "0.1"
select select "1"
select select "2"
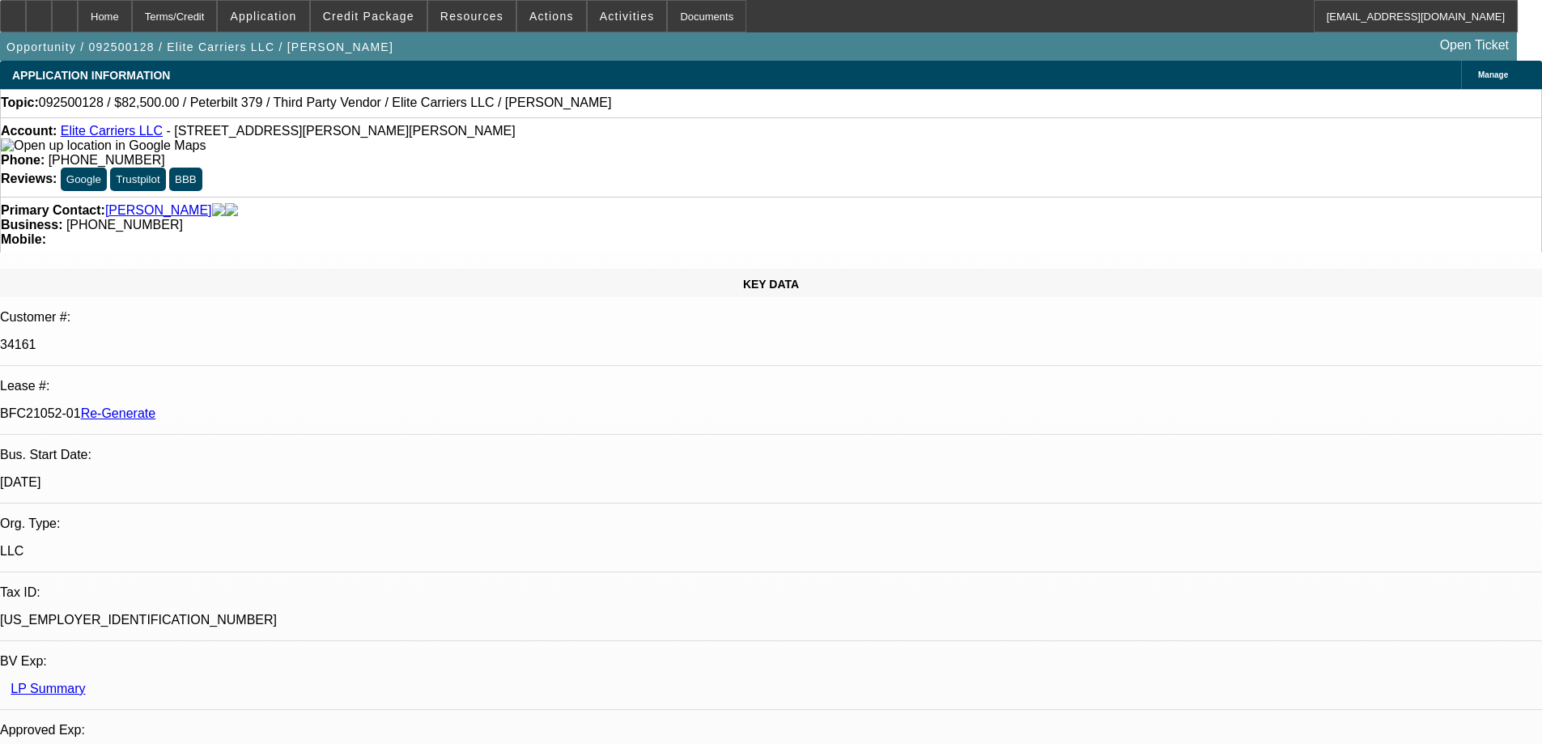
select select "4"
